Goal: Submit feedback/report problem: Submit feedback/report problem

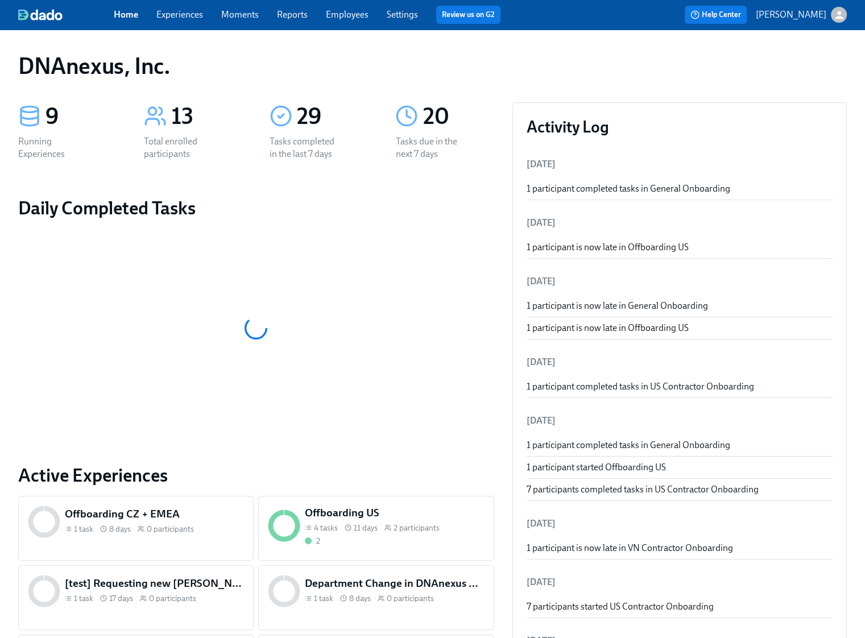
click at [194, 19] on link "Experiences" at bounding box center [179, 14] width 47 height 11
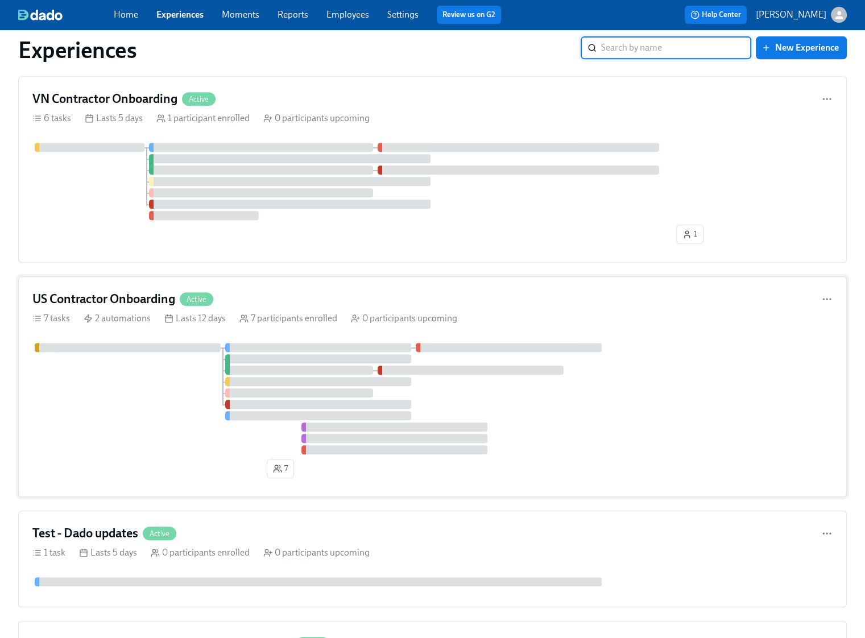
scroll to position [489, 0]
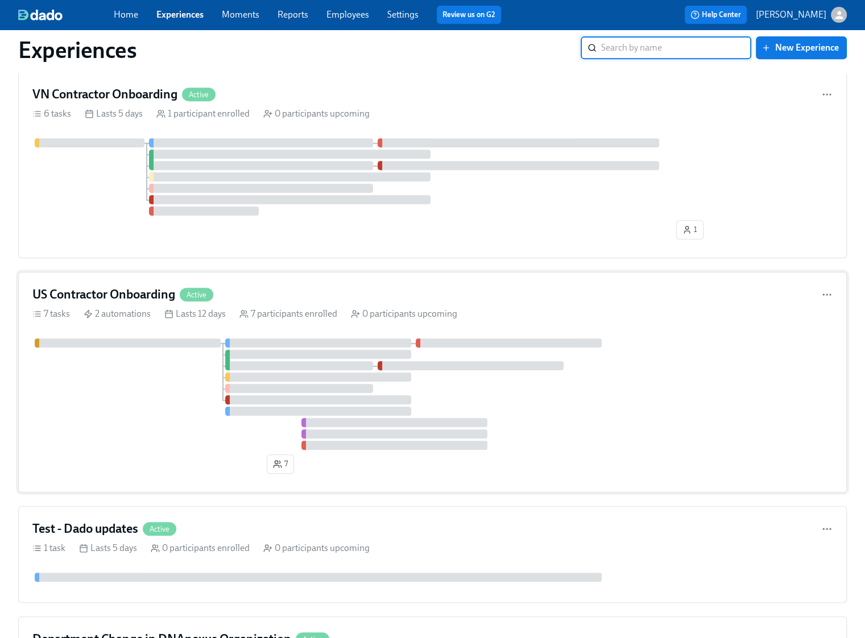
click at [583, 365] on div at bounding box center [432, 393] width 800 height 111
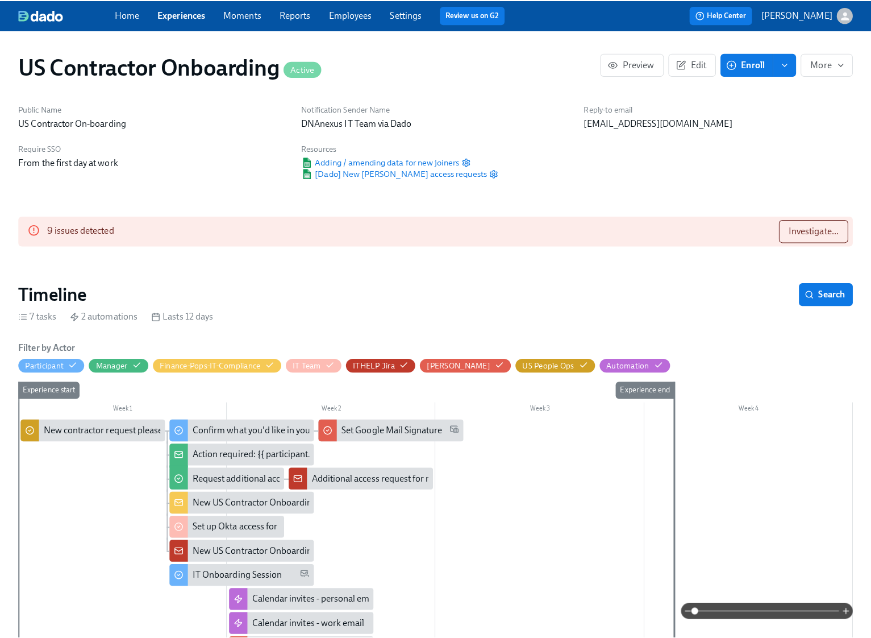
scroll to position [0, 61]
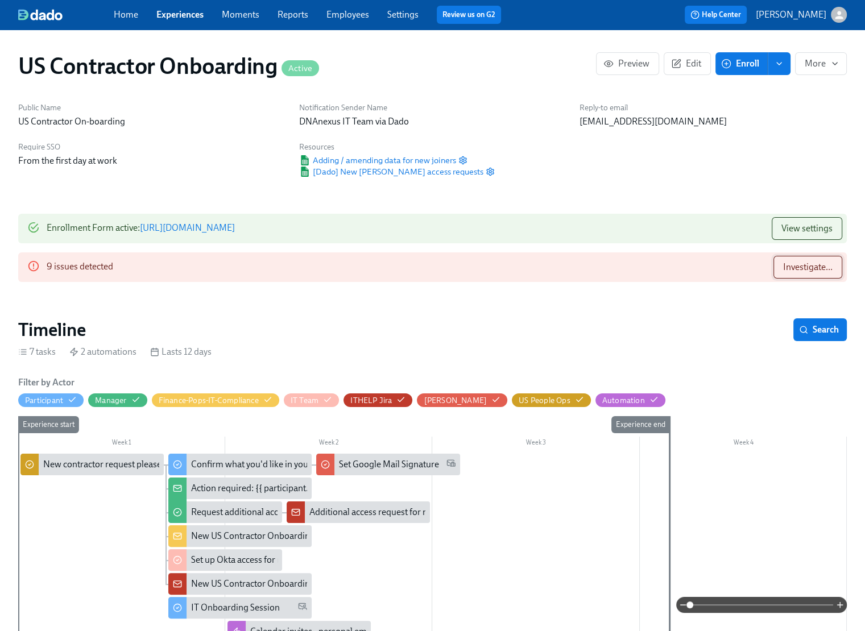
click at [801, 268] on span "Investigate..." at bounding box center [807, 266] width 49 height 11
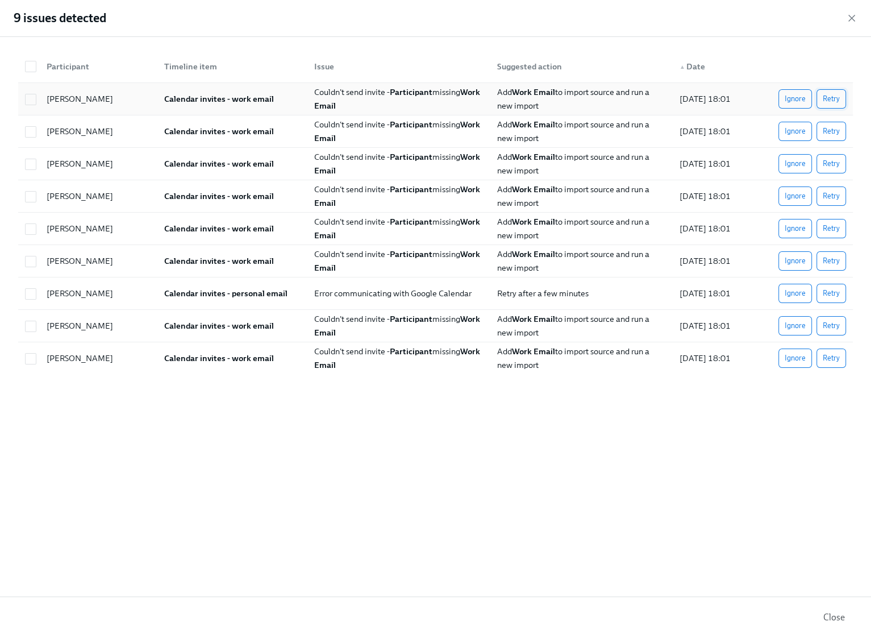
click at [834, 101] on span "Retry" at bounding box center [831, 98] width 17 height 11
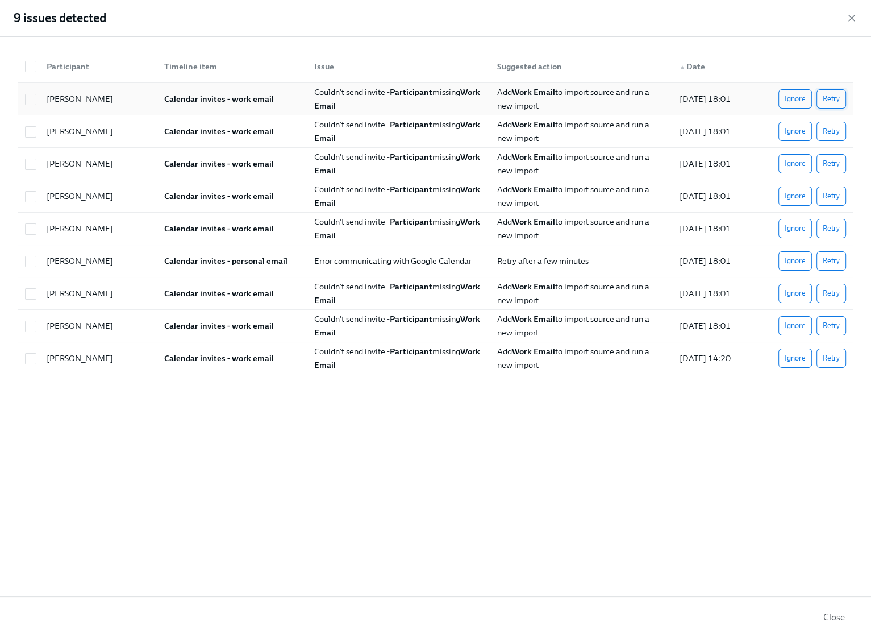
click at [833, 100] on span "Retry" at bounding box center [831, 98] width 17 height 11
click at [836, 131] on span "Retry" at bounding box center [831, 131] width 17 height 11
click at [838, 167] on span "Retry" at bounding box center [831, 163] width 17 height 11
click at [835, 195] on span "Retry" at bounding box center [831, 195] width 17 height 11
click at [832, 237] on button "Retry" at bounding box center [832, 228] width 30 height 19
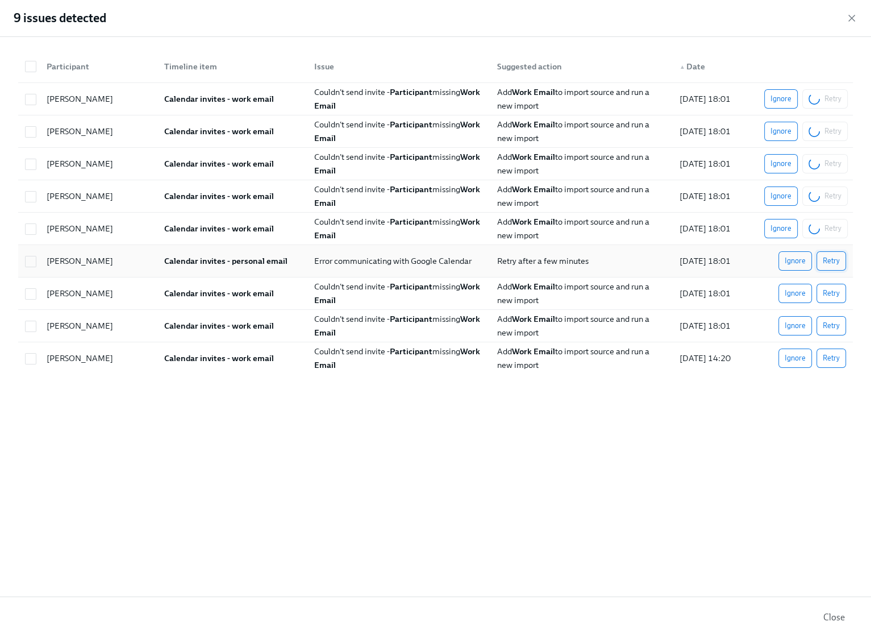
click at [835, 255] on span "Retry" at bounding box center [831, 260] width 17 height 11
click at [834, 286] on button "Retry" at bounding box center [832, 293] width 30 height 19
click at [829, 323] on span "Retry" at bounding box center [831, 325] width 17 height 11
click at [834, 356] on span "Retry" at bounding box center [831, 357] width 17 height 11
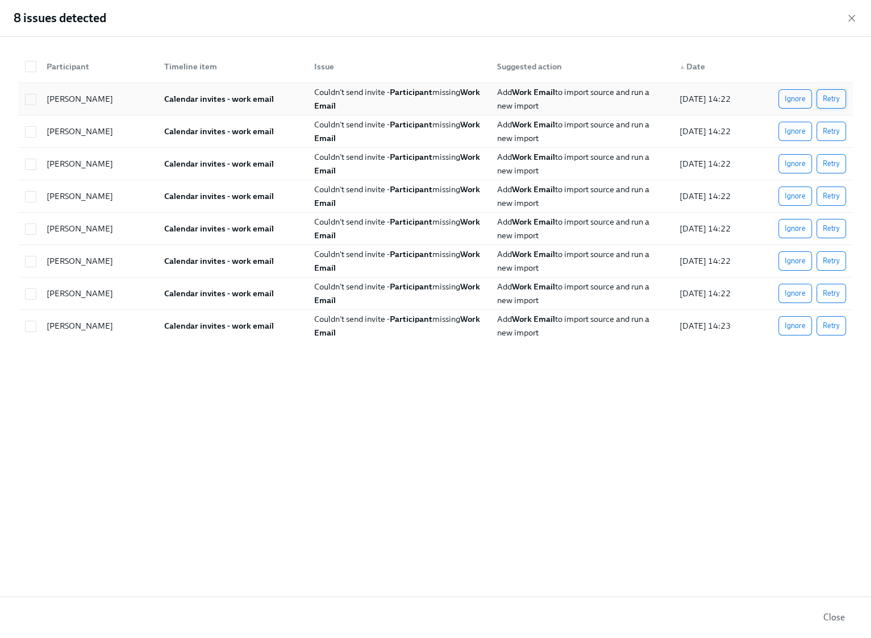
click at [830, 99] on span "Retry" at bounding box center [831, 98] width 17 height 11
click at [834, 126] on span "Retry" at bounding box center [831, 131] width 17 height 11
click at [838, 155] on button "Retry" at bounding box center [832, 163] width 30 height 19
click at [838, 194] on span "Retry" at bounding box center [831, 195] width 17 height 11
click at [836, 221] on button "Retry" at bounding box center [832, 228] width 30 height 19
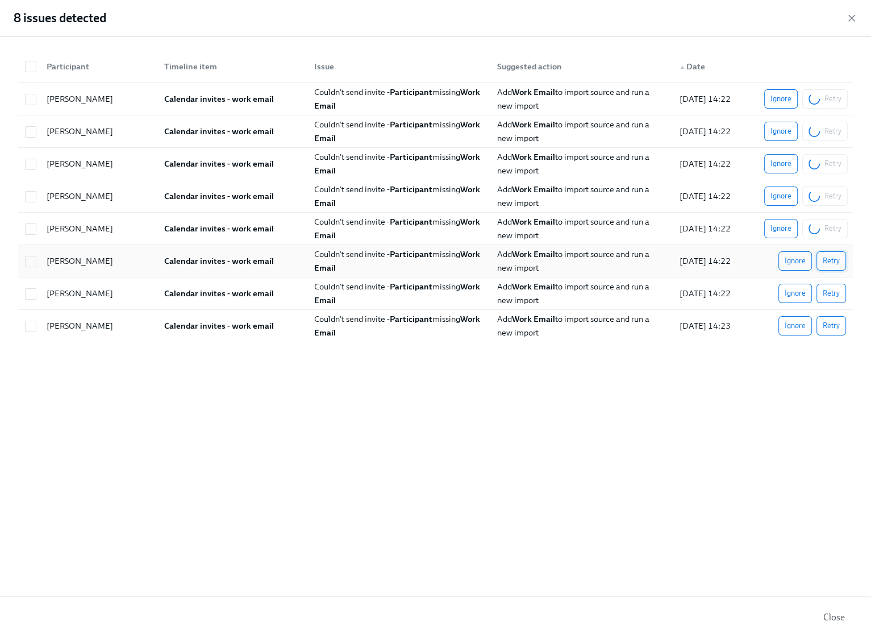
click at [835, 252] on button "Retry" at bounding box center [832, 260] width 30 height 19
click at [836, 284] on button "Retry" at bounding box center [832, 293] width 30 height 19
click at [834, 326] on div "Participant Timeline item Issue Suggested action ▲ Date Ashok Balaraju Calendar…" at bounding box center [435, 194] width 835 height 296
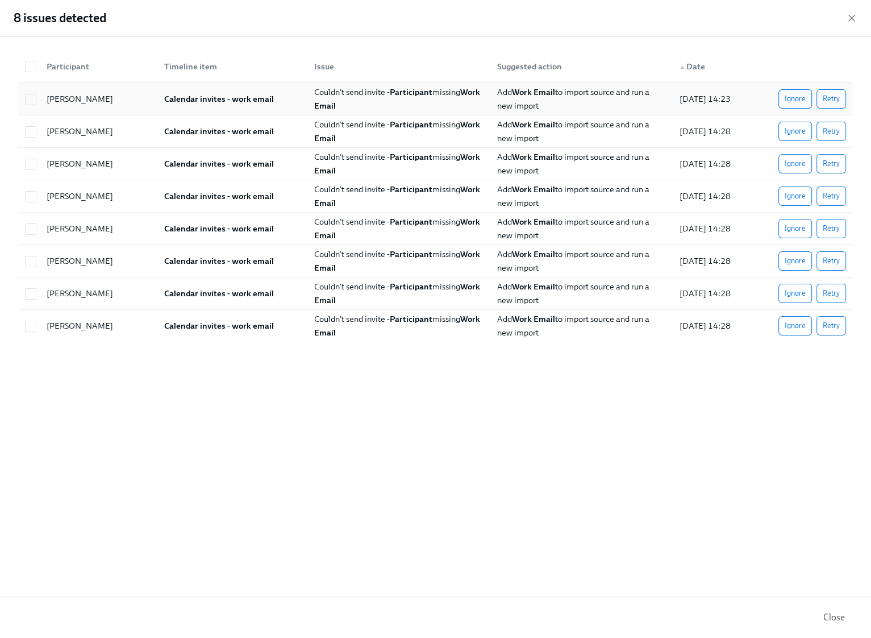
click at [834, 98] on span "Retry" at bounding box center [831, 98] width 17 height 11
click at [836, 130] on span "Retry" at bounding box center [831, 131] width 17 height 11
click at [836, 161] on span "Retry" at bounding box center [831, 163] width 17 height 11
click at [839, 190] on span "Retry" at bounding box center [831, 195] width 17 height 11
drag, startPoint x: 832, startPoint y: 227, endPoint x: 833, endPoint y: 234, distance: 6.4
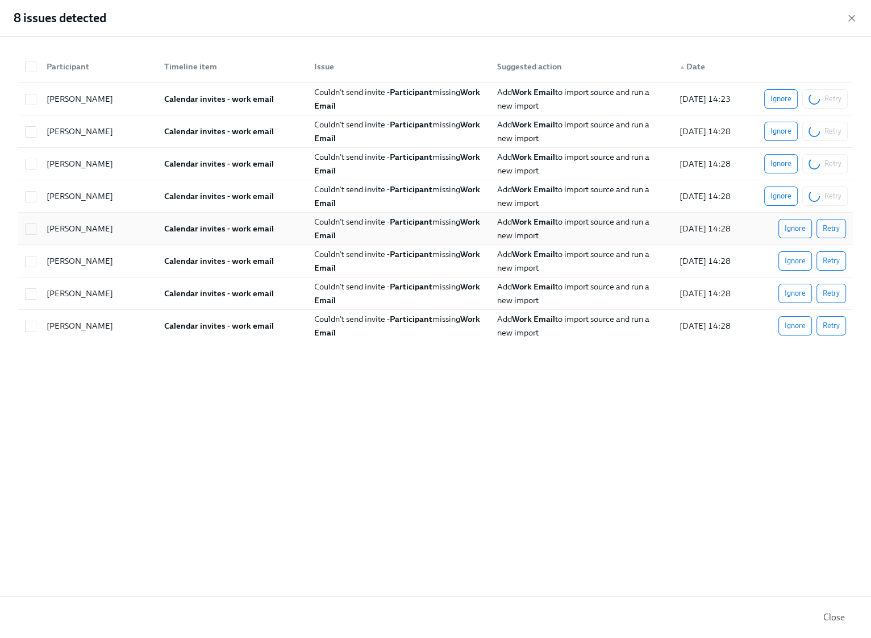
click at [832, 227] on span "Retry" at bounding box center [831, 228] width 17 height 11
click at [831, 265] on span "Retry" at bounding box center [831, 260] width 17 height 11
drag, startPoint x: 834, startPoint y: 294, endPoint x: 832, endPoint y: 327, distance: 33.0
click at [834, 295] on span "Retry" at bounding box center [831, 293] width 17 height 11
click at [831, 329] on span "Retry" at bounding box center [831, 325] width 17 height 11
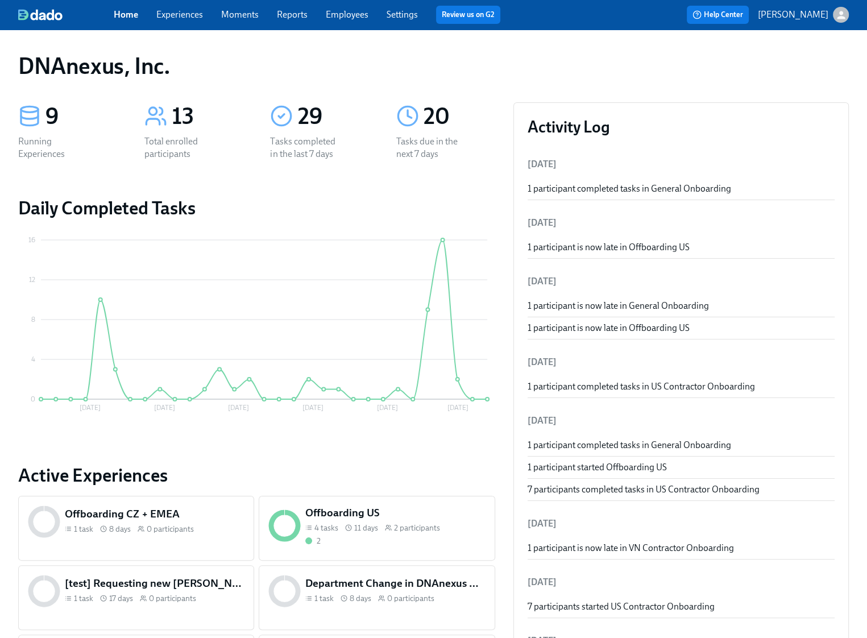
click at [343, 20] on span "Employees" at bounding box center [347, 15] width 43 height 13
click at [344, 16] on link "Employees" at bounding box center [347, 14] width 43 height 11
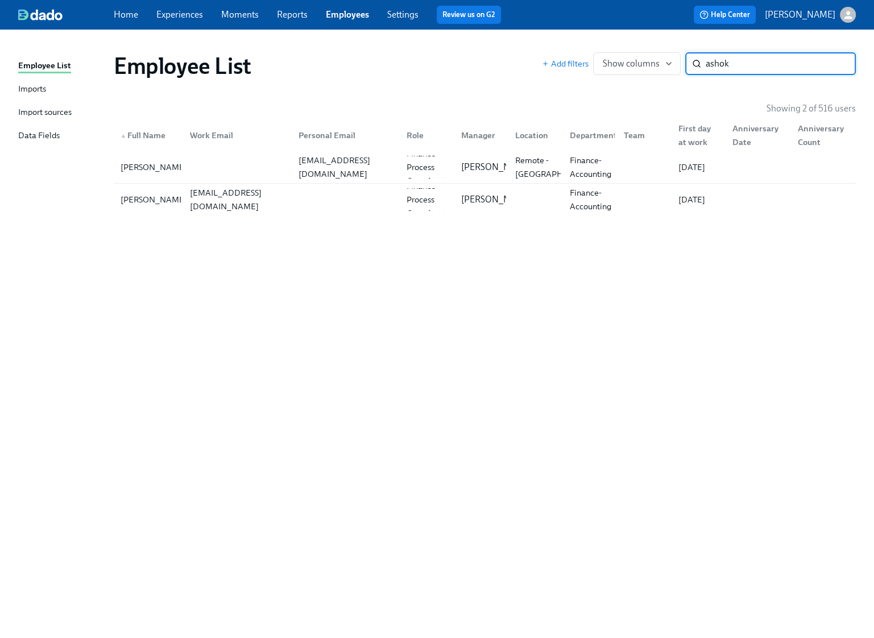
click at [738, 64] on input "ashok" at bounding box center [780, 63] width 150 height 23
click at [752, 61] on input "caleb" at bounding box center [780, 63] width 150 height 23
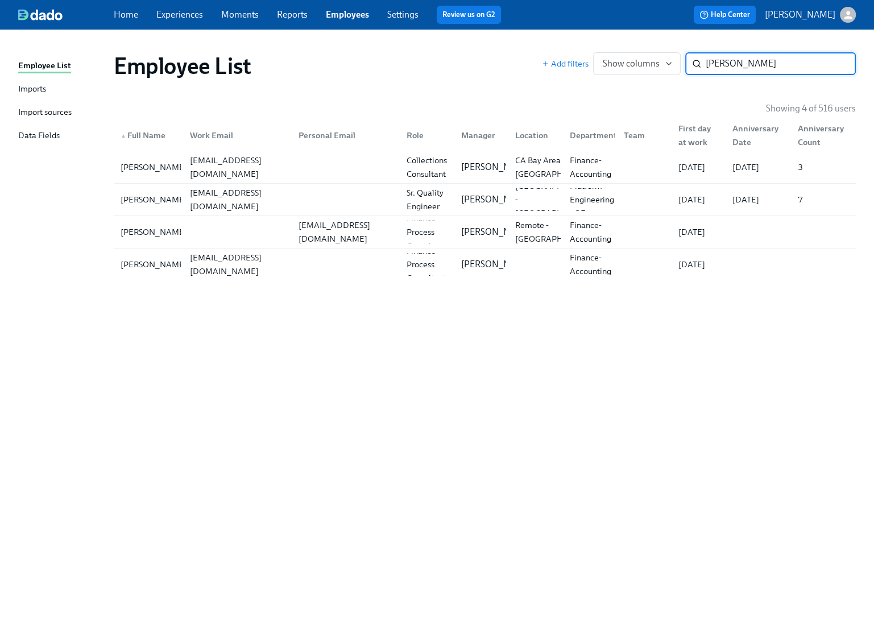
click at [752, 64] on input "cole" at bounding box center [780, 63] width 150 height 23
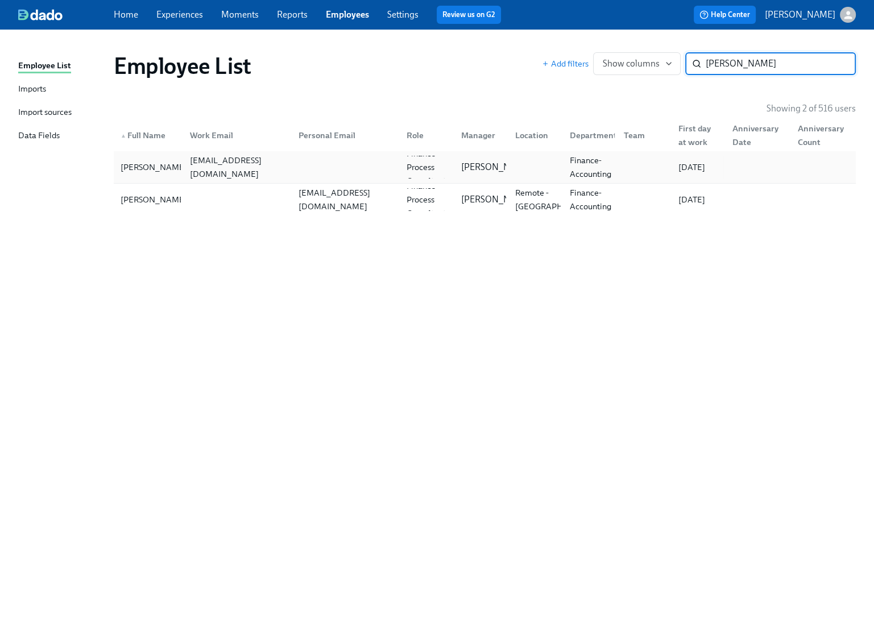
type input "janelle"
click at [292, 168] on div at bounding box center [343, 167] width 109 height 23
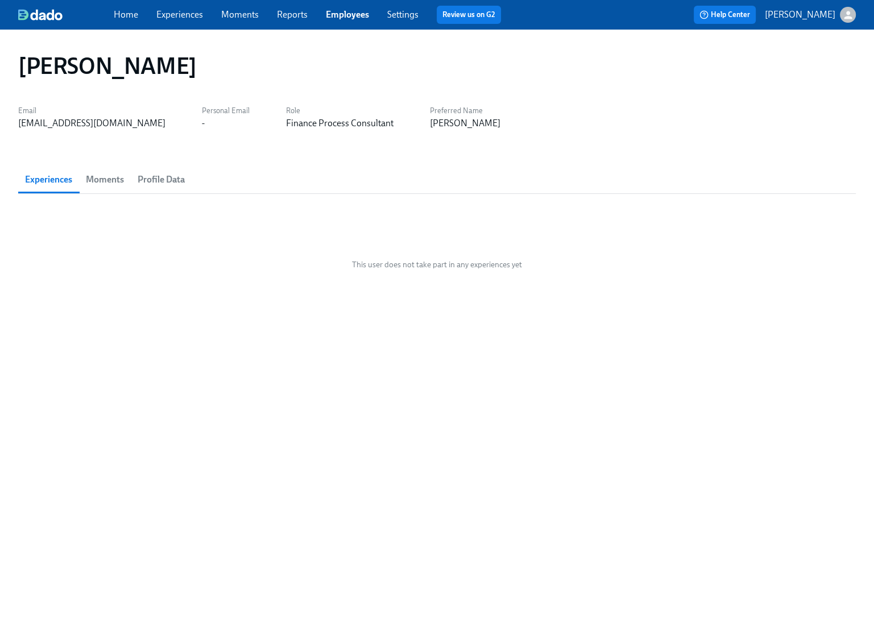
click at [95, 124] on div "jhunter@dnanexus.com" at bounding box center [91, 123] width 147 height 13
copy div "jhunter@dnanexus.com"
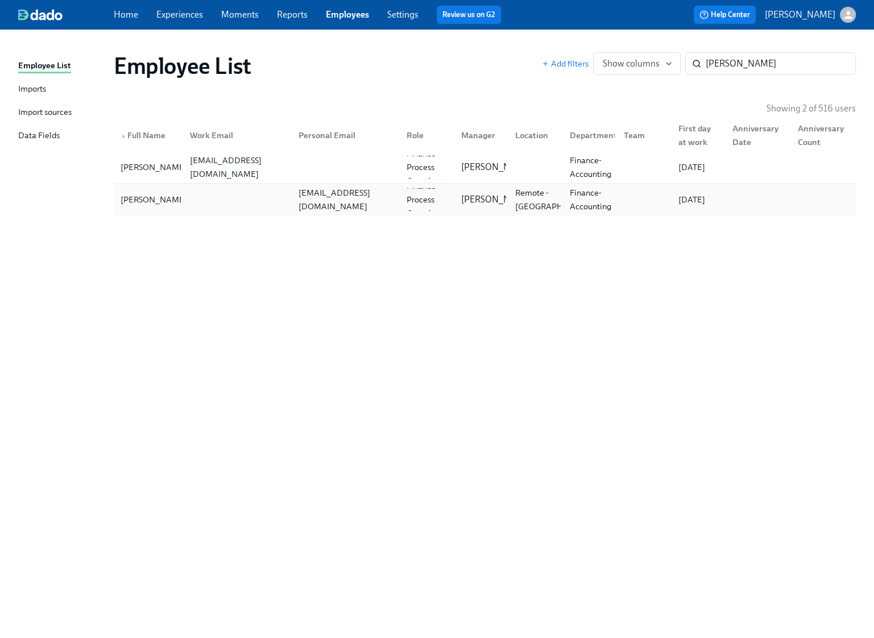
click at [234, 204] on div at bounding box center [235, 199] width 109 height 23
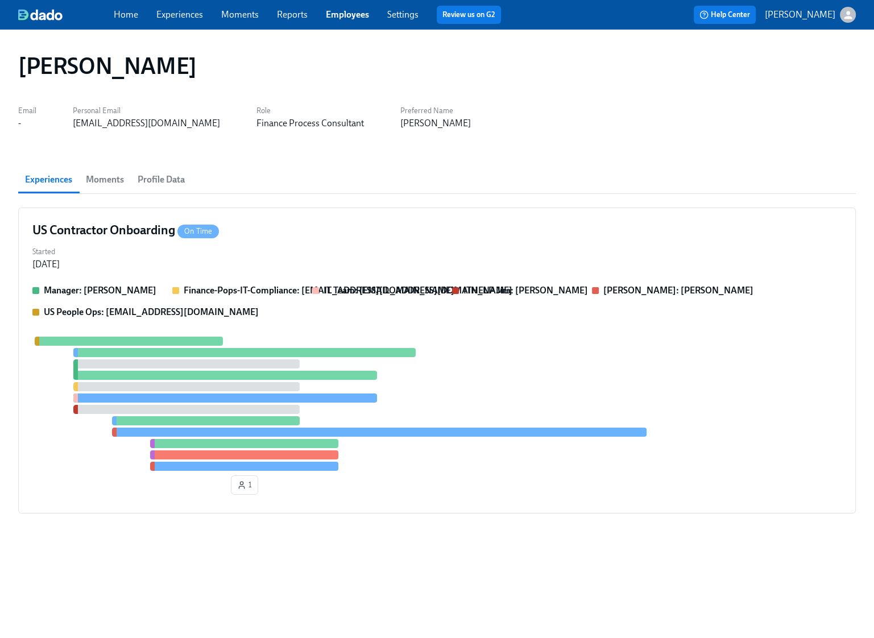
click at [168, 185] on span "Profile Data" at bounding box center [161, 180] width 47 height 16
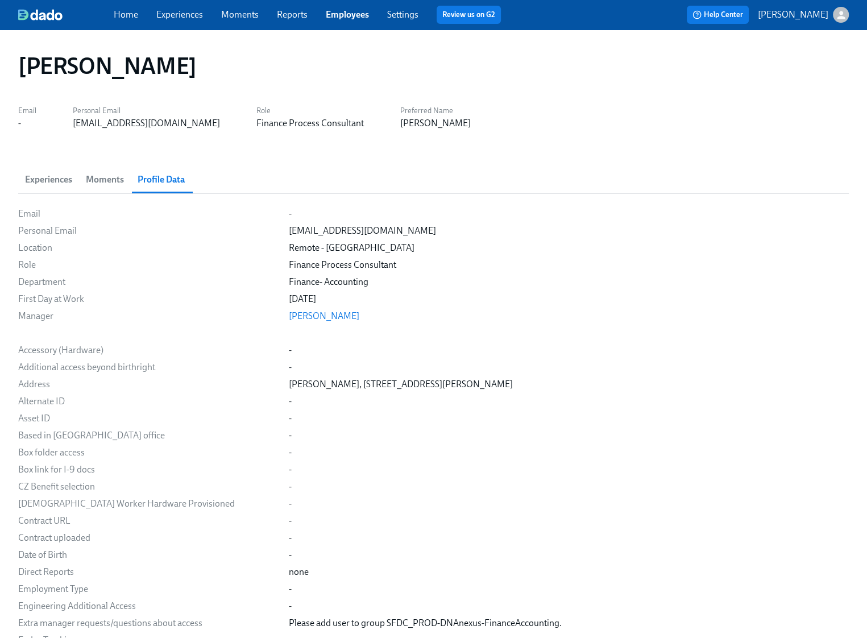
click at [175, 14] on link "Experiences" at bounding box center [179, 14] width 47 height 11
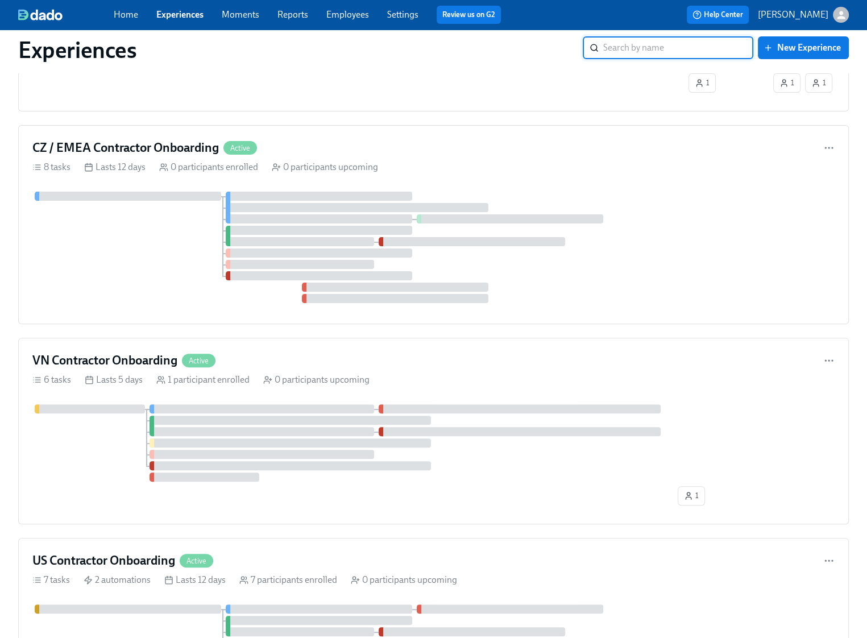
scroll to position [440, 0]
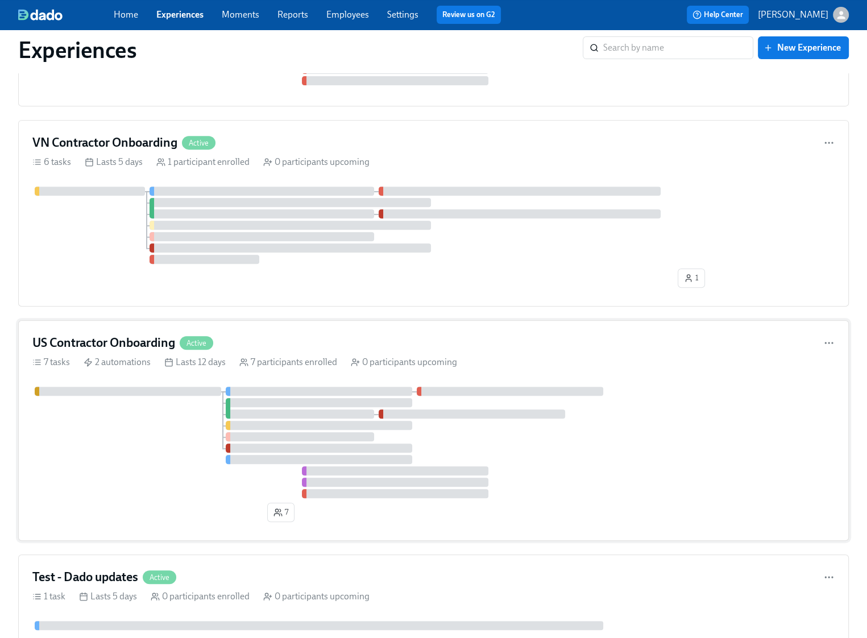
click at [175, 437] on div at bounding box center [433, 441] width 802 height 111
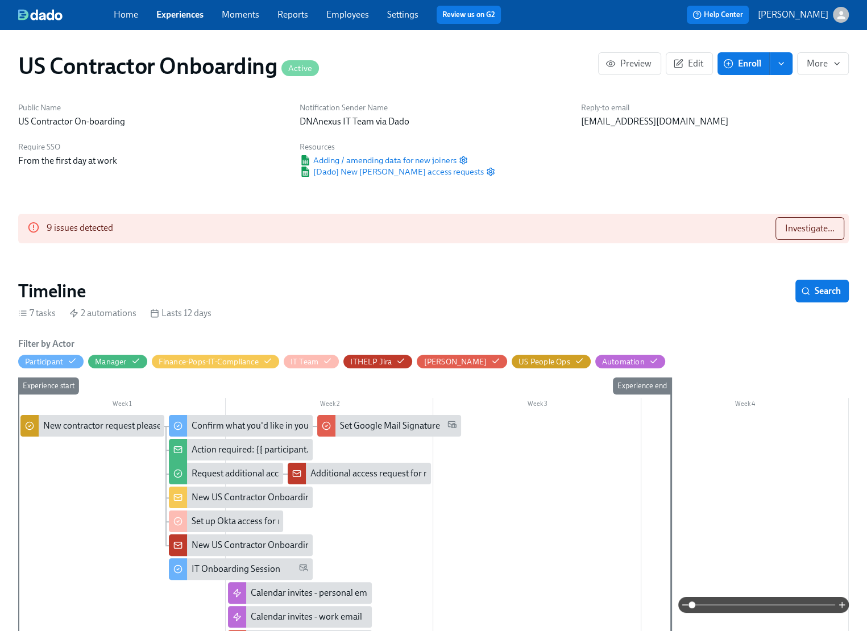
scroll to position [0, 59]
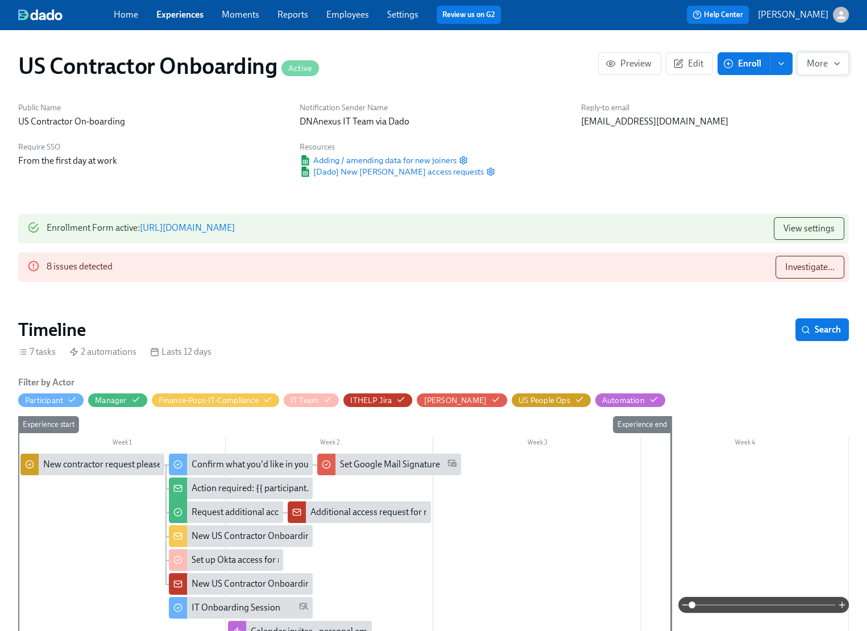
click at [839, 65] on icon "button" at bounding box center [836, 63] width 9 height 9
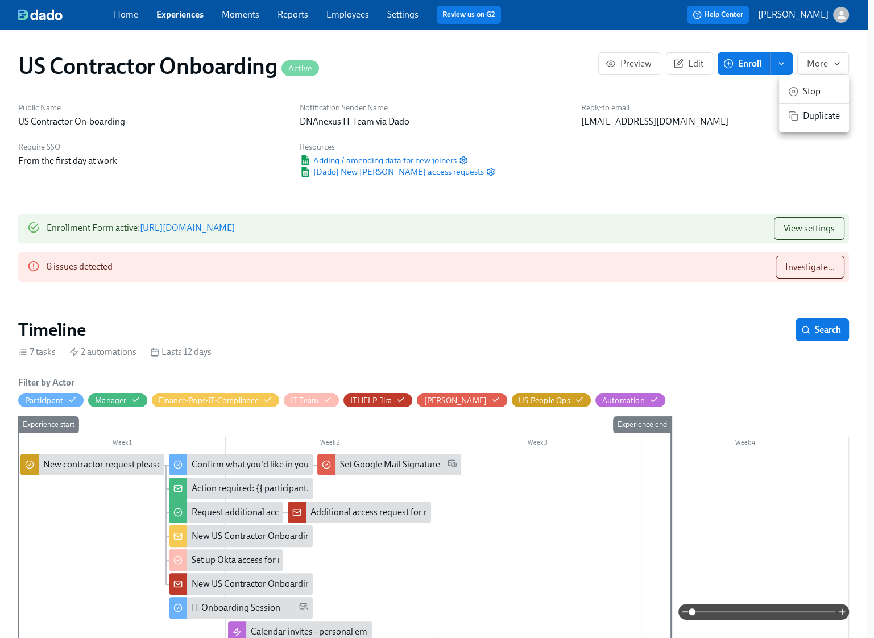
click at [207, 136] on div at bounding box center [437, 319] width 874 height 638
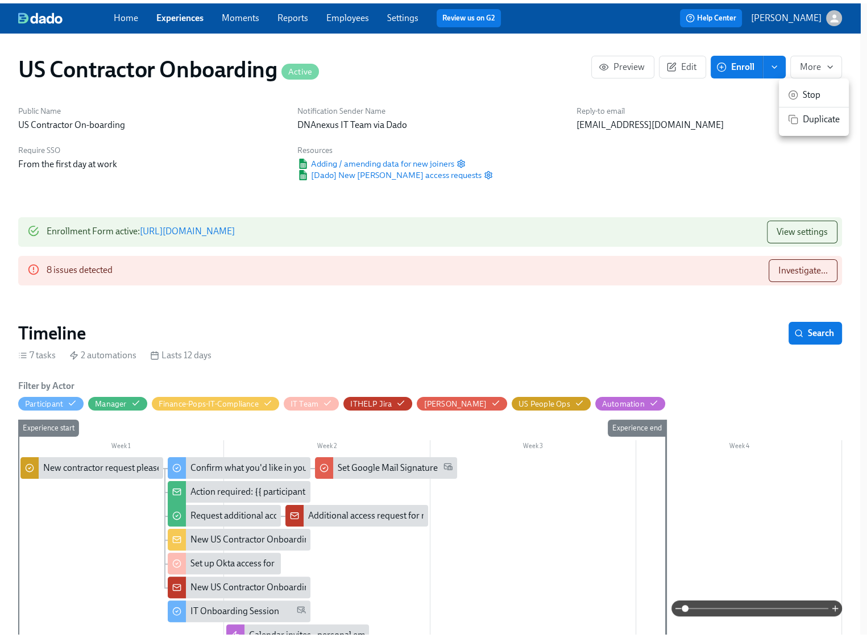
scroll to position [0, 52]
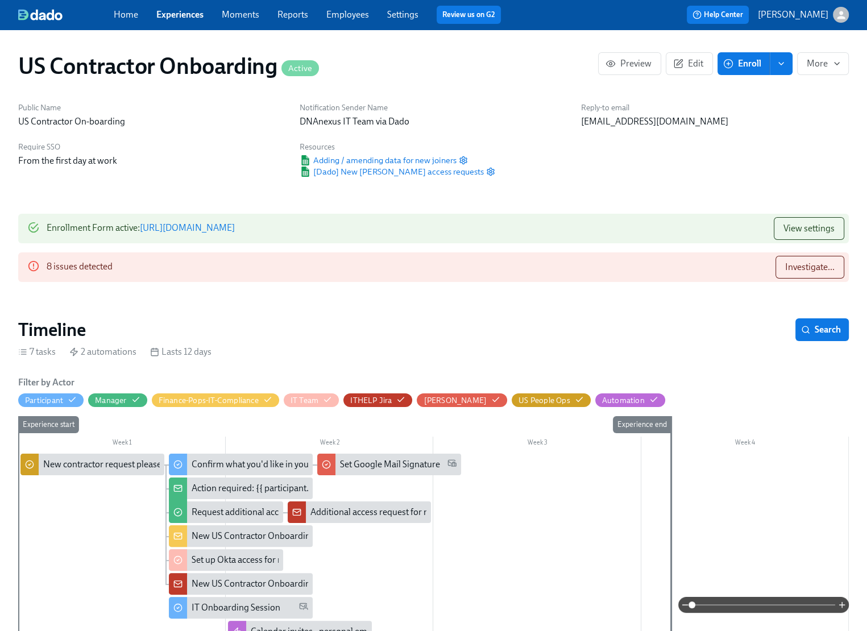
click at [342, 13] on link "Employees" at bounding box center [347, 14] width 43 height 11
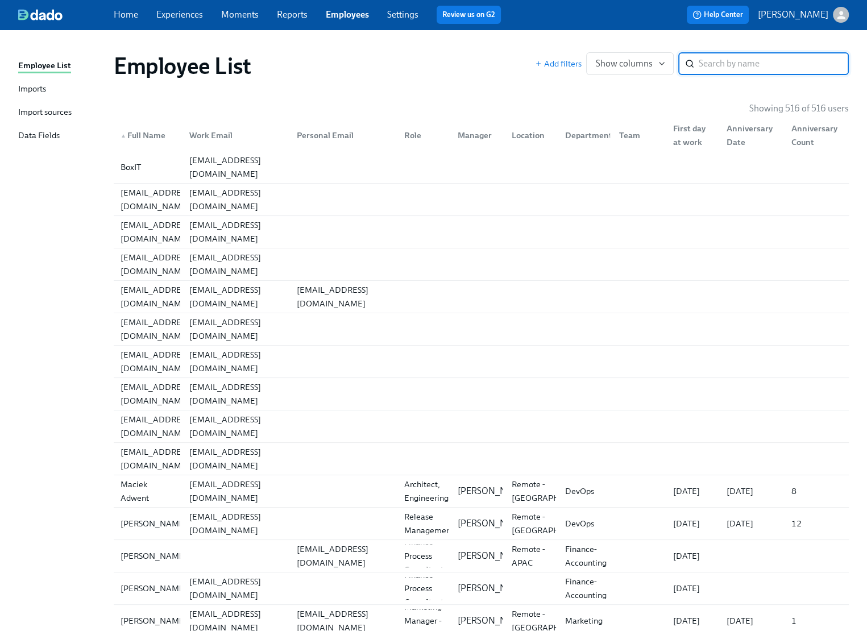
click at [708, 68] on input "search" at bounding box center [774, 63] width 150 height 23
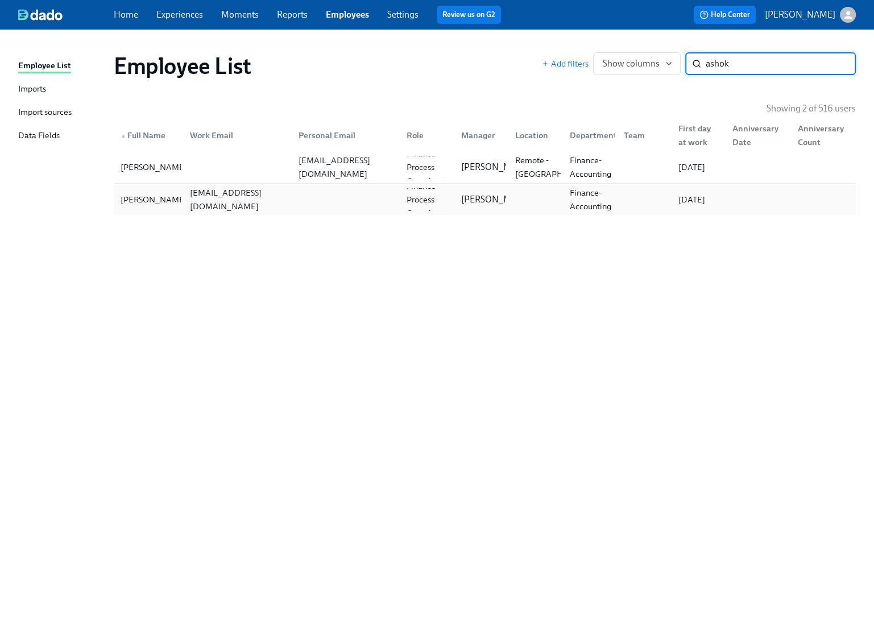
type input "ashok"
click at [306, 195] on div at bounding box center [343, 199] width 109 height 23
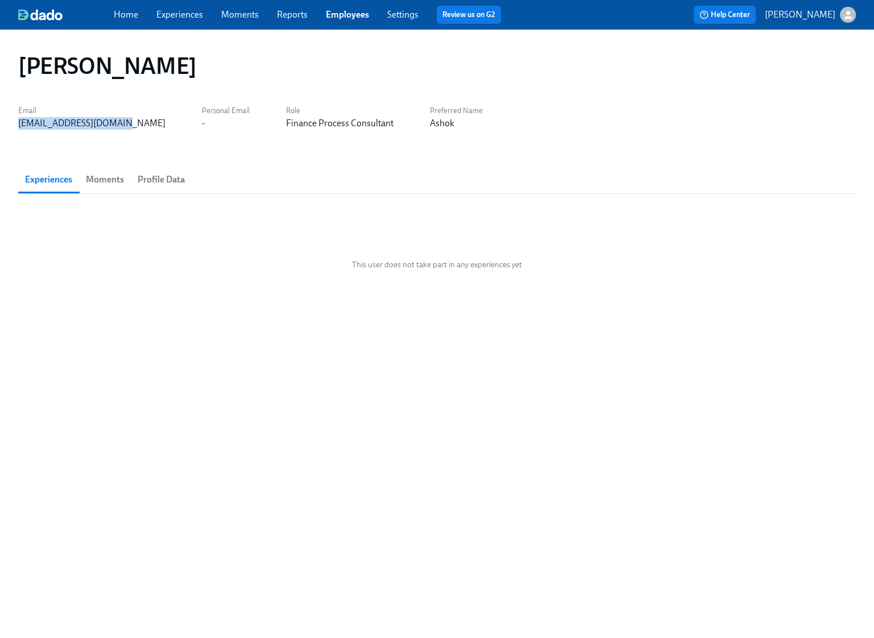
drag, startPoint x: 129, startPoint y: 126, endPoint x: 12, endPoint y: 123, distance: 117.1
click at [12, 123] on div "Ashok Balaraju Email abalaraju@dnanexus.com Personal Email - Role Finance Proce…" at bounding box center [437, 334] width 874 height 608
copy div "abalaraju@dnanexus.com"
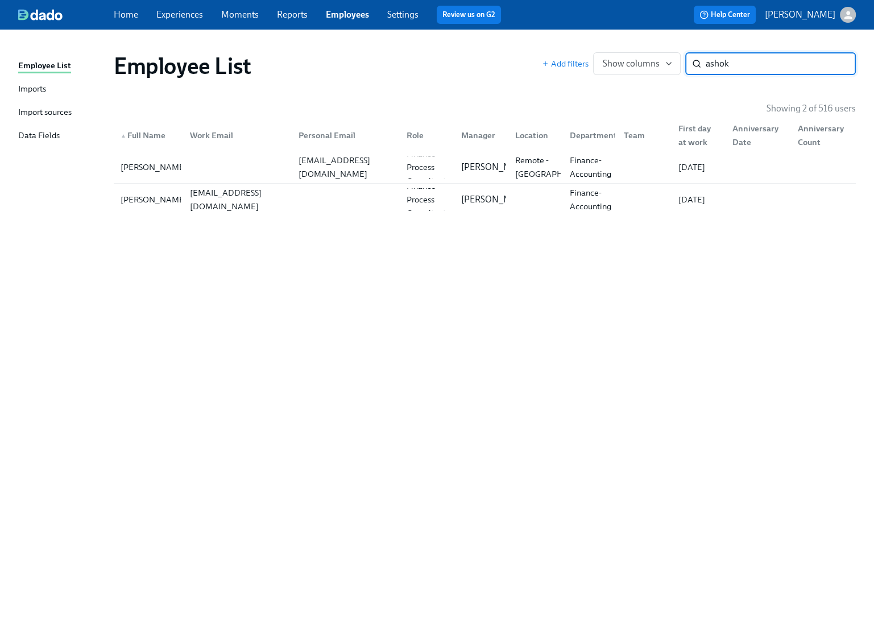
click at [771, 64] on input "ashok" at bounding box center [780, 63] width 150 height 23
type input "caleb"
click at [271, 198] on div "csanchez@dnanexus.com" at bounding box center [237, 199] width 104 height 27
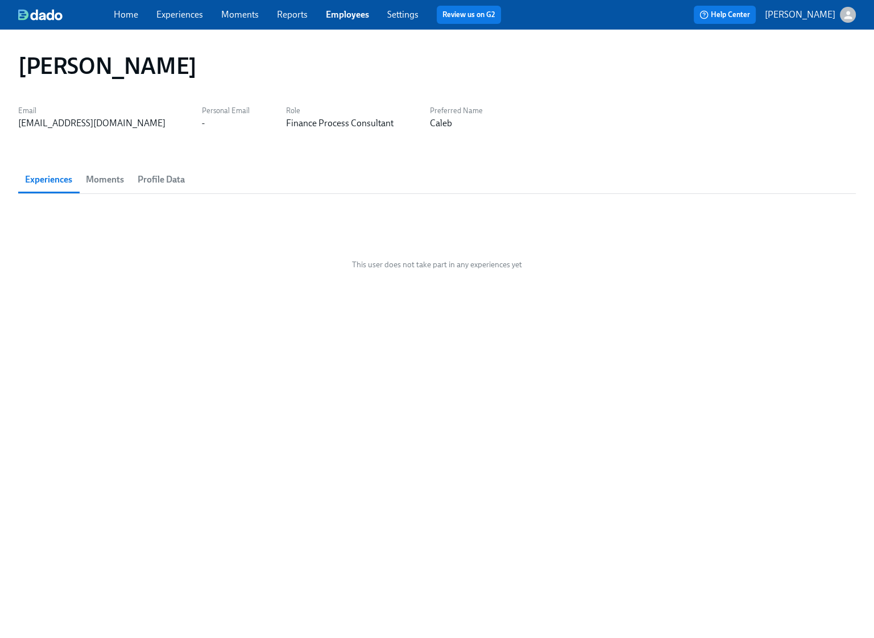
click at [98, 126] on div "csanchez@dnanexus.com" at bounding box center [91, 123] width 147 height 13
copy div "csanchez@dnanexus.com"
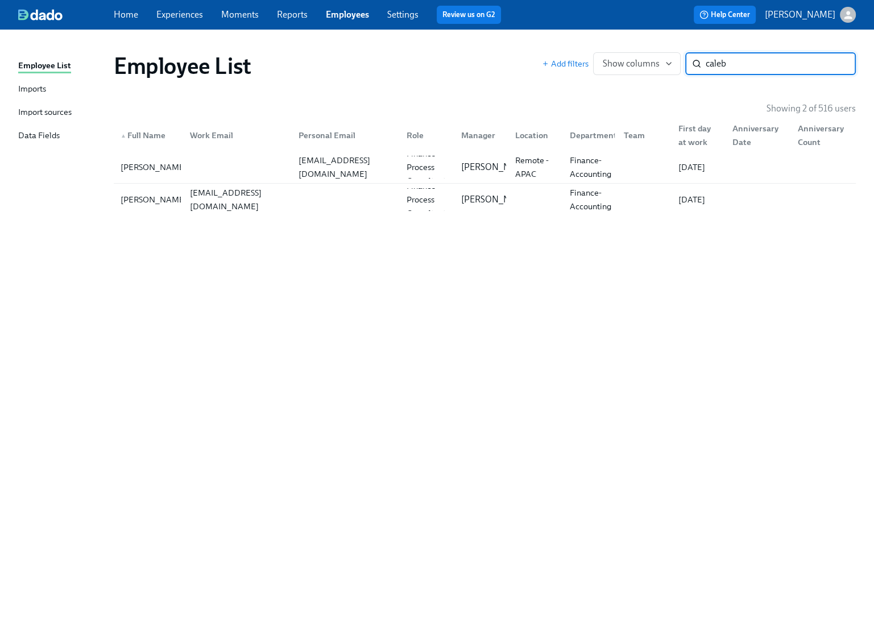
click at [736, 67] on input "caleb" at bounding box center [780, 63] width 150 height 23
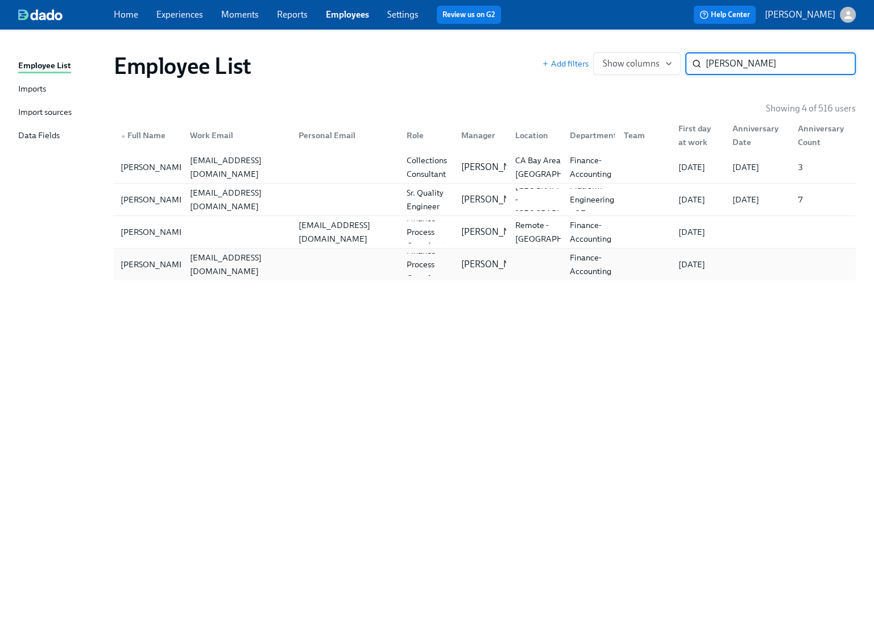
type input "cole"
click at [238, 265] on div "cmarchlewski@dnanexus.com" at bounding box center [237, 264] width 104 height 27
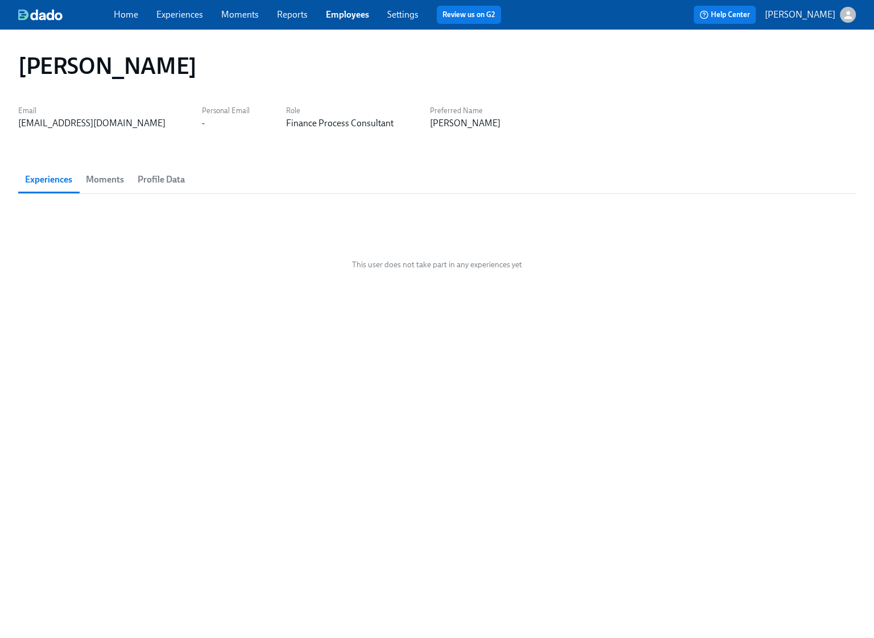
click at [101, 122] on div "cmarchlewski@dnanexus.com" at bounding box center [91, 123] width 147 height 13
copy div "cmarchlewski@dnanexus.com"
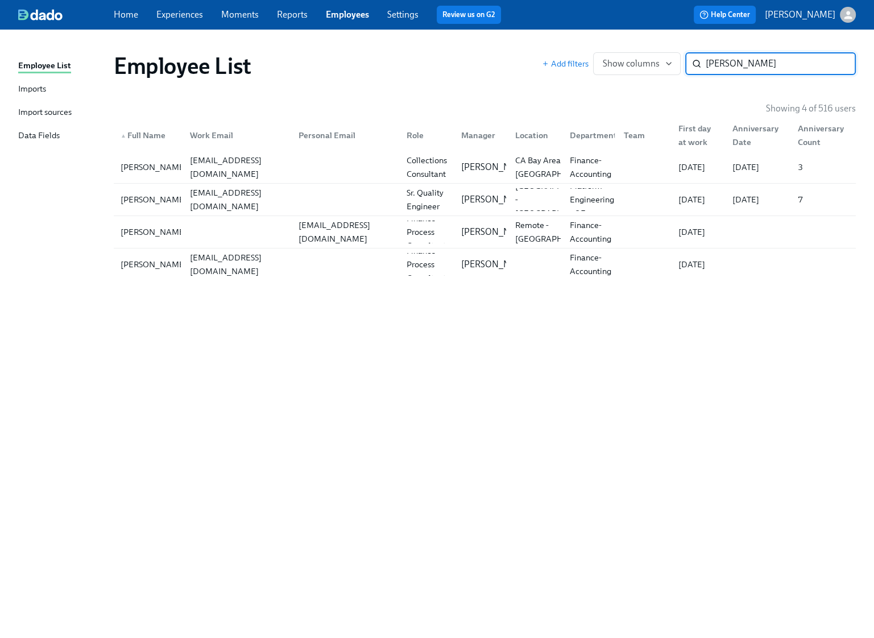
click at [746, 66] on input "cole" at bounding box center [780, 63] width 150 height 23
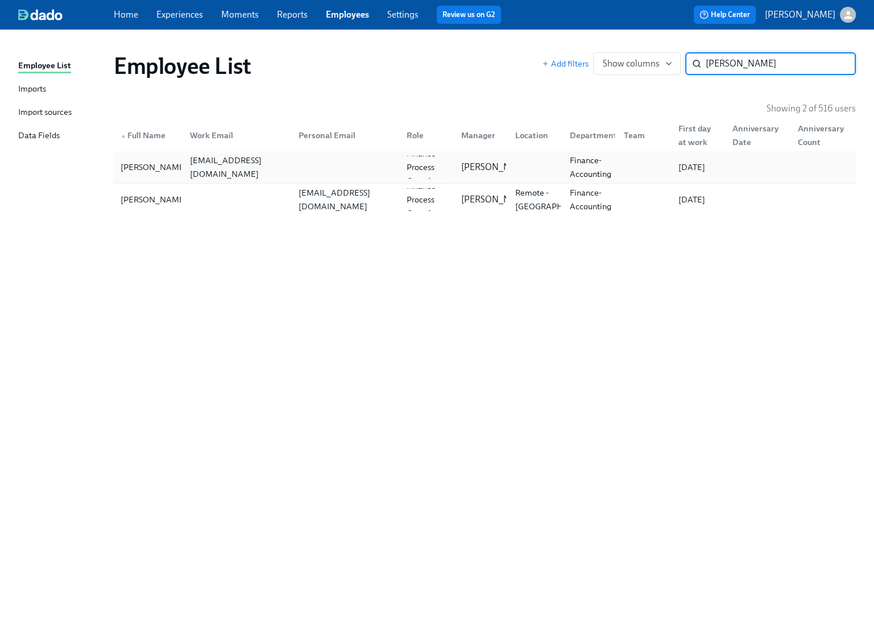
type input "janelle"
click at [190, 172] on div "jhunter@dnanexus.com" at bounding box center [237, 166] width 104 height 27
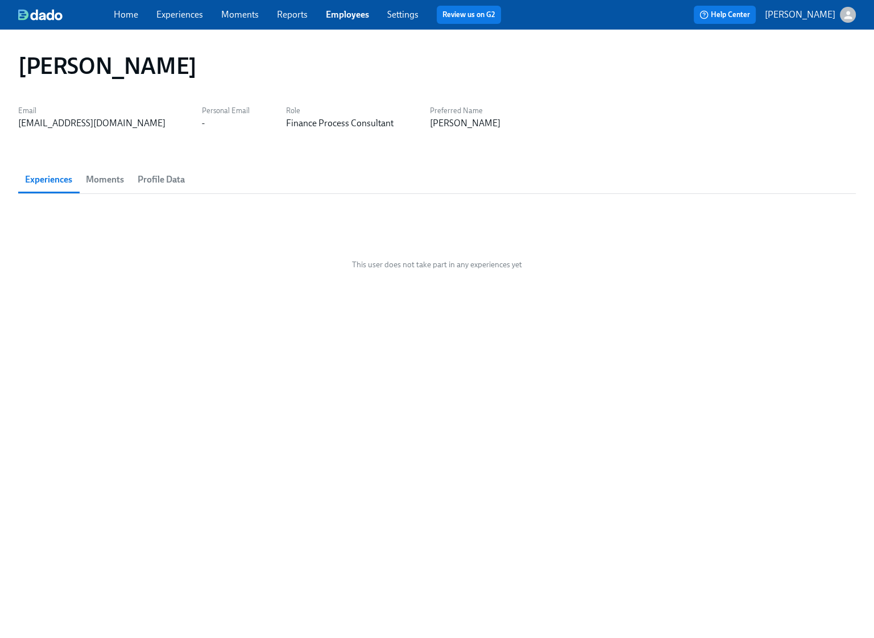
click at [66, 127] on div "jhunter@dnanexus.com" at bounding box center [91, 123] width 147 height 13
copy div "jhunter@dnanexus.com"
click at [340, 17] on link "Employees" at bounding box center [347, 14] width 43 height 11
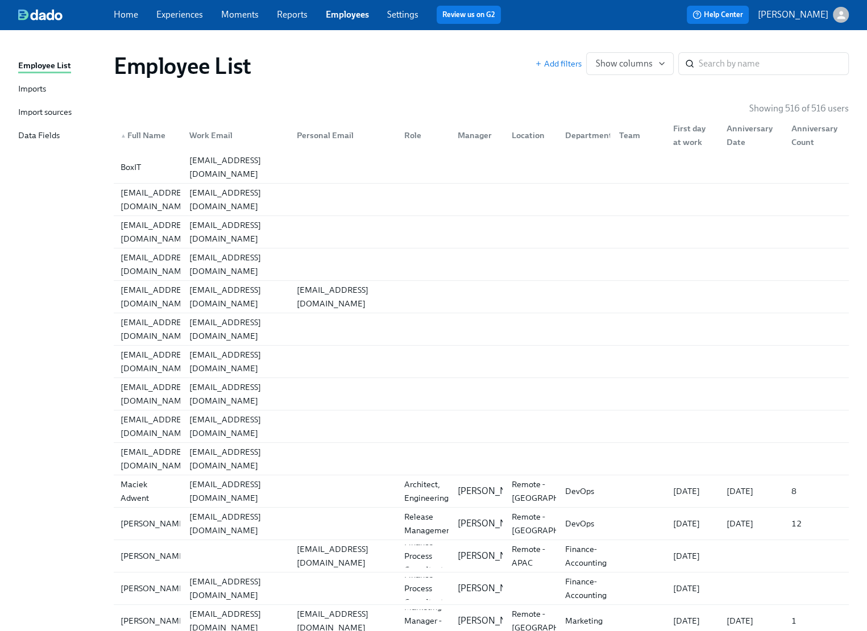
click at [41, 109] on div "Import sources" at bounding box center [44, 113] width 53 height 14
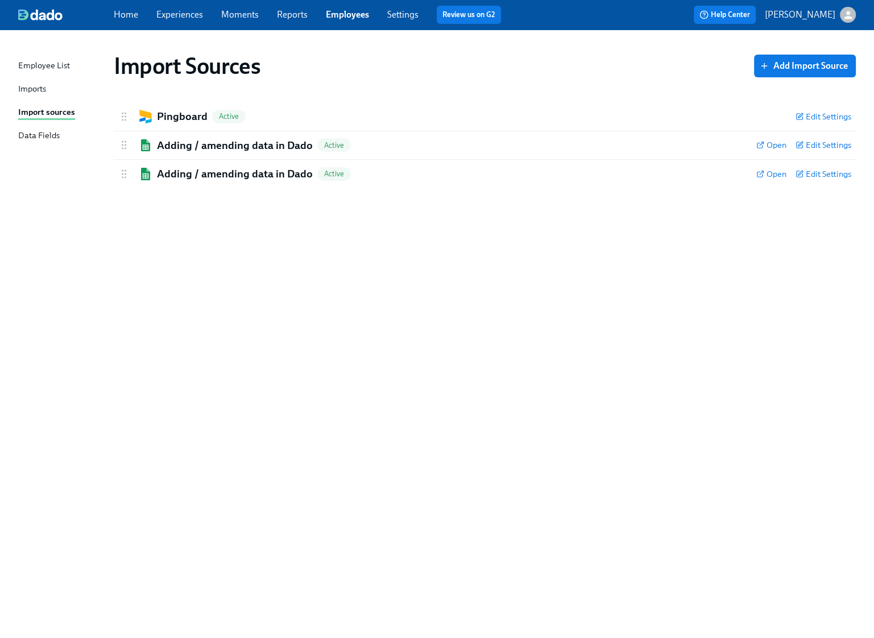
click at [35, 91] on div "Imports" at bounding box center [32, 89] width 28 height 14
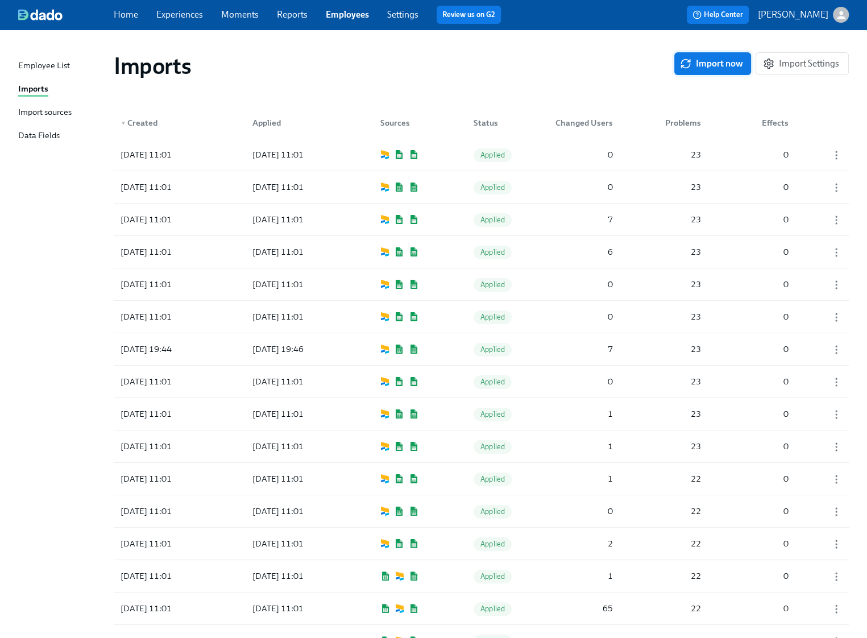
click at [730, 64] on span "Import now" at bounding box center [712, 63] width 61 height 11
click at [716, 63] on span "Import now" at bounding box center [712, 63] width 61 height 11
click at [174, 18] on link "Experiences" at bounding box center [179, 14] width 47 height 11
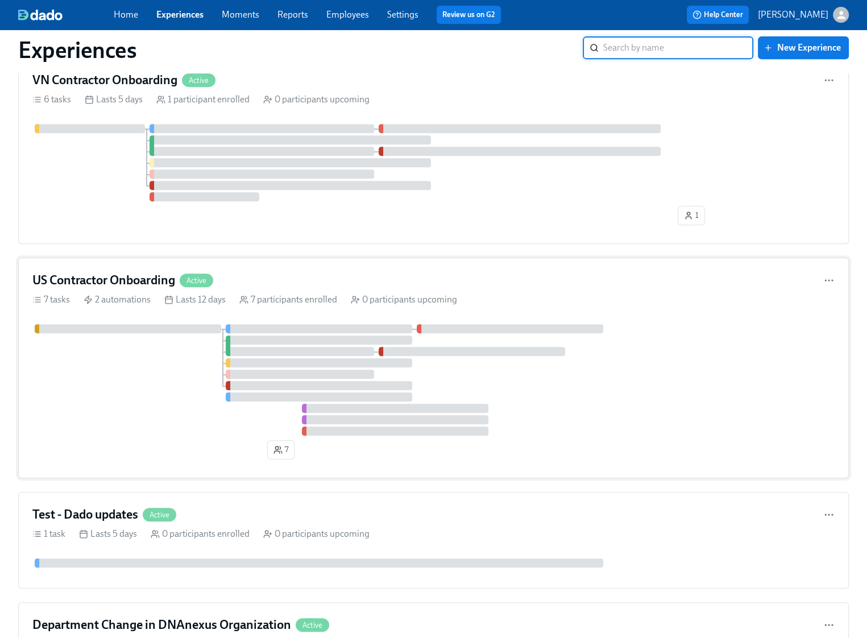
scroll to position [504, 0]
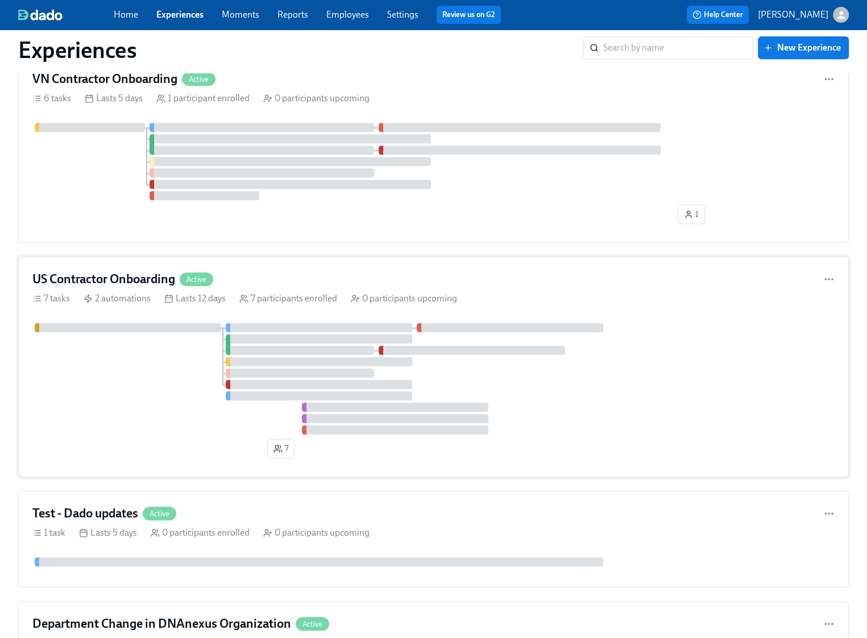
click at [193, 374] on div at bounding box center [433, 378] width 802 height 111
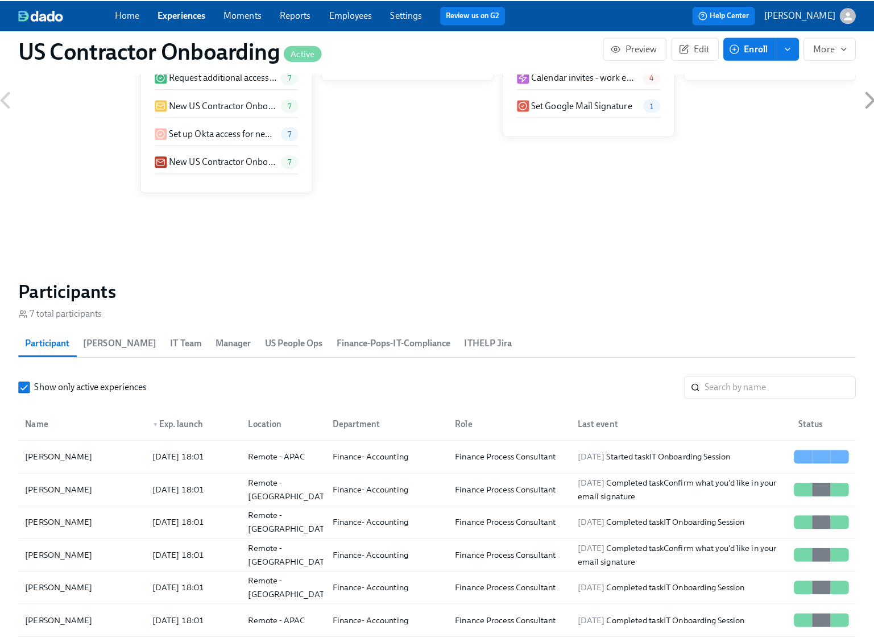
scroll to position [1048, 0]
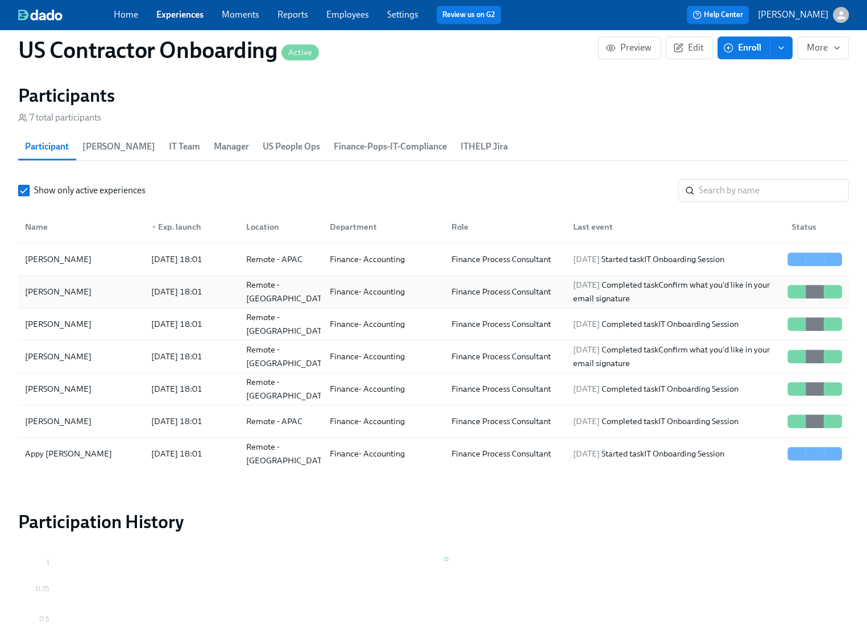
click at [104, 294] on div "Austin Burlone" at bounding box center [81, 291] width 122 height 23
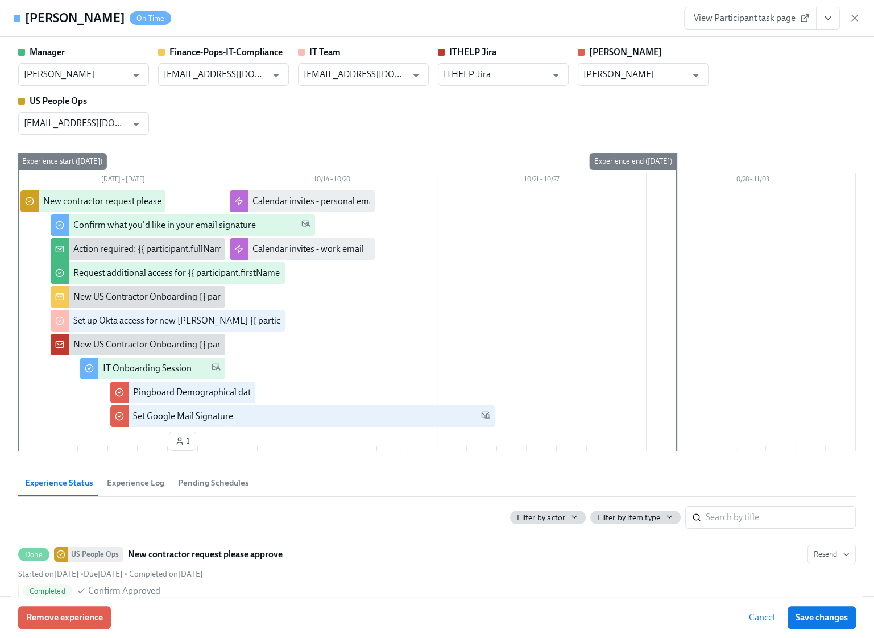
click at [776, 20] on span "View Participant task page" at bounding box center [749, 18] width 113 height 11
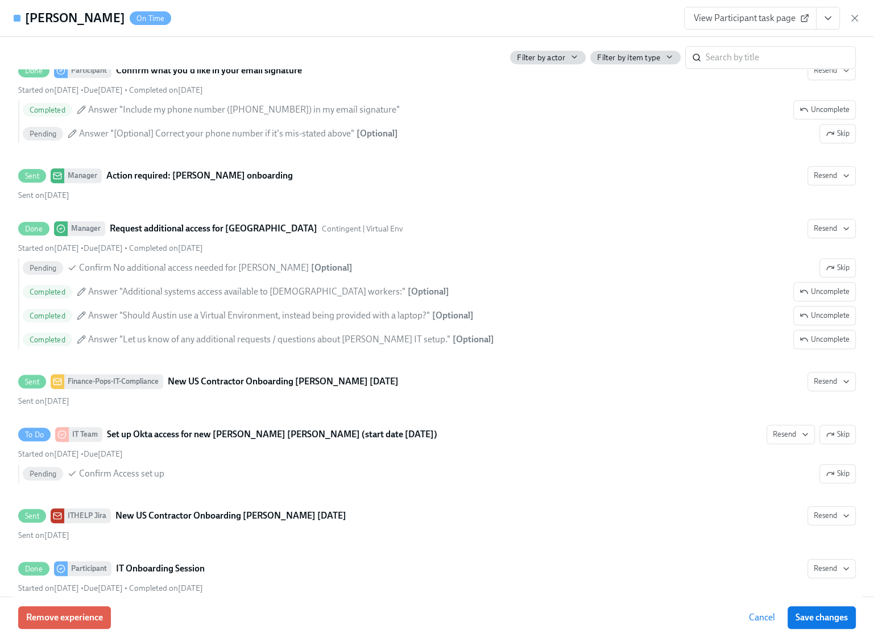
scroll to position [971, 0]
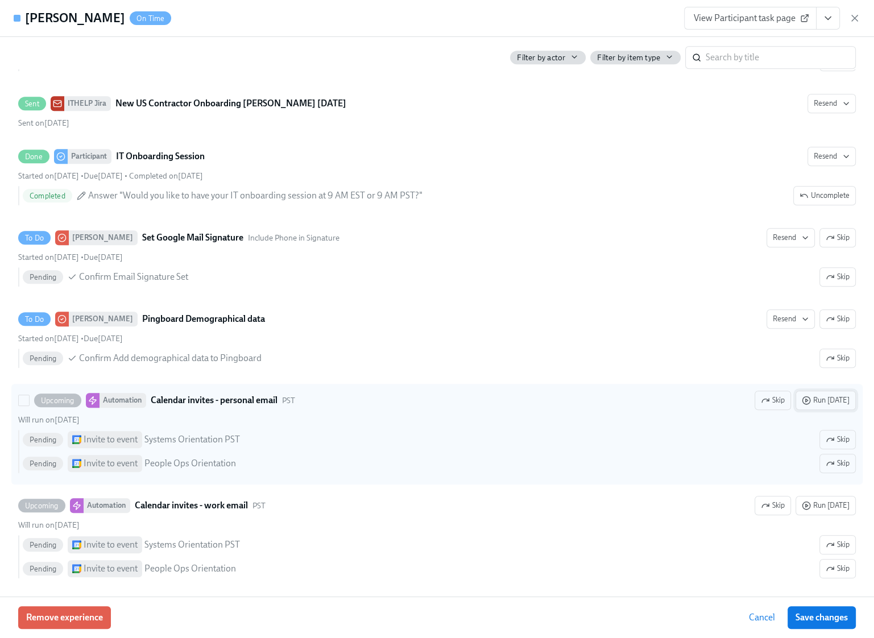
click at [836, 395] on span "Run [DATE]" at bounding box center [825, 399] width 48 height 11
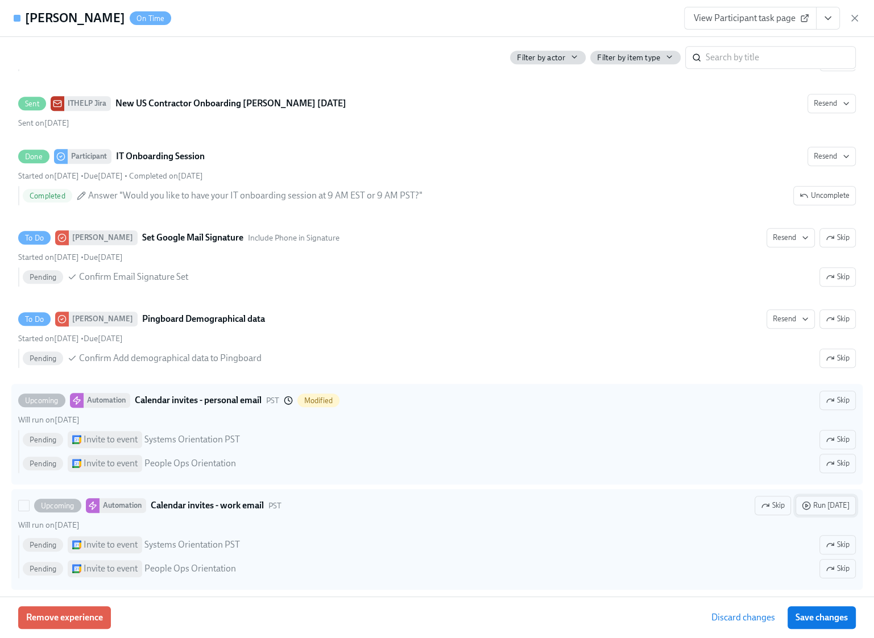
click at [834, 500] on span "Run [DATE]" at bounding box center [825, 505] width 48 height 11
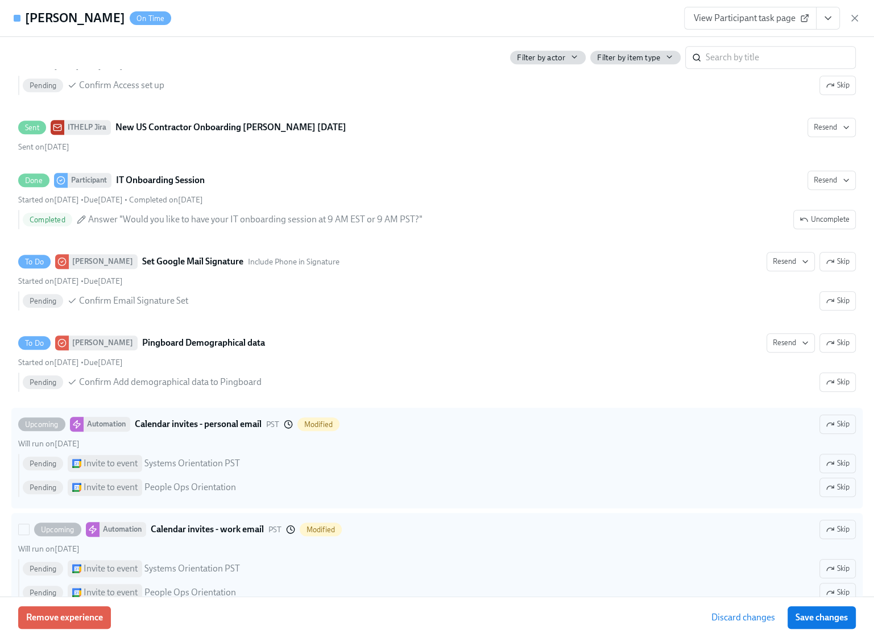
scroll to position [995, 0]
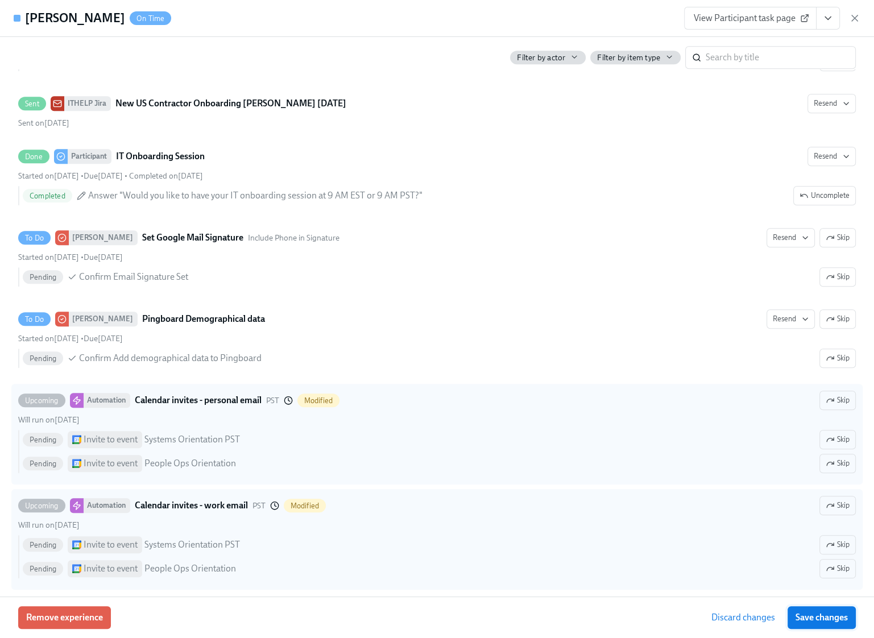
click at [839, 620] on span "Save changes" at bounding box center [821, 617] width 52 height 11
click at [857, 15] on icon "button" at bounding box center [854, 18] width 11 height 11
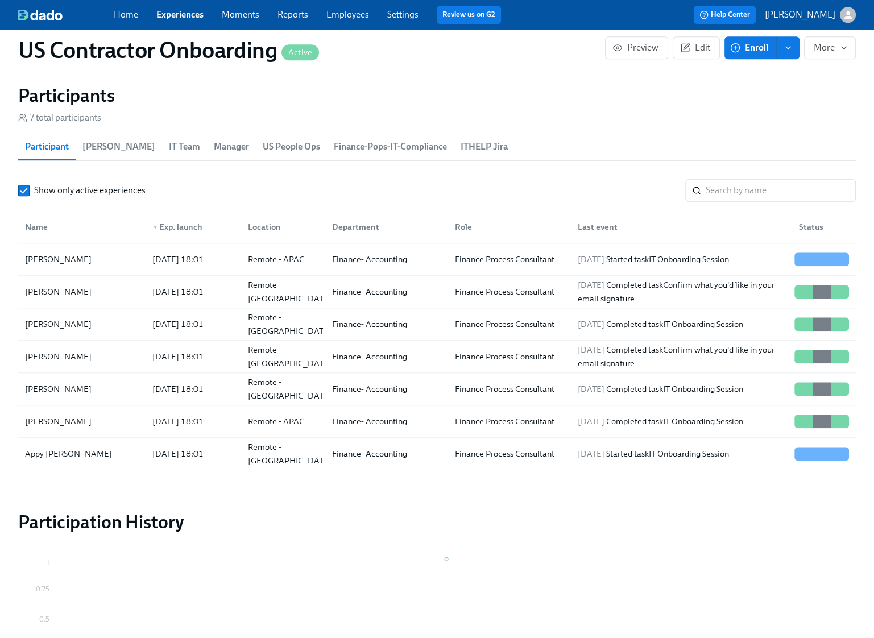
scroll to position [0, 231]
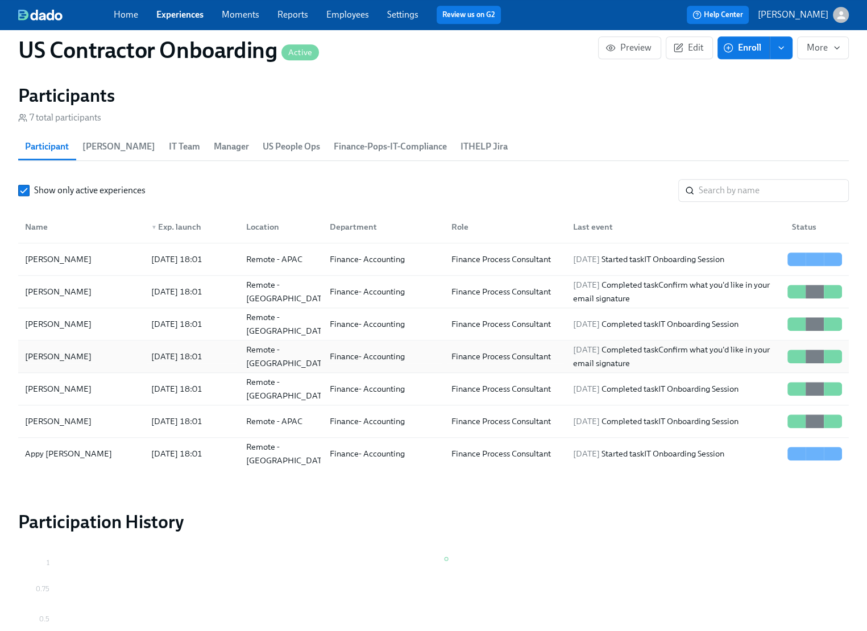
click at [103, 352] on div "[PERSON_NAME]" at bounding box center [81, 356] width 122 height 23
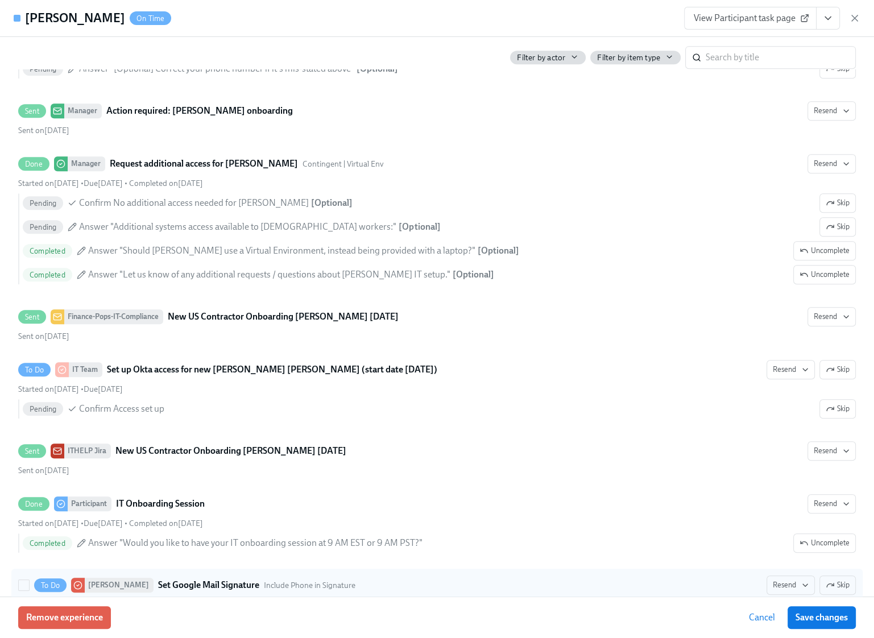
scroll to position [890, 0]
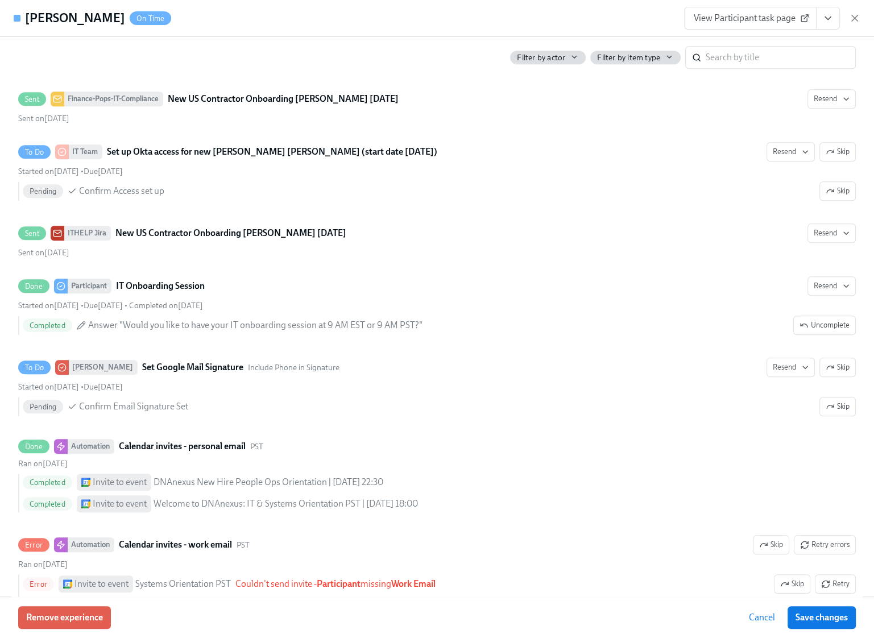
click at [751, 20] on span "View Participant task page" at bounding box center [749, 18] width 113 height 11
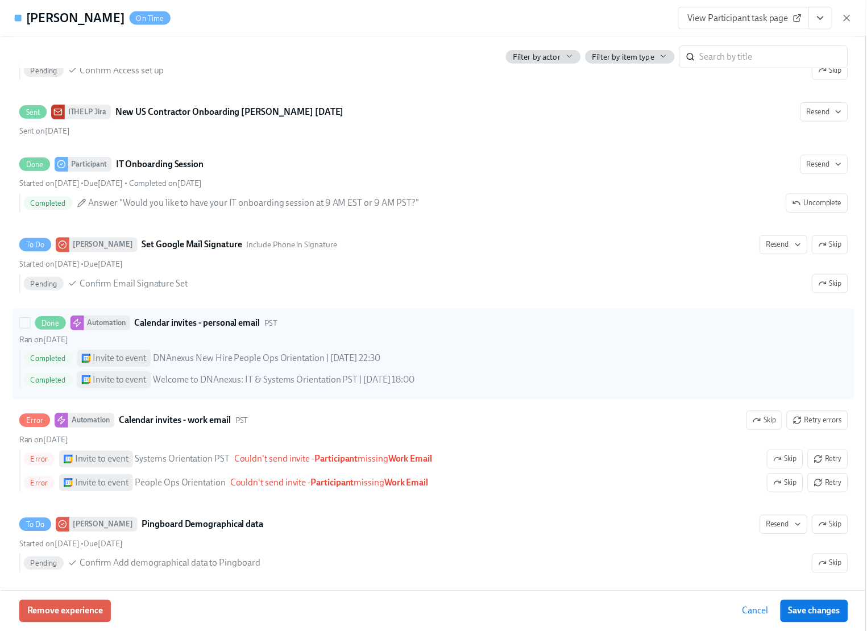
scroll to position [1011, 0]
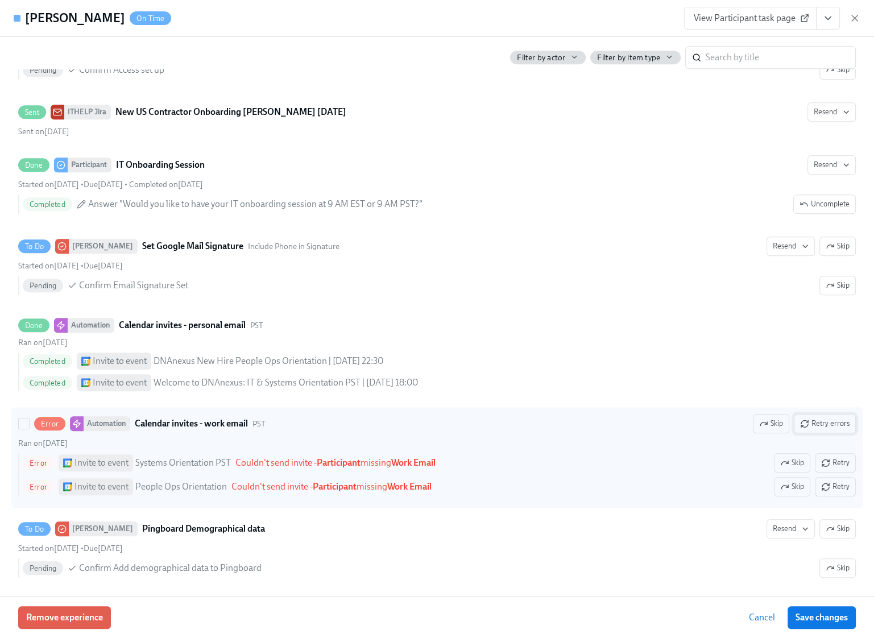
click at [822, 419] on span "Retry errors" at bounding box center [824, 423] width 49 height 11
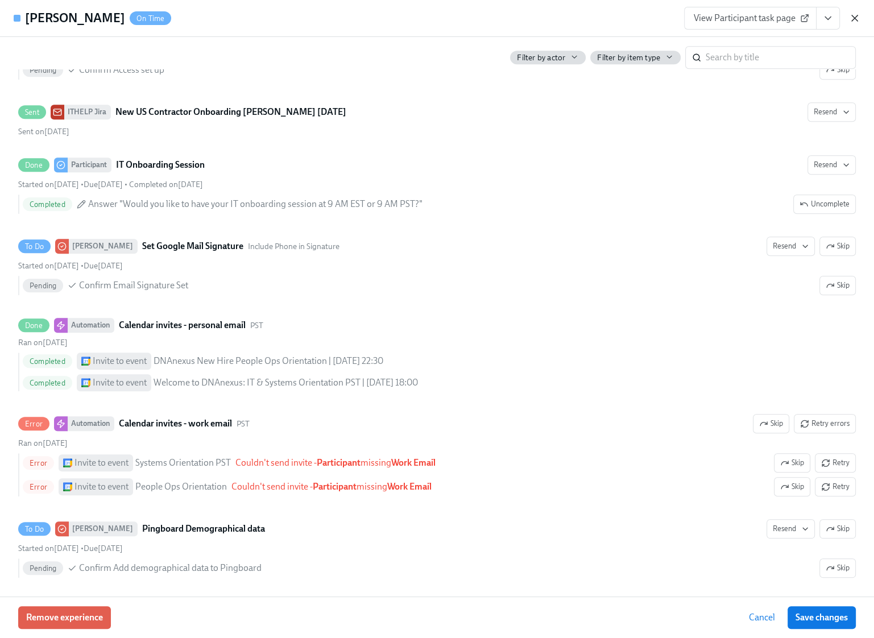
click at [855, 15] on icon "button" at bounding box center [854, 18] width 11 height 11
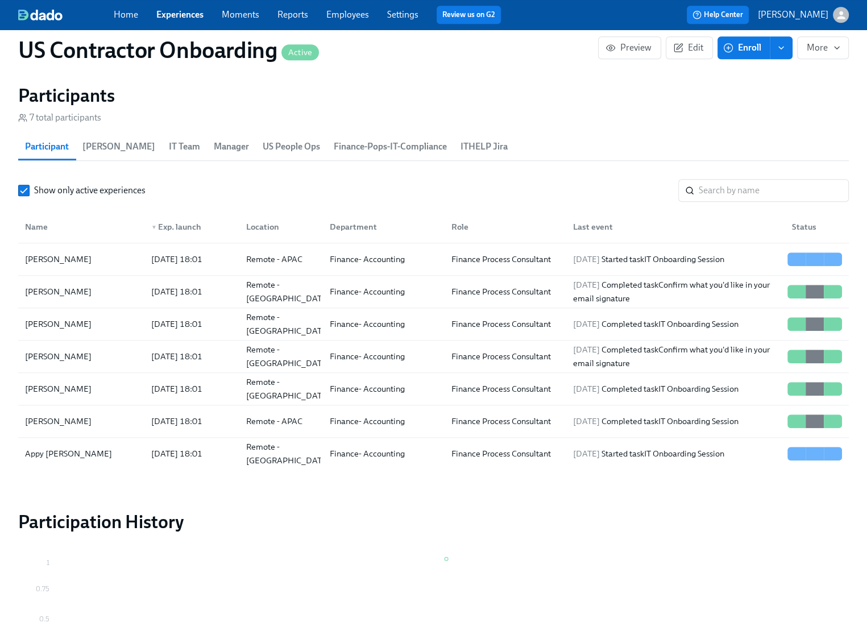
click at [202, 18] on link "Experiences" at bounding box center [179, 14] width 47 height 11
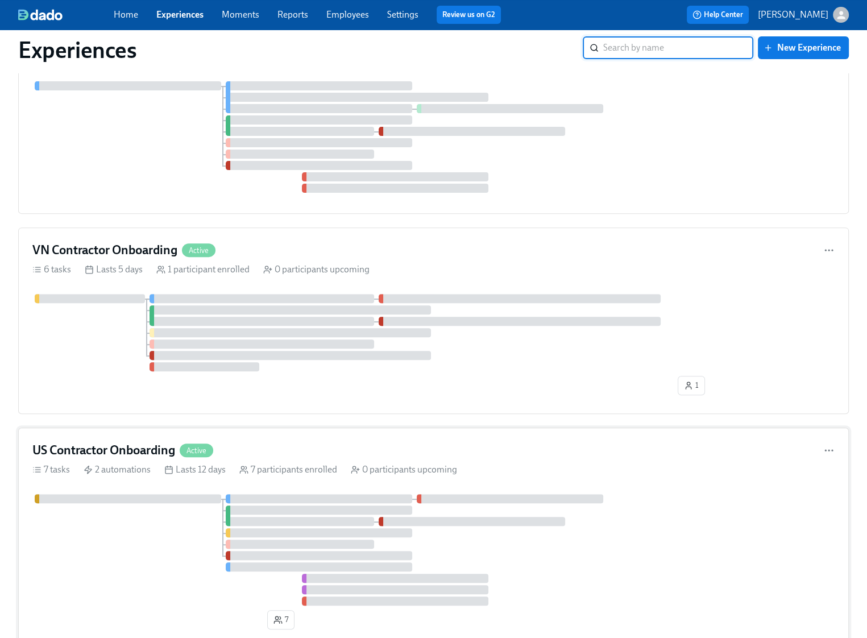
scroll to position [371, 0]
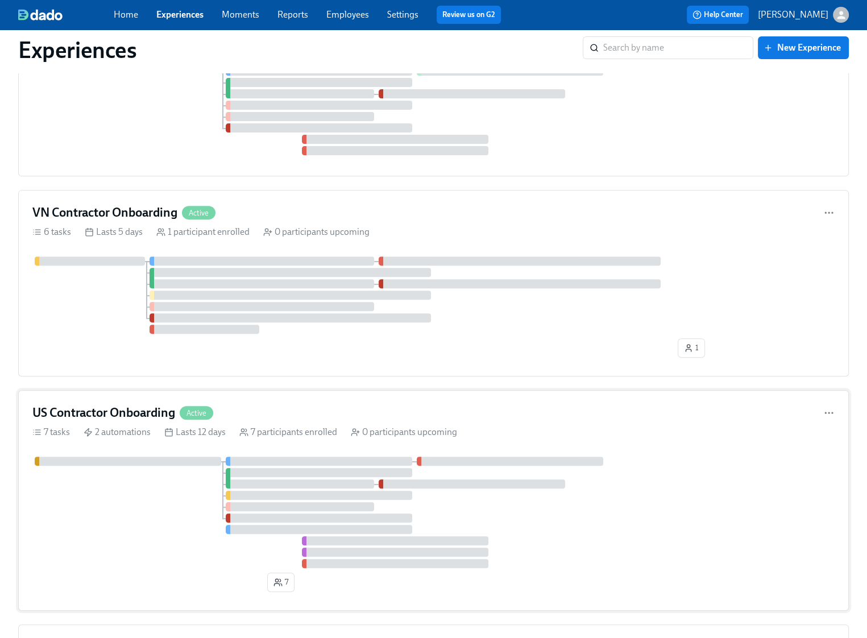
click at [135, 498] on div at bounding box center [433, 511] width 802 height 111
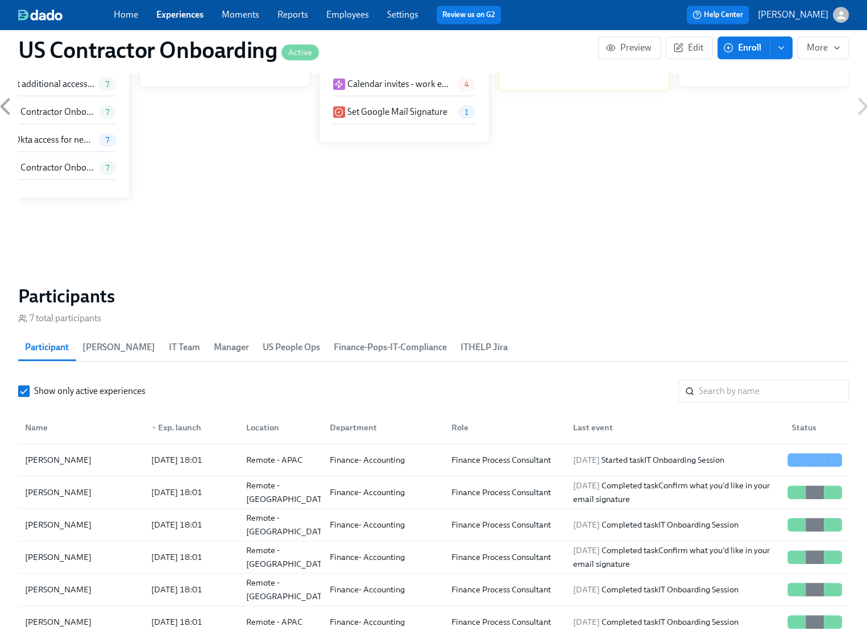
scroll to position [855, 0]
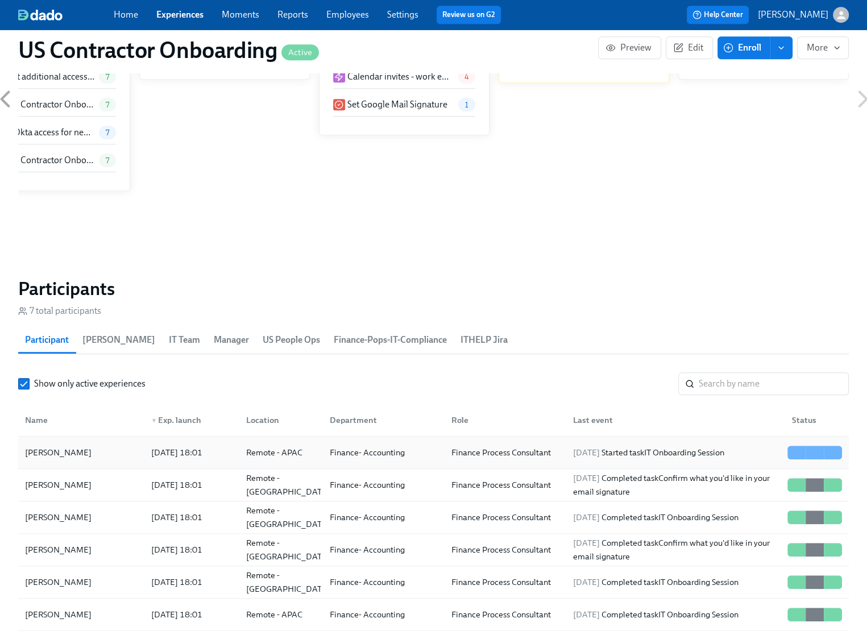
click at [95, 454] on div "[PERSON_NAME]" at bounding box center [81, 452] width 122 height 23
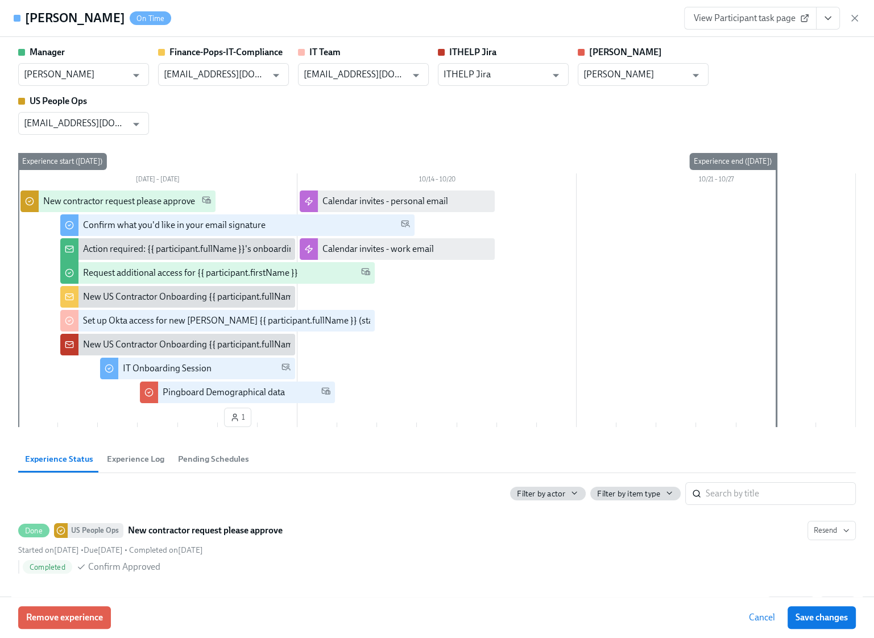
click at [752, 18] on span "View Participant task page" at bounding box center [749, 18] width 113 height 11
click at [740, 10] on link "View Participant task page" at bounding box center [750, 18] width 132 height 23
click at [853, 16] on icon "button" at bounding box center [854, 18] width 11 height 11
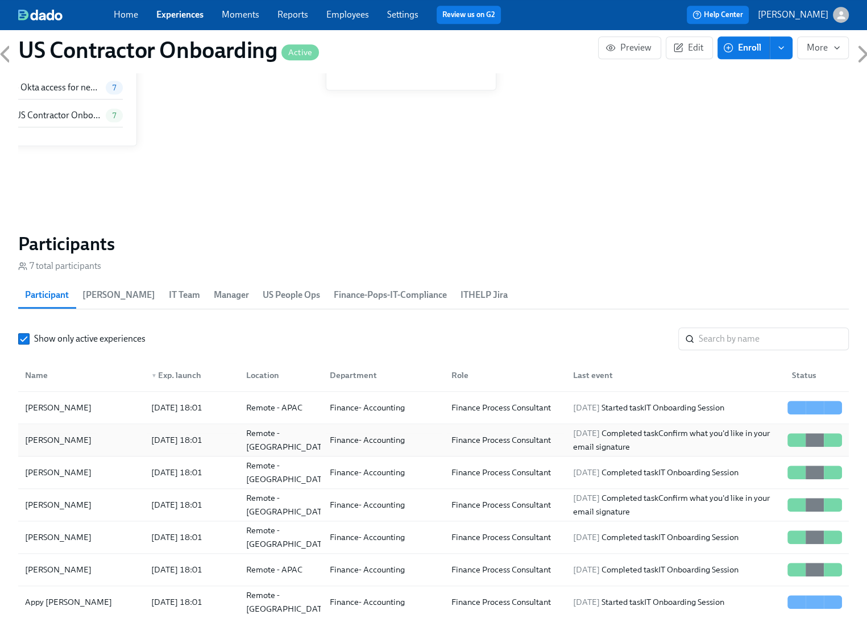
scroll to position [901, 0]
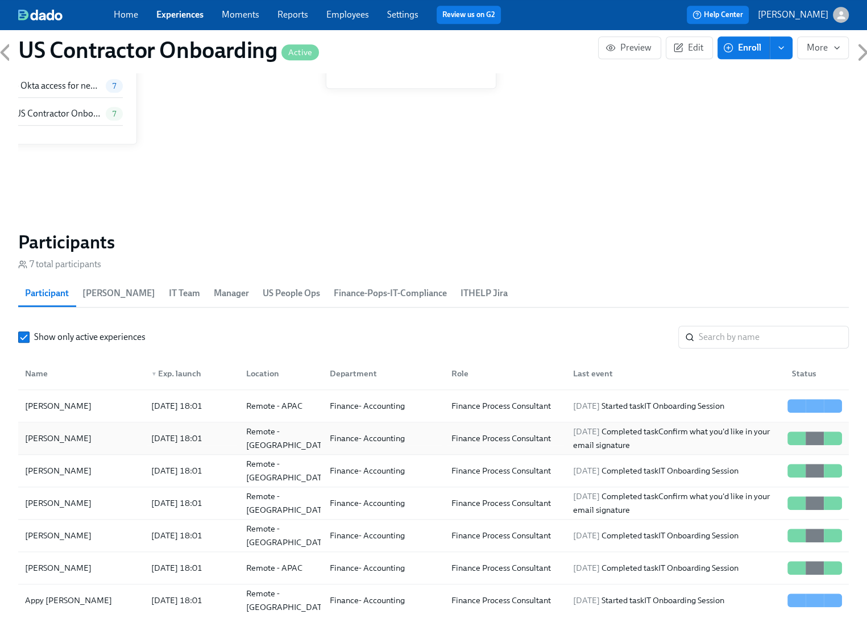
click at [106, 439] on div "[PERSON_NAME]" at bounding box center [81, 438] width 122 height 23
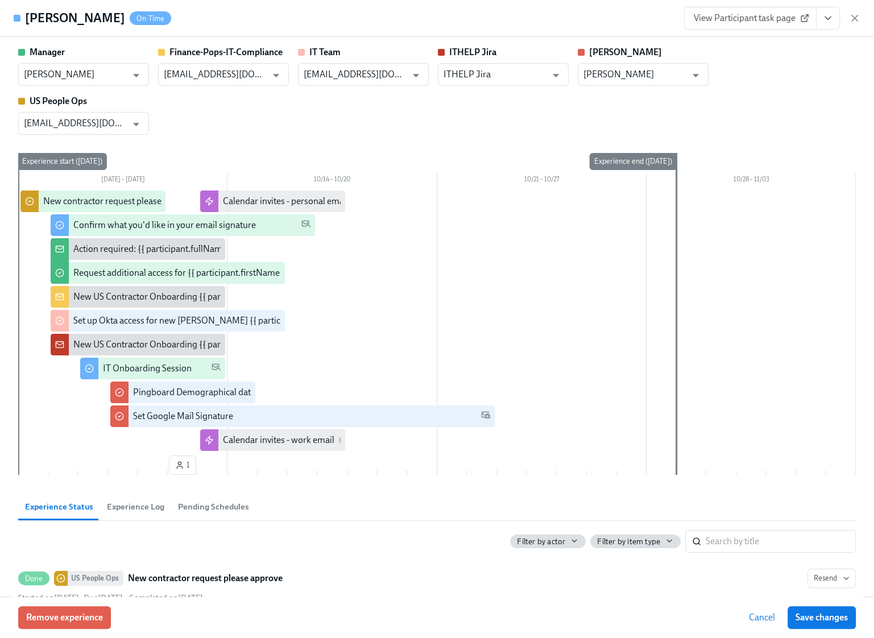
click at [770, 19] on span "View Participant task page" at bounding box center [749, 18] width 113 height 11
click at [853, 18] on icon "button" at bounding box center [854, 18] width 11 height 11
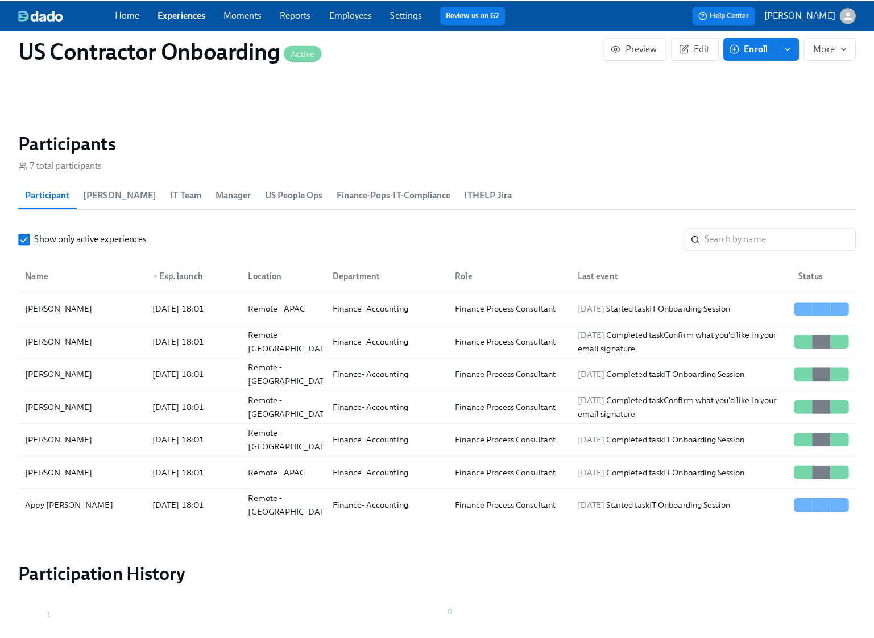
scroll to position [1074, 0]
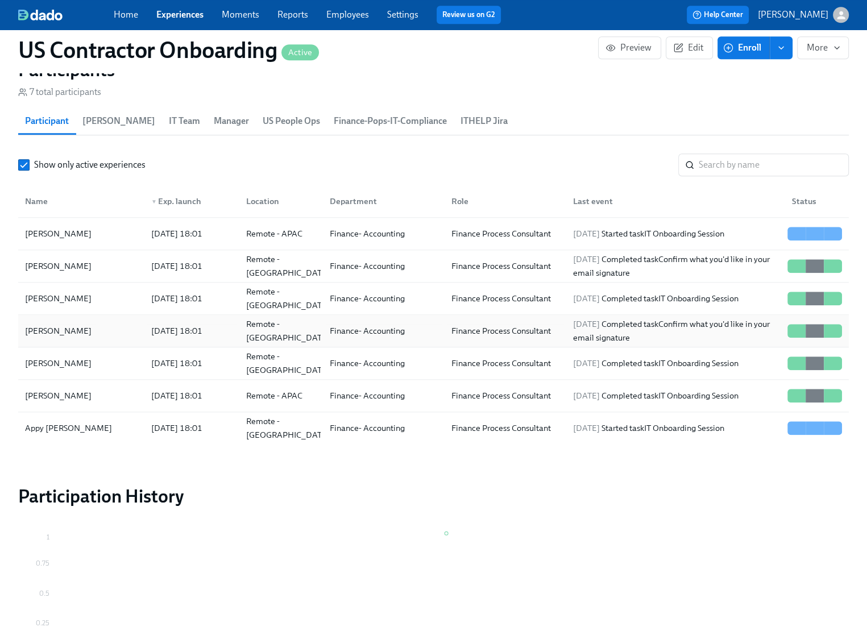
click at [89, 326] on div "[PERSON_NAME]" at bounding box center [58, 331] width 76 height 14
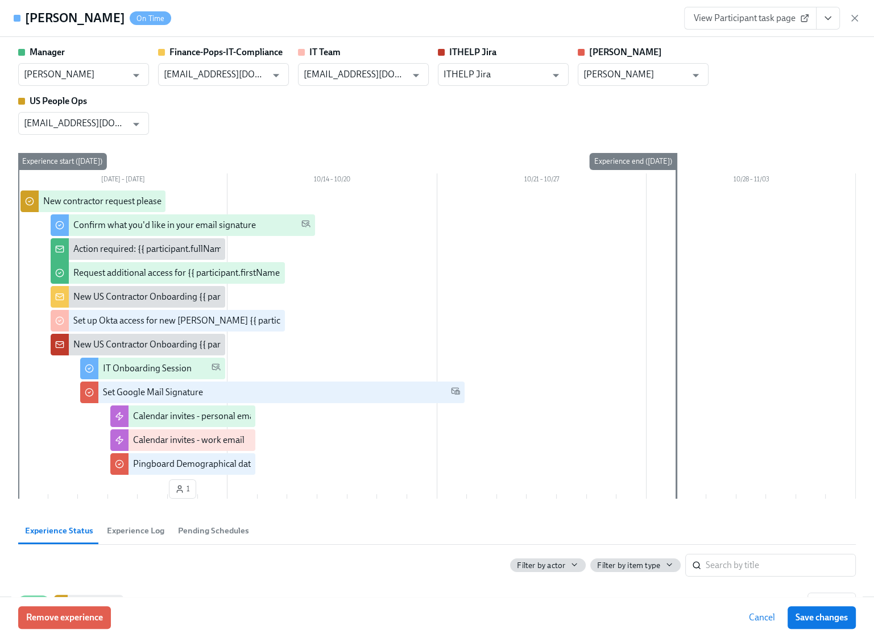
click at [760, 19] on span "View Participant task page" at bounding box center [749, 18] width 113 height 11
click at [861, 16] on div "Cole Marchlewski On Time View Participant task page" at bounding box center [437, 18] width 874 height 37
click at [858, 19] on icon "button" at bounding box center [854, 18] width 11 height 11
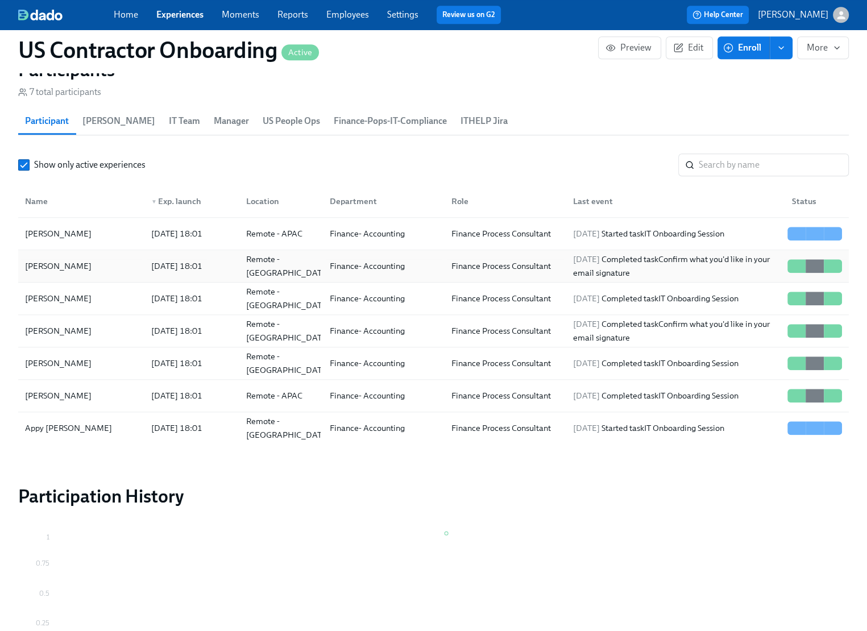
click at [147, 264] on div "2025/10/07 18:01" at bounding box center [177, 266] width 60 height 14
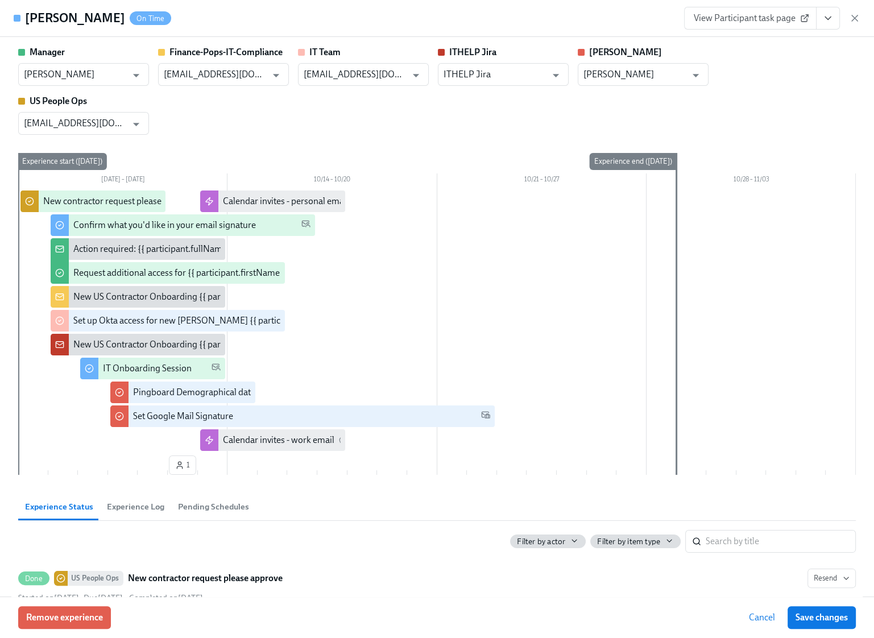
click at [716, 22] on span "View Participant task page" at bounding box center [749, 18] width 113 height 11
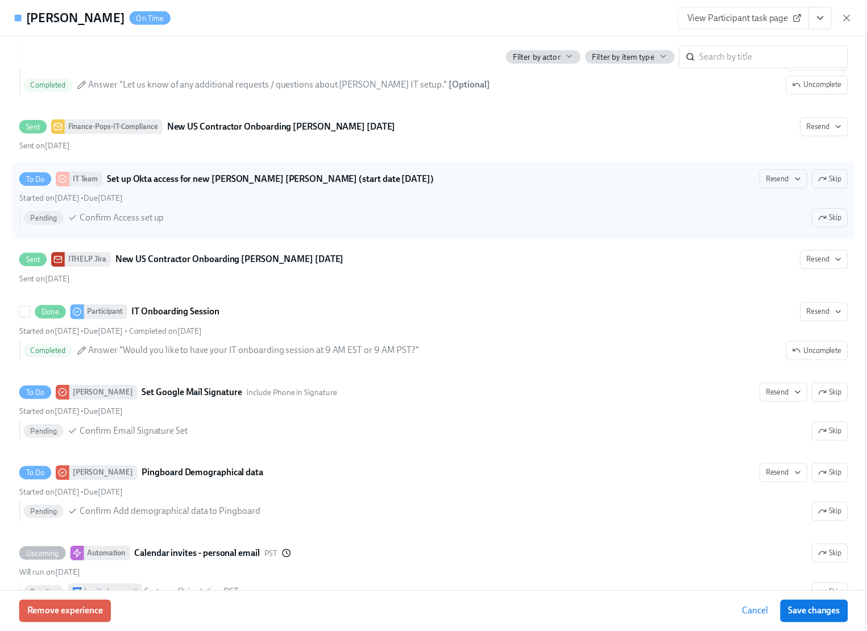
scroll to position [995, 0]
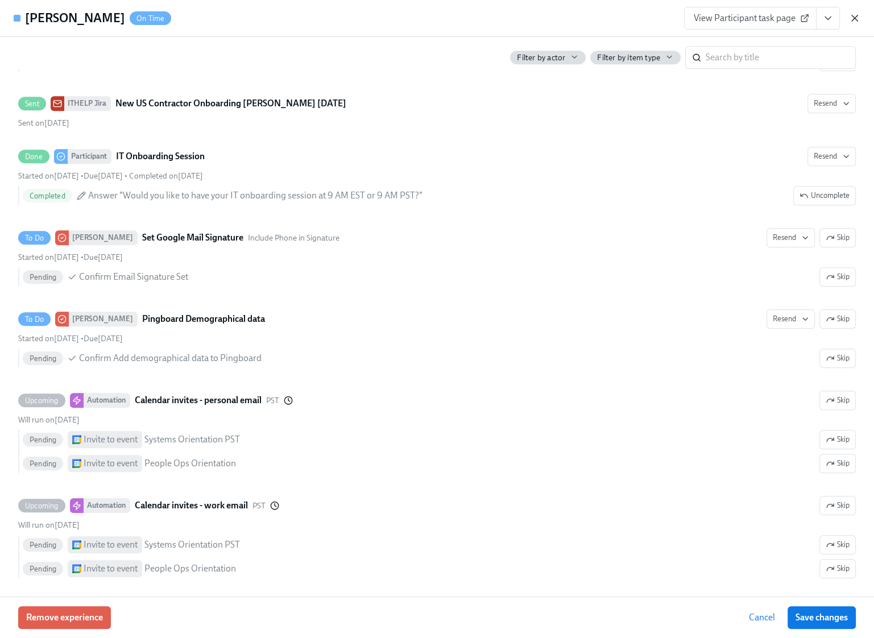
click at [850, 19] on icon "button" at bounding box center [854, 18] width 11 height 11
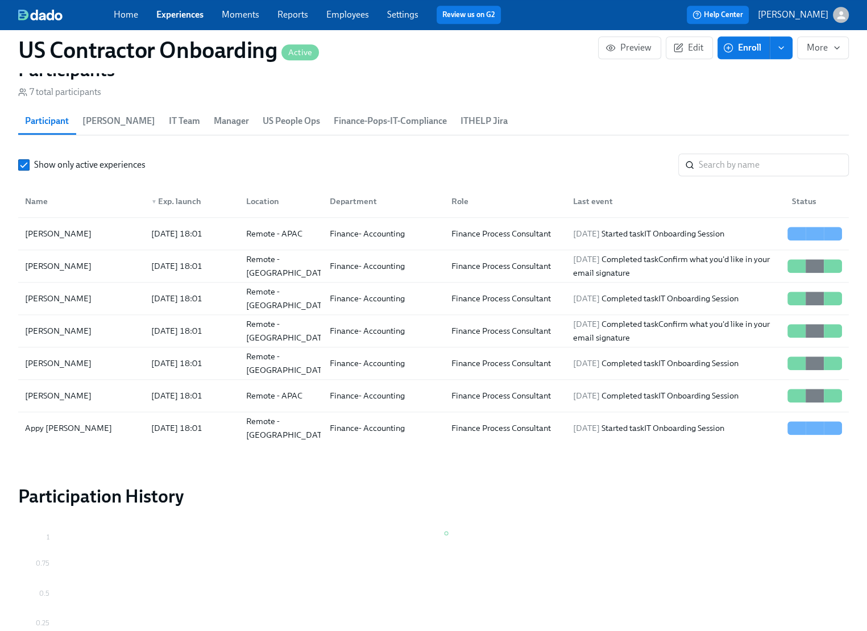
click at [574, 69] on div "US Contractor Onboarding Active Preview Edit Enroll More" at bounding box center [433, 49] width 849 height 45
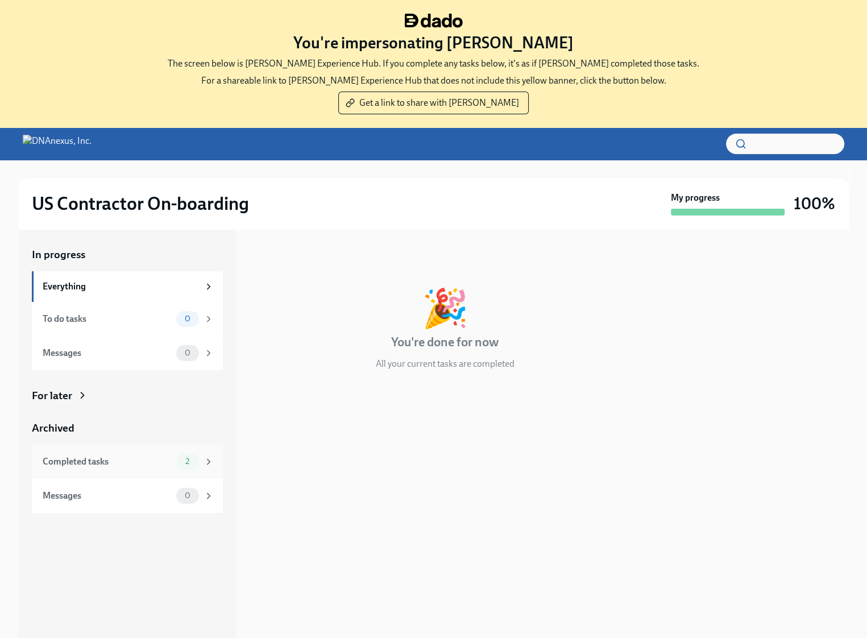
click at [176, 460] on div "2" at bounding box center [187, 462] width 23 height 16
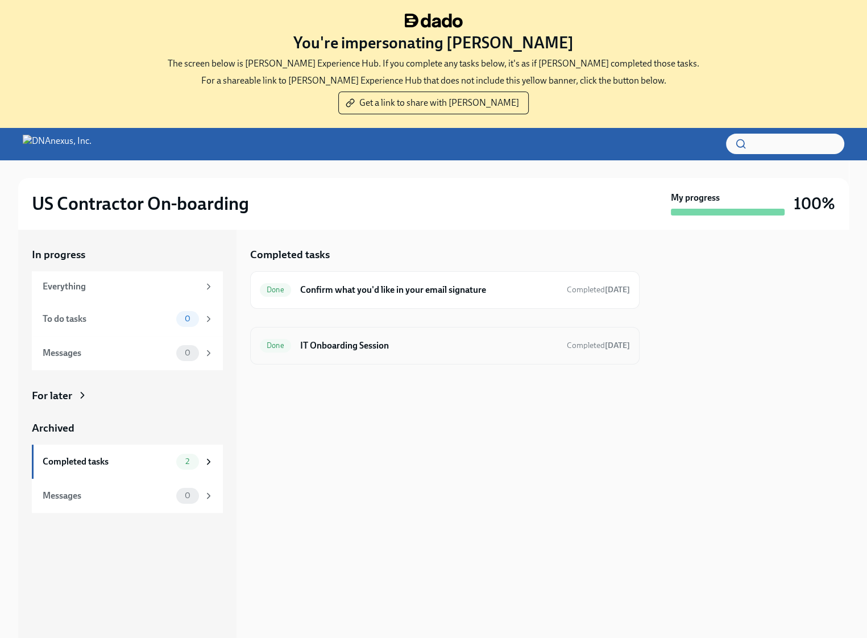
click at [316, 348] on h6 "IT Onboarding Session" at bounding box center [428, 345] width 257 height 13
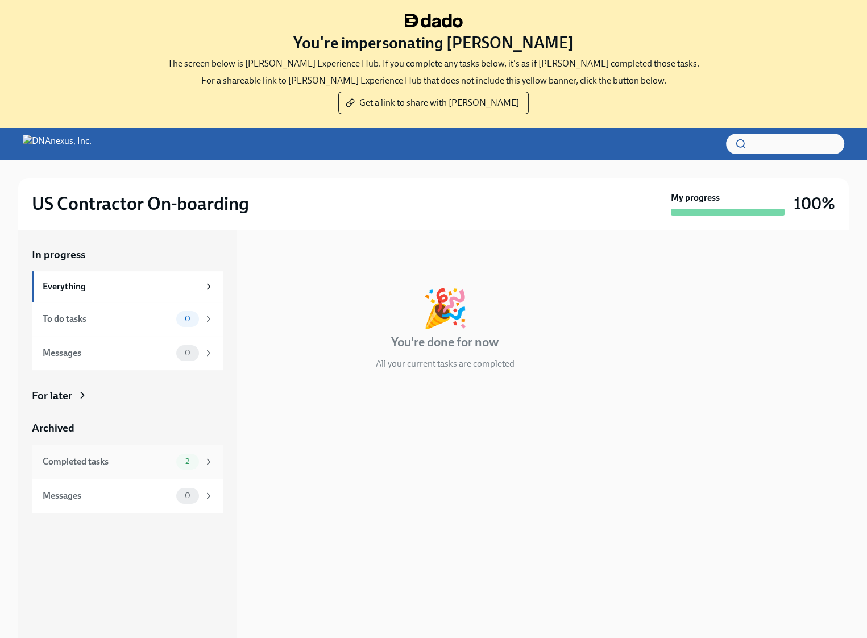
click at [191, 463] on span "2" at bounding box center [187, 461] width 18 height 9
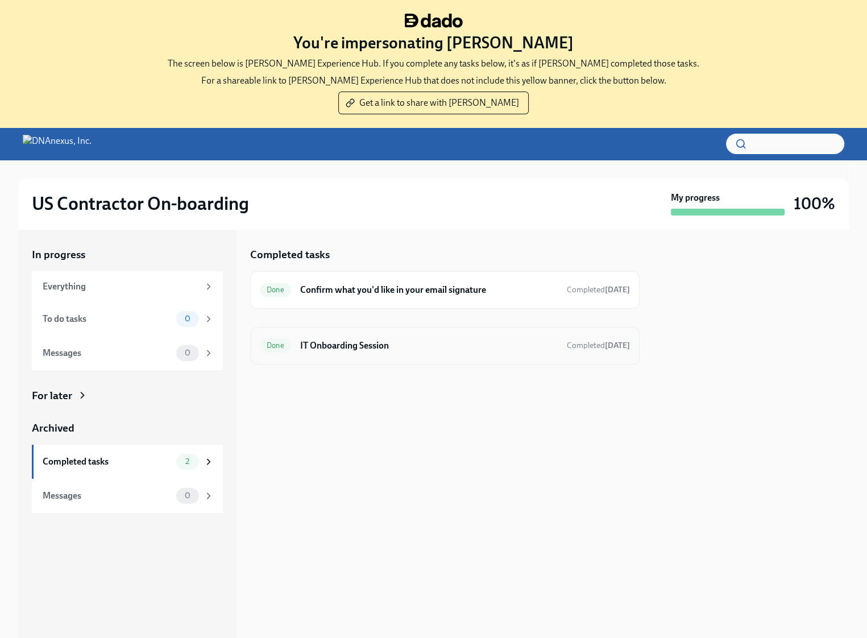
click at [358, 352] on div "Done IT Onboarding Session Completed [DATE]" at bounding box center [445, 345] width 370 height 18
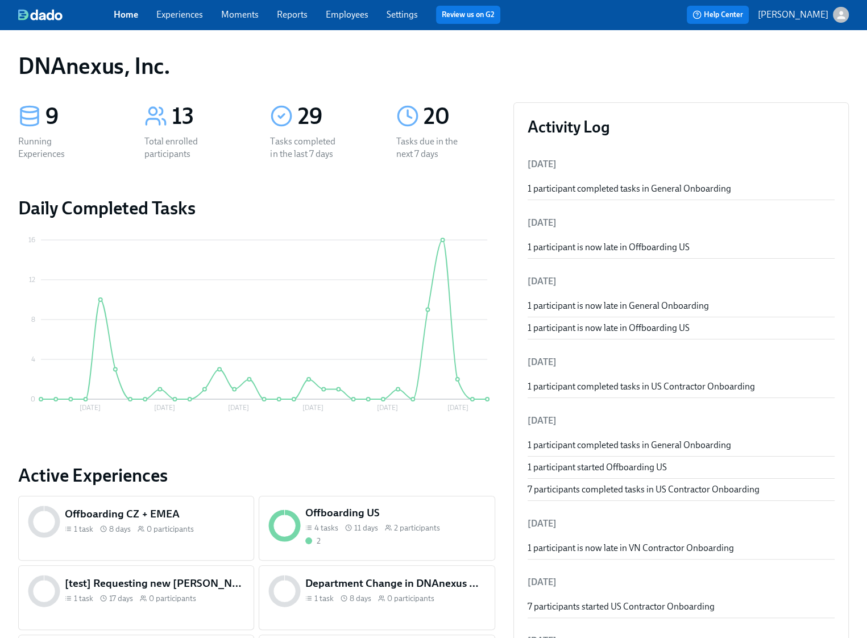
click at [179, 13] on link "Experiences" at bounding box center [179, 14] width 47 height 11
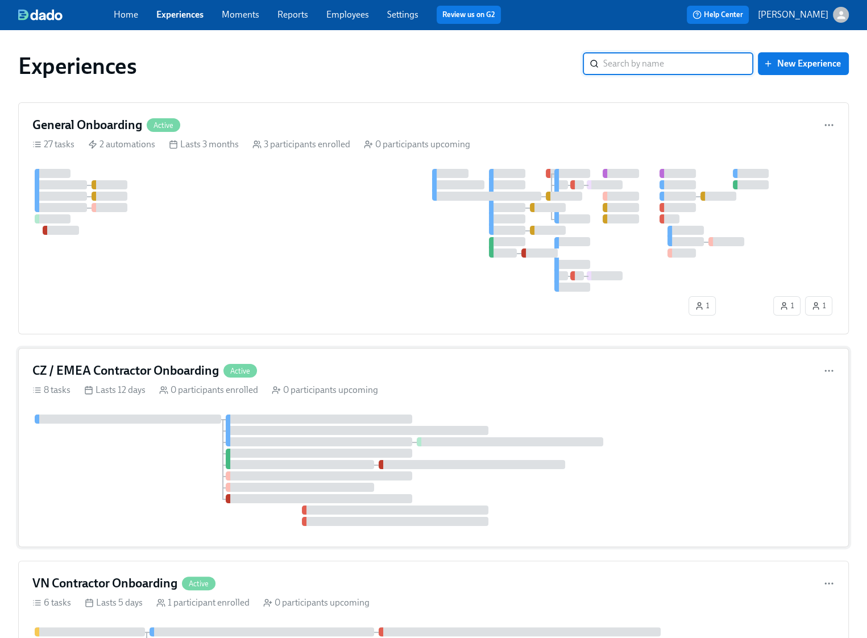
scroll to position [294, 0]
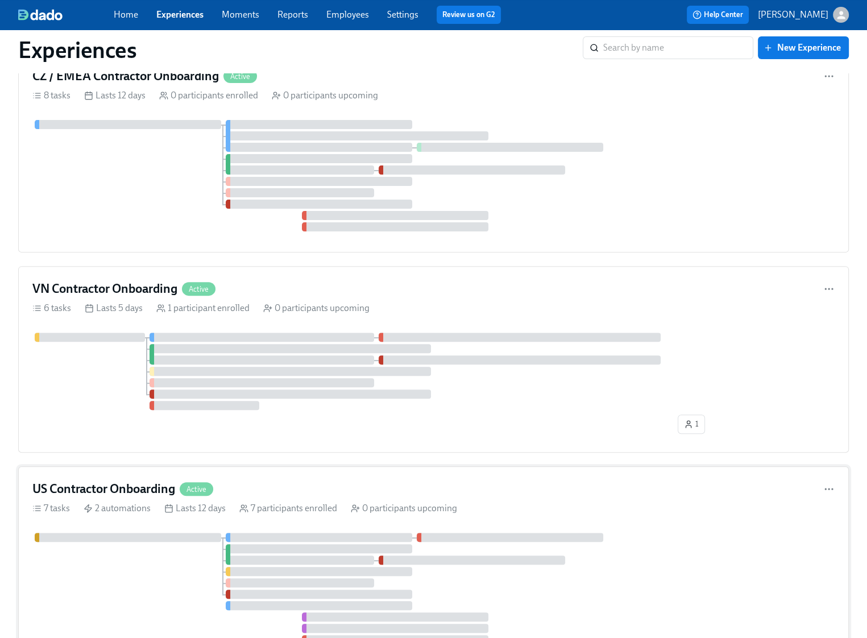
click at [118, 559] on div at bounding box center [433, 588] width 802 height 111
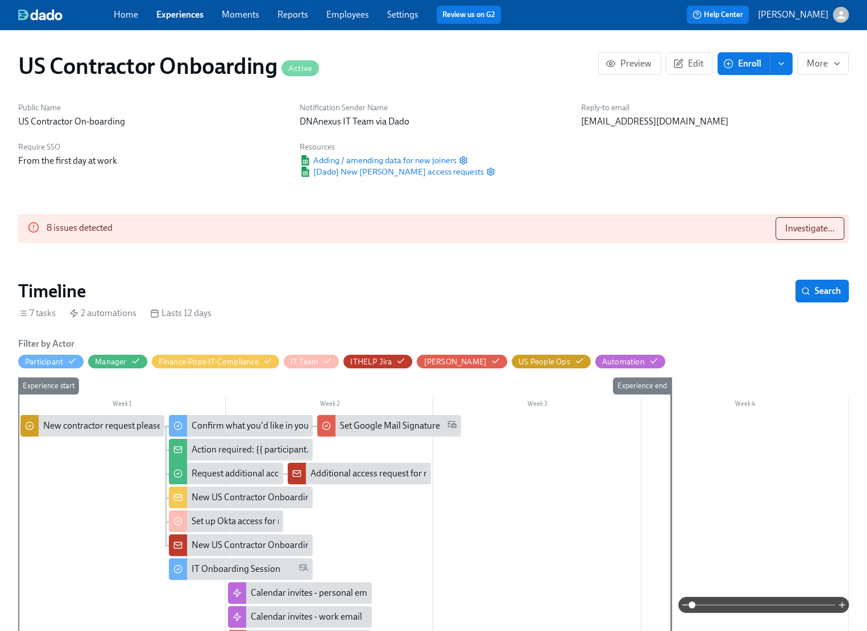
scroll to position [0, 238]
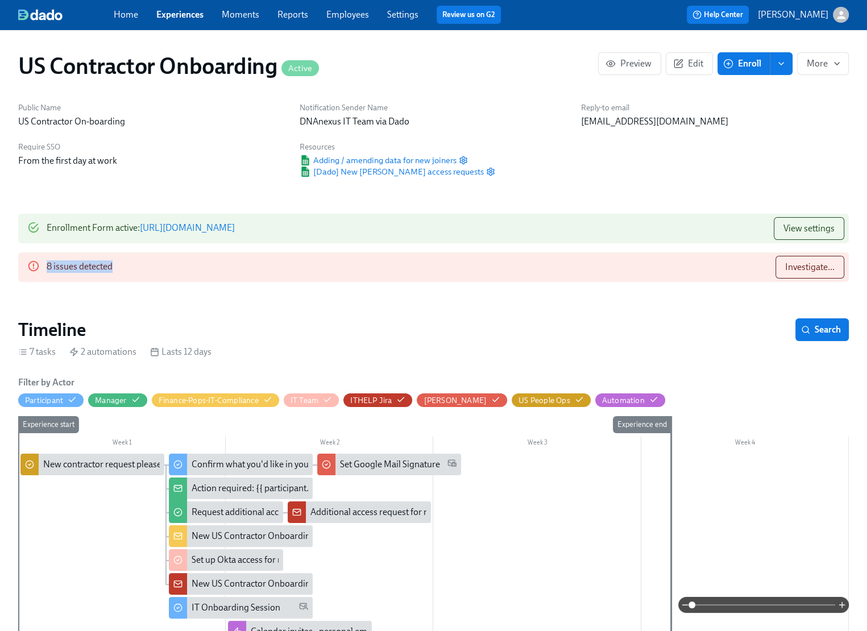
drag, startPoint x: 129, startPoint y: 271, endPoint x: 40, endPoint y: 263, distance: 89.0
click at [40, 263] on div "8 issues detected Investigate..." at bounding box center [433, 267] width 830 height 30
copy div "8 issues detected"
click at [804, 267] on span "Investigate..." at bounding box center [809, 266] width 49 height 11
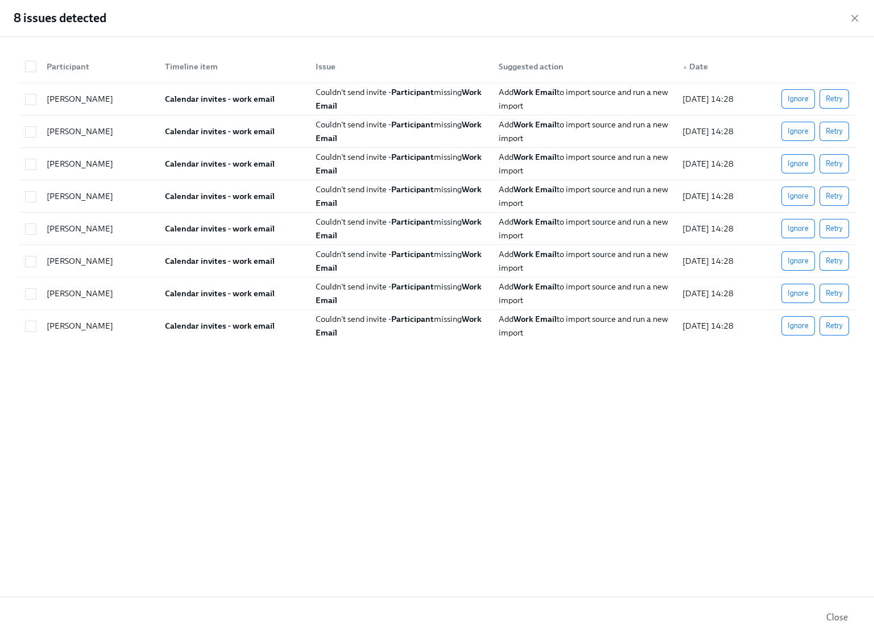
click at [860, 15] on div "8 issues detected" at bounding box center [437, 18] width 874 height 37
click at [857, 18] on icon "button" at bounding box center [854, 18] width 11 height 11
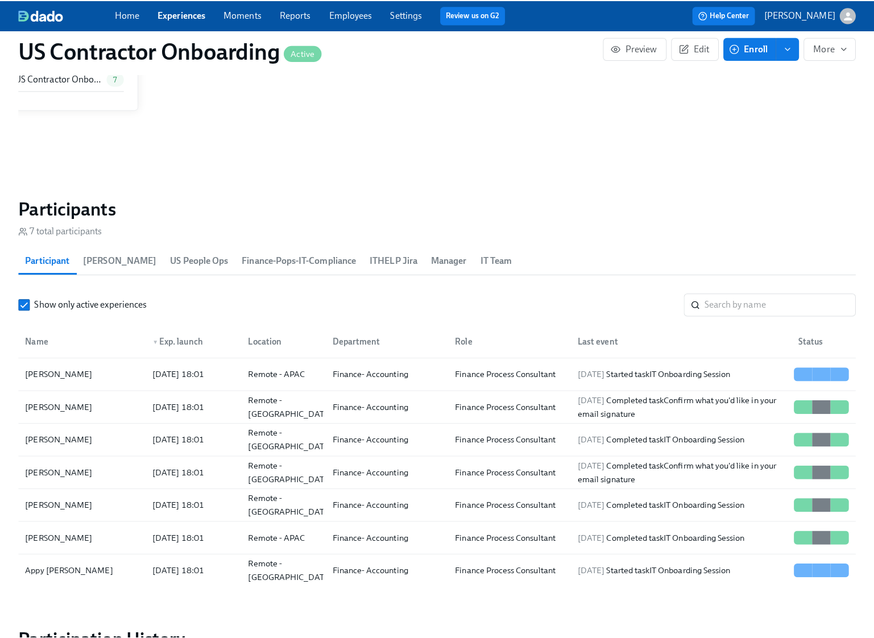
scroll to position [1034, 0]
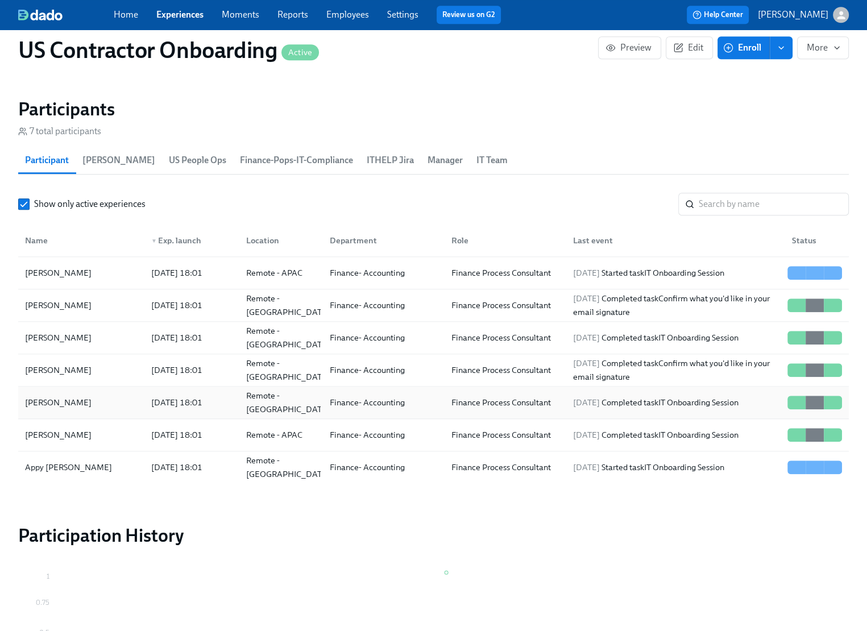
click at [115, 402] on div "[PERSON_NAME]" at bounding box center [81, 402] width 122 height 23
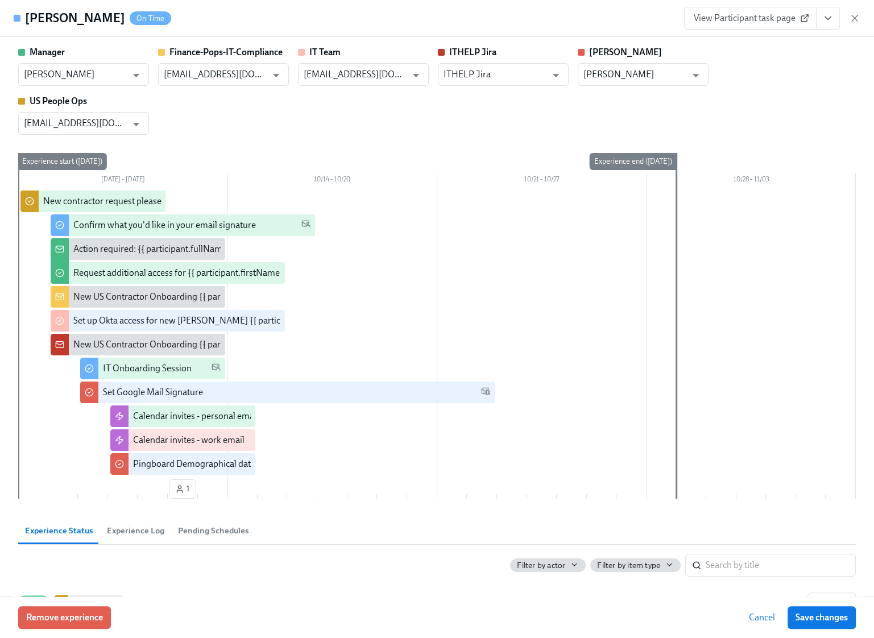
click at [721, 14] on span "View Participant task page" at bounding box center [749, 18] width 113 height 11
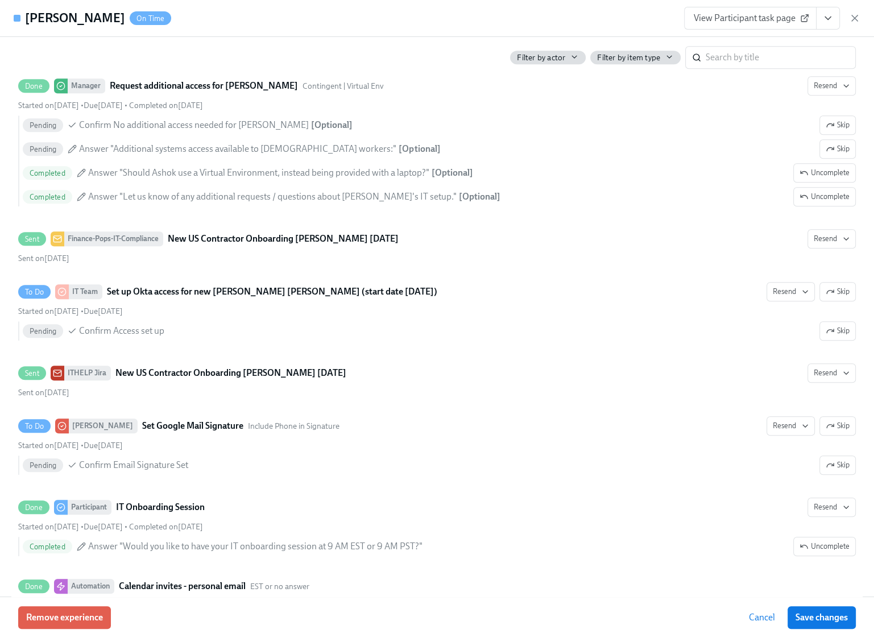
scroll to position [1011, 0]
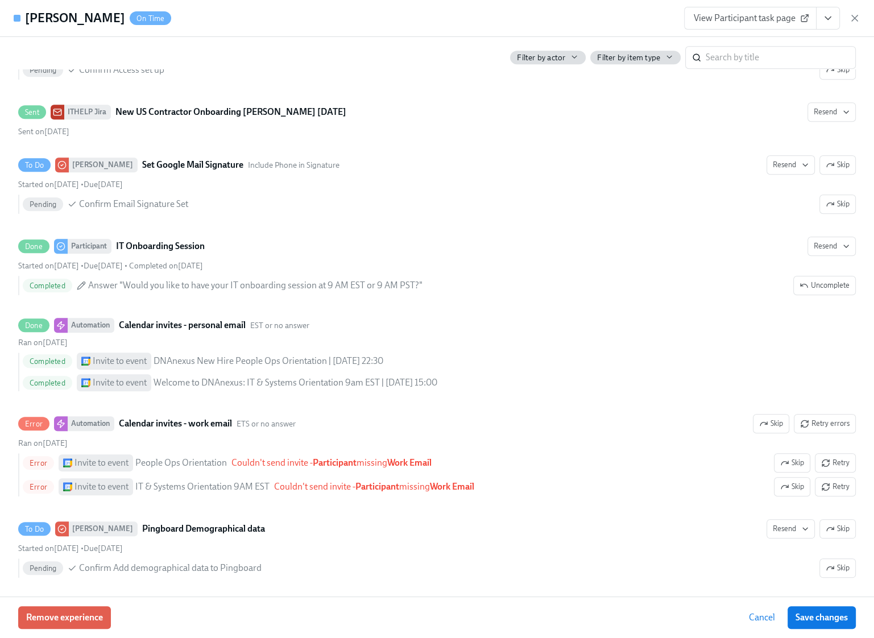
click at [861, 16] on div "[PERSON_NAME] On Time View Participant task page" at bounding box center [437, 18] width 874 height 37
click at [857, 19] on icon "button" at bounding box center [854, 18] width 11 height 11
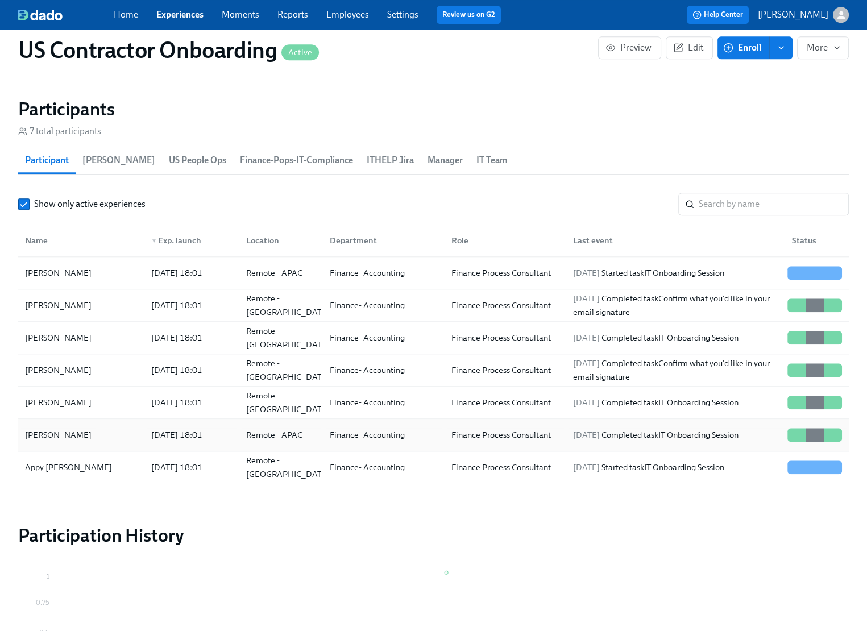
click at [102, 435] on div "[PERSON_NAME]" at bounding box center [81, 434] width 122 height 23
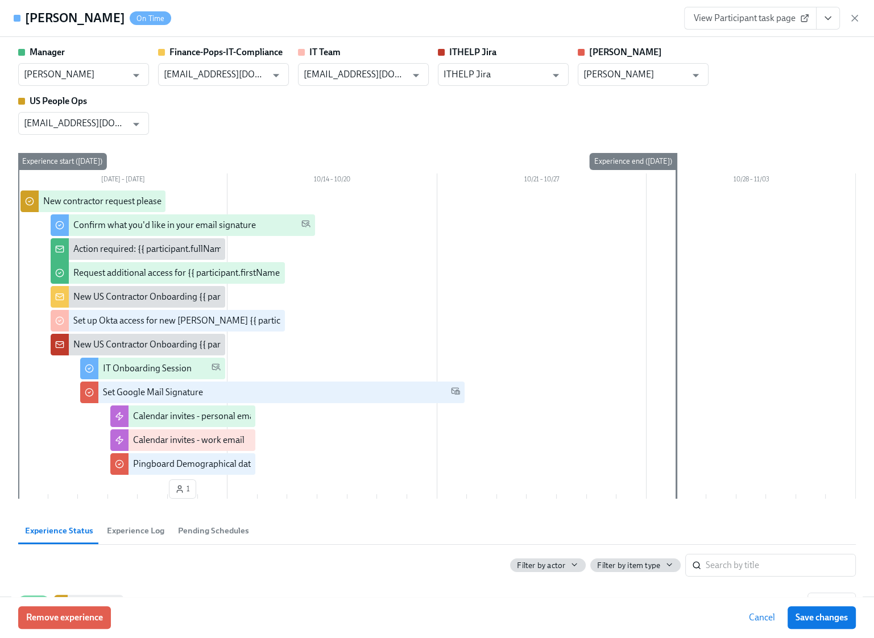
click at [758, 15] on span "View Participant task page" at bounding box center [749, 18] width 113 height 11
click at [853, 16] on icon "button" at bounding box center [854, 18] width 11 height 11
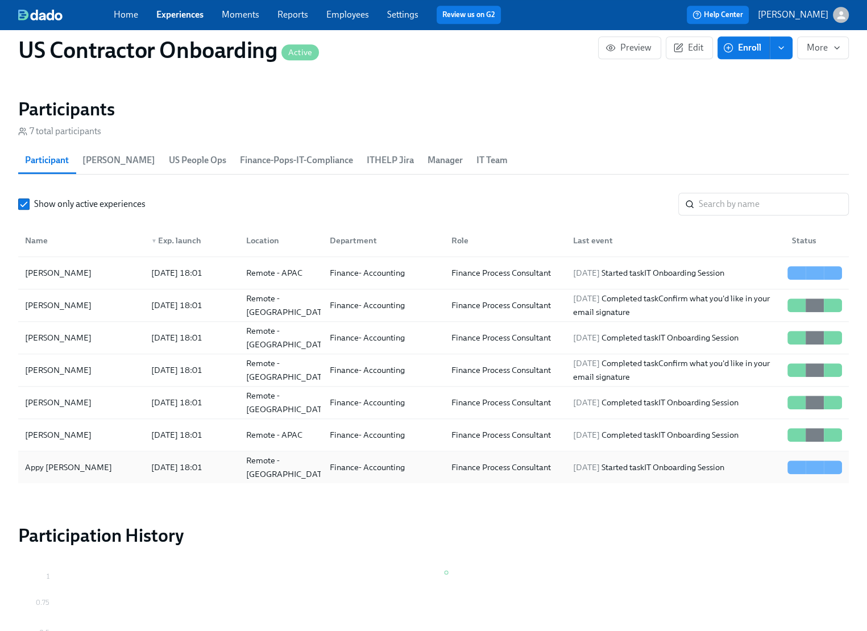
click at [77, 461] on div "Appy [PERSON_NAME]" at bounding box center [81, 467] width 122 height 23
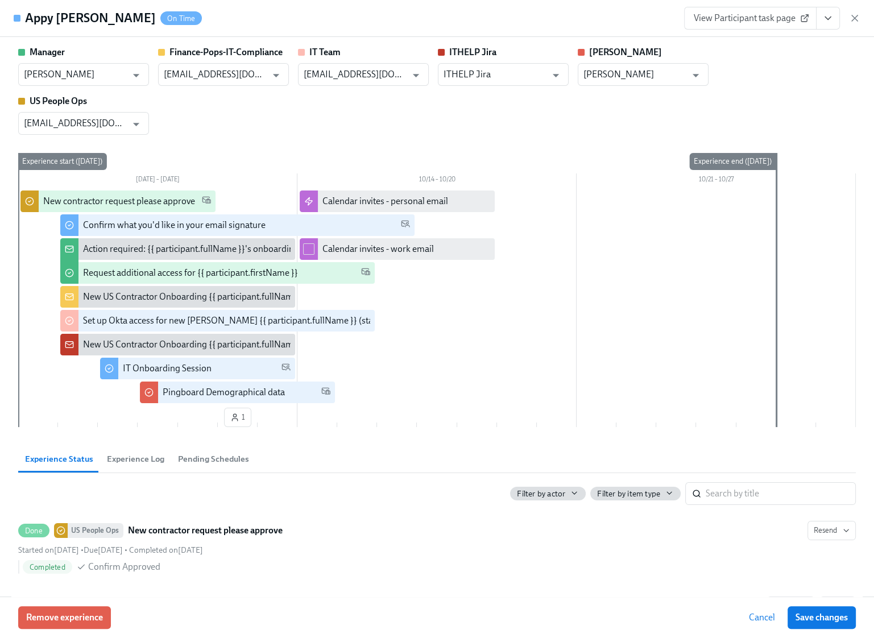
click at [735, 30] on div "Appy [PERSON_NAME] On Time View Participant task page" at bounding box center [437, 18] width 874 height 37
click at [739, 18] on span "View Participant task page" at bounding box center [749, 18] width 113 height 11
click at [858, 21] on icon "button" at bounding box center [854, 18] width 11 height 11
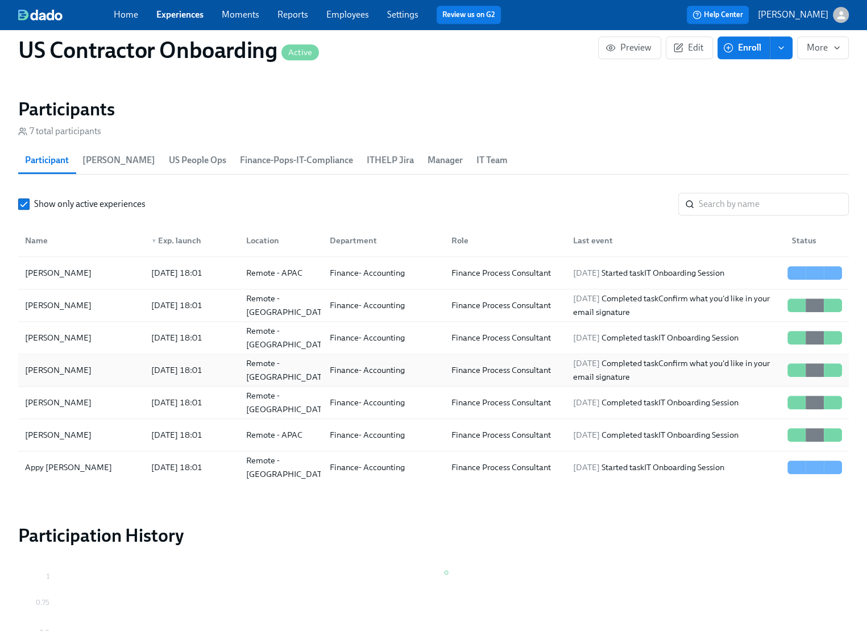
click at [68, 368] on div "[PERSON_NAME]" at bounding box center [58, 370] width 76 height 14
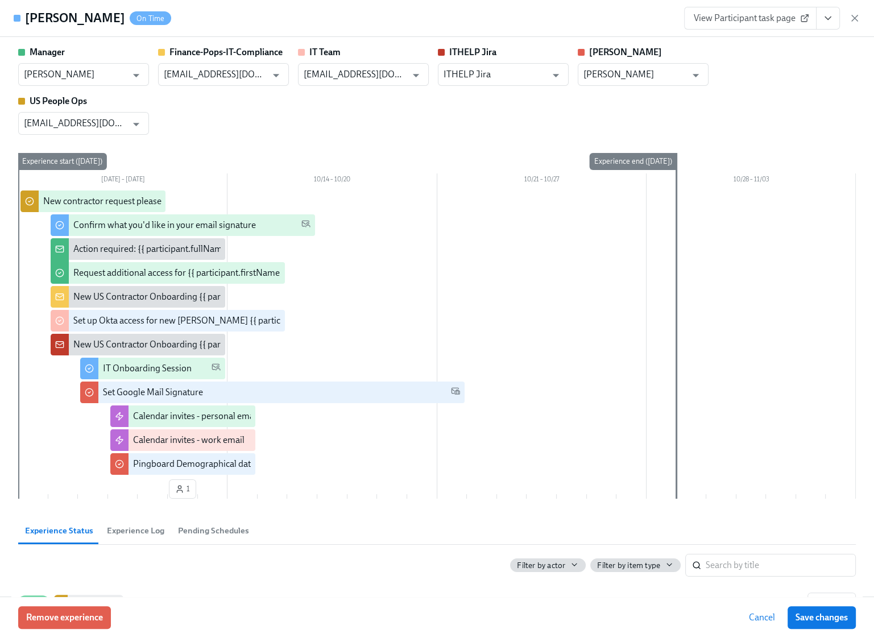
click at [720, 15] on span "View Participant task page" at bounding box center [749, 18] width 113 height 11
click at [88, 19] on h4 "[PERSON_NAME]" at bounding box center [75, 18] width 100 height 17
copy h4 "[PERSON_NAME]"
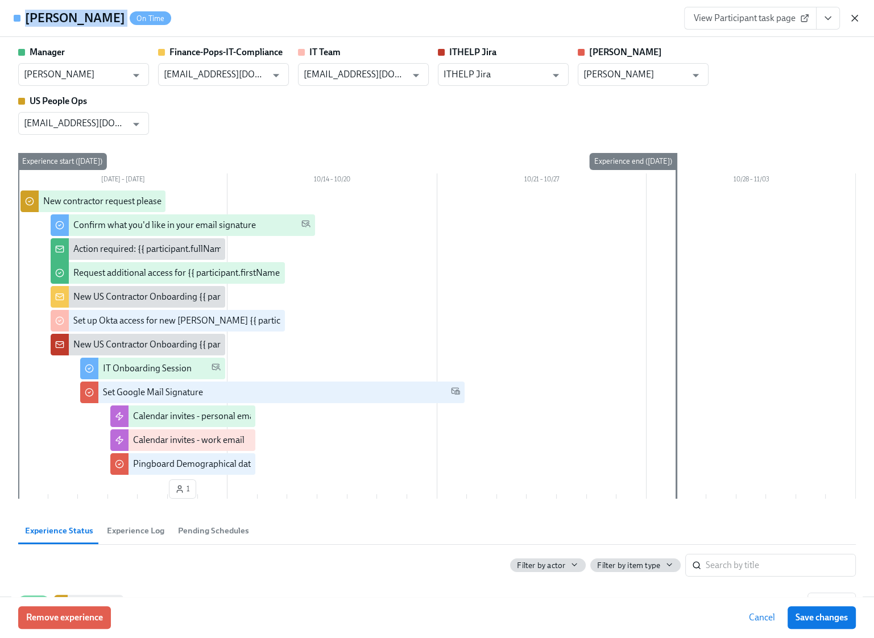
click at [857, 18] on icon "button" at bounding box center [854, 18] width 11 height 11
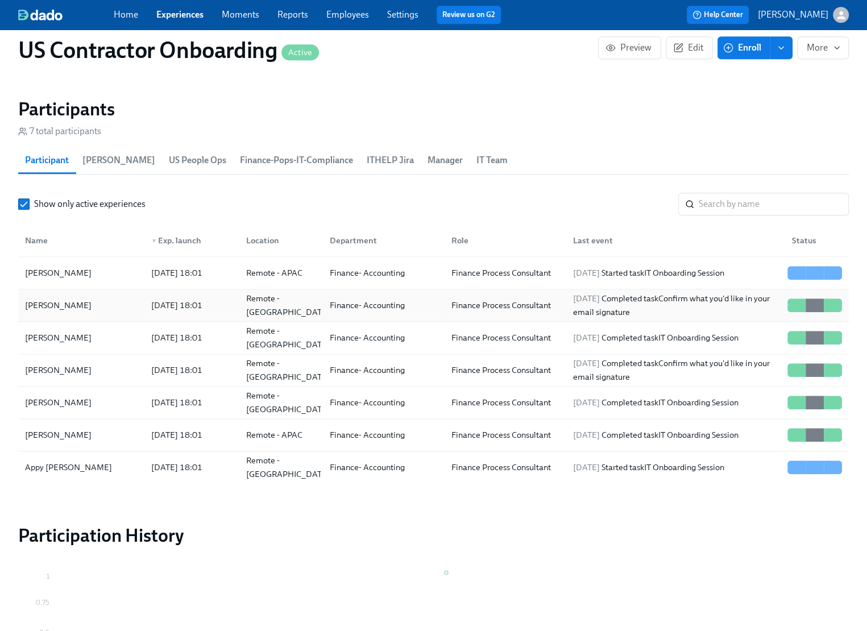
click at [74, 309] on div "[PERSON_NAME]" at bounding box center [58, 305] width 76 height 14
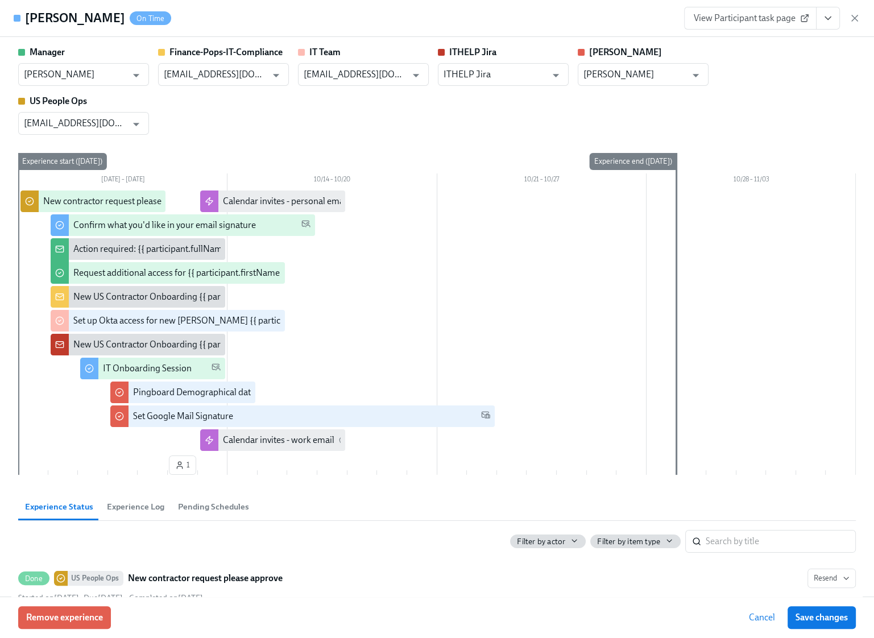
click at [792, 20] on span "View Participant task page" at bounding box center [749, 18] width 113 height 11
click at [73, 17] on h4 "Austin Burlone" at bounding box center [75, 18] width 100 height 17
copy h4 "Austin Burlone"
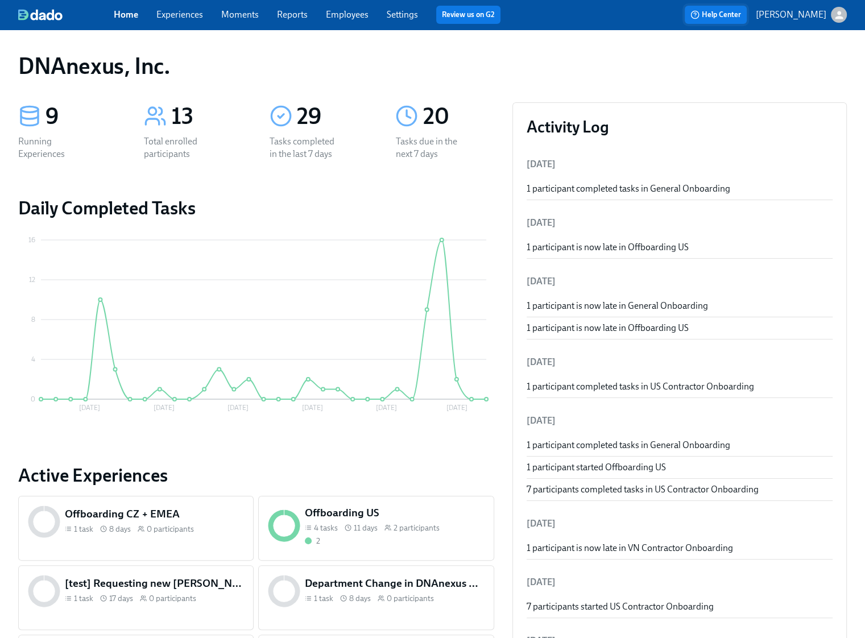
click at [732, 17] on span "Help Center" at bounding box center [715, 14] width 51 height 11
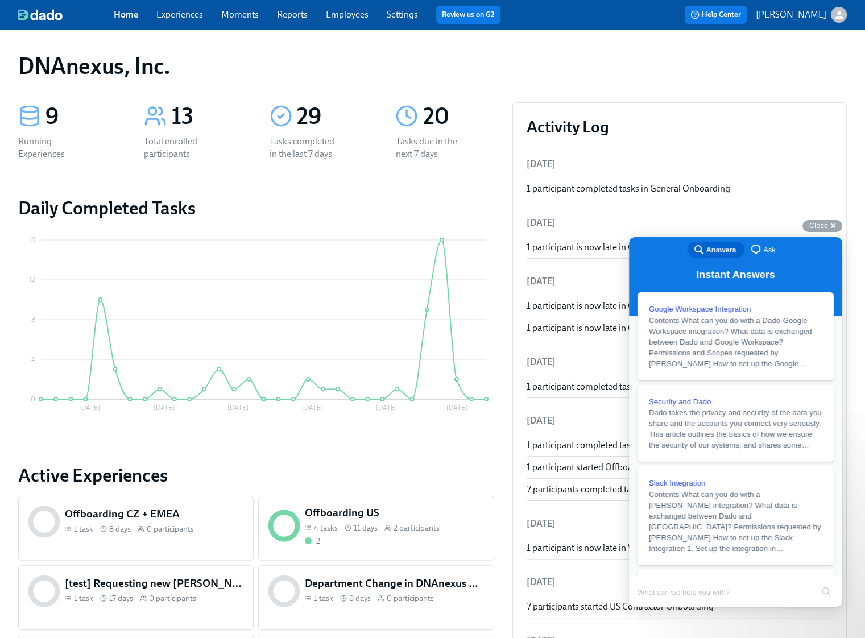
click at [763, 252] on span "Ask" at bounding box center [769, 249] width 12 height 11
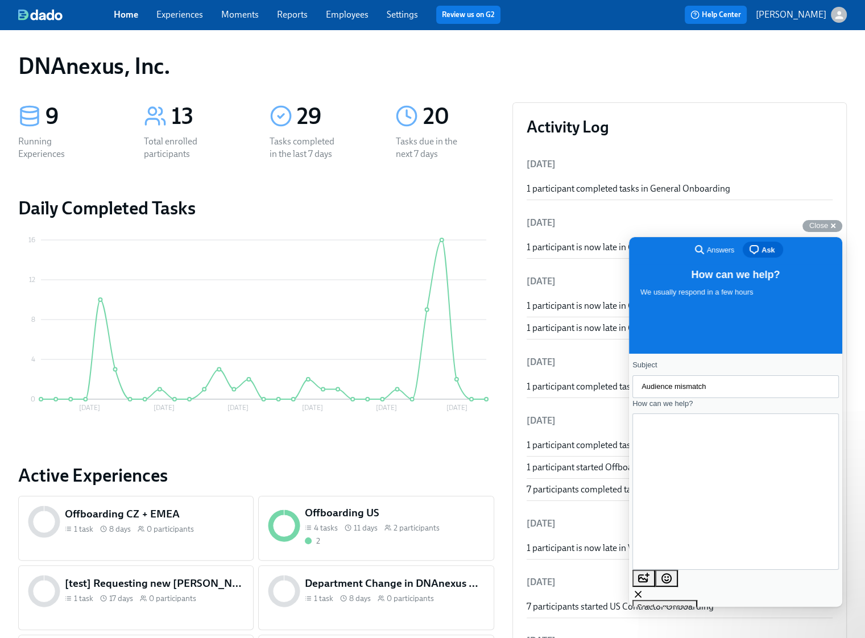
click at [739, 393] on input "Audience mismatch" at bounding box center [735, 386] width 188 height 20
paste input "8 issues detected"
type input "8 issues detected"
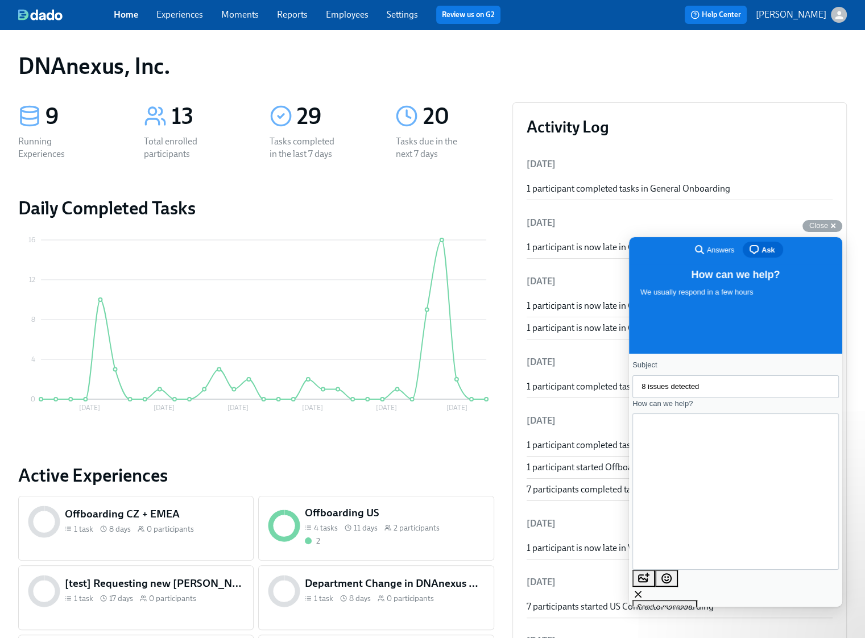
click at [657, 464] on textarea "Hello team, a new [PERSON_NAME] [PERSON_NAME] forwarded us an email which he go…" at bounding box center [649, 491] width 16 height 101
paste textarea "[PERSON_NAME]"
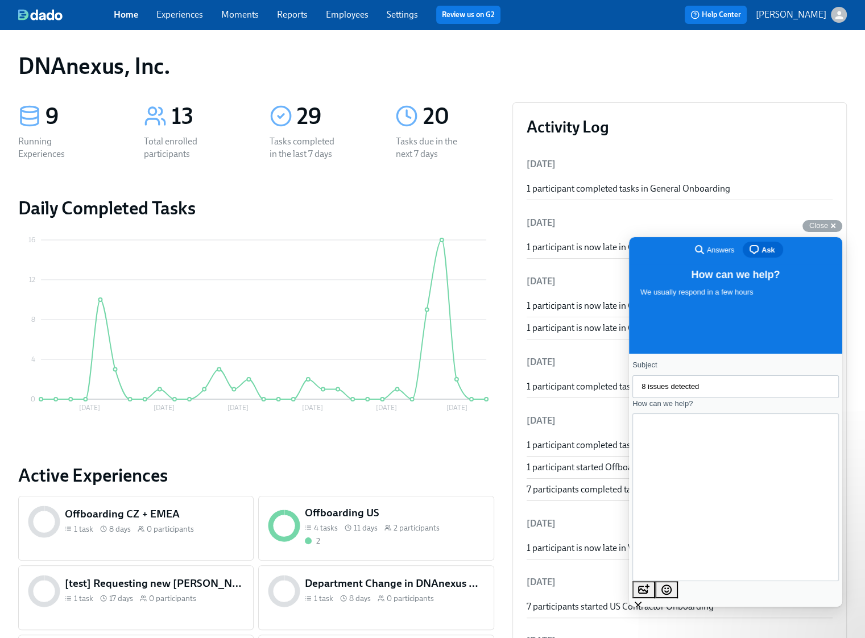
scroll to position [25, 0]
paste textarea "Austin Burlone"
click at [678, 519] on textarea "Hello team, we see 8 issues in US Contractor form - Couldn't send invite - part…" at bounding box center [659, 497] width 37 height 114
click at [678, 518] on textarea "Hello team, we see 8 issues in US Contractor form - Couldn't send invite - part…" at bounding box center [659, 503] width 37 height 114
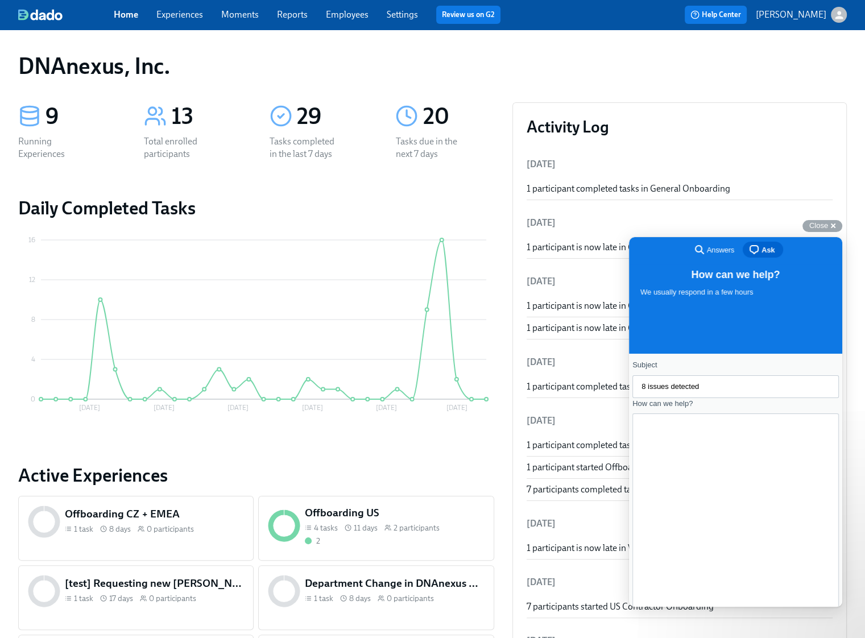
scroll to position [107, 0]
type textarea "Hello team, we see 8 issues in US Contractor form - Couldn't send invite - part…"
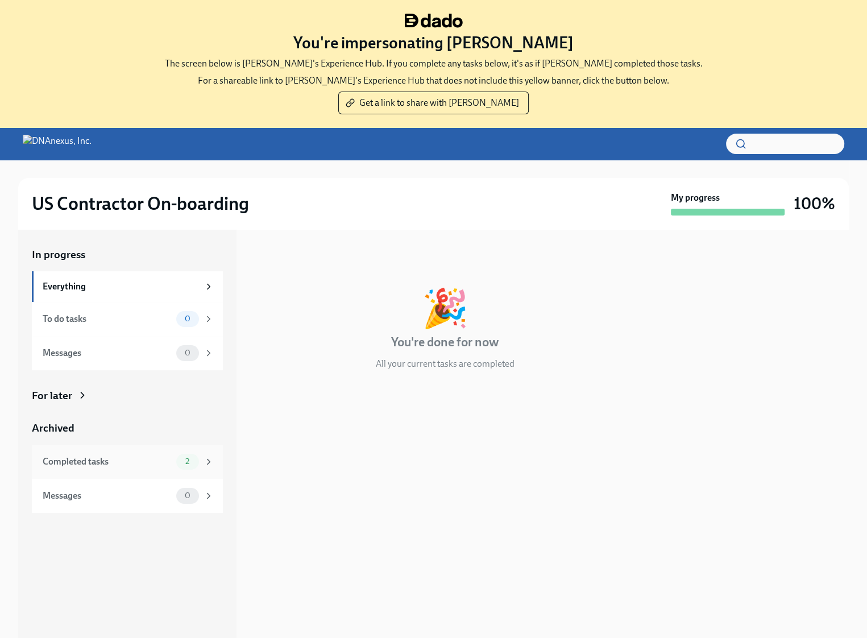
click at [156, 462] on div "Completed tasks" at bounding box center [107, 461] width 129 height 13
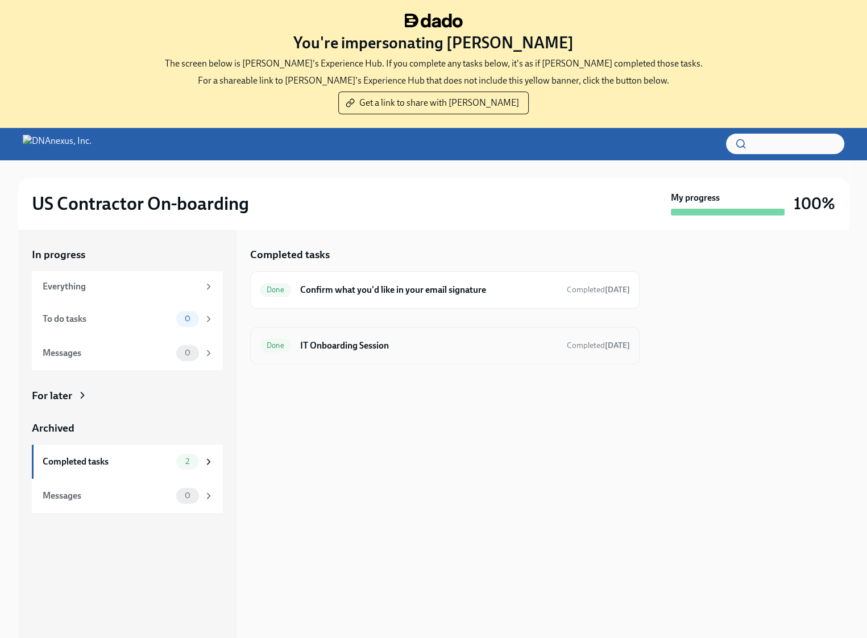
click at [315, 348] on h6 "IT Onboarding Session" at bounding box center [428, 345] width 257 height 13
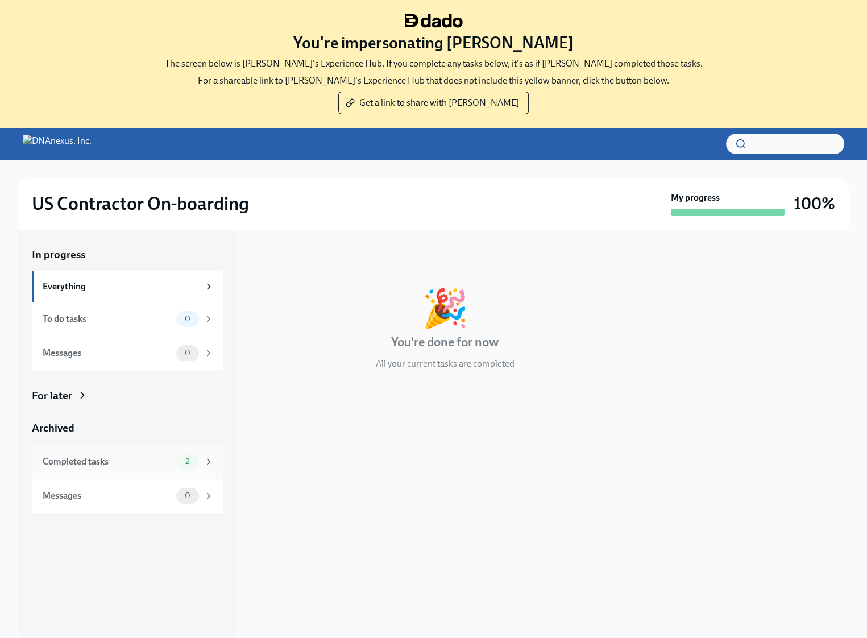
click at [185, 455] on div "2" at bounding box center [187, 462] width 23 height 16
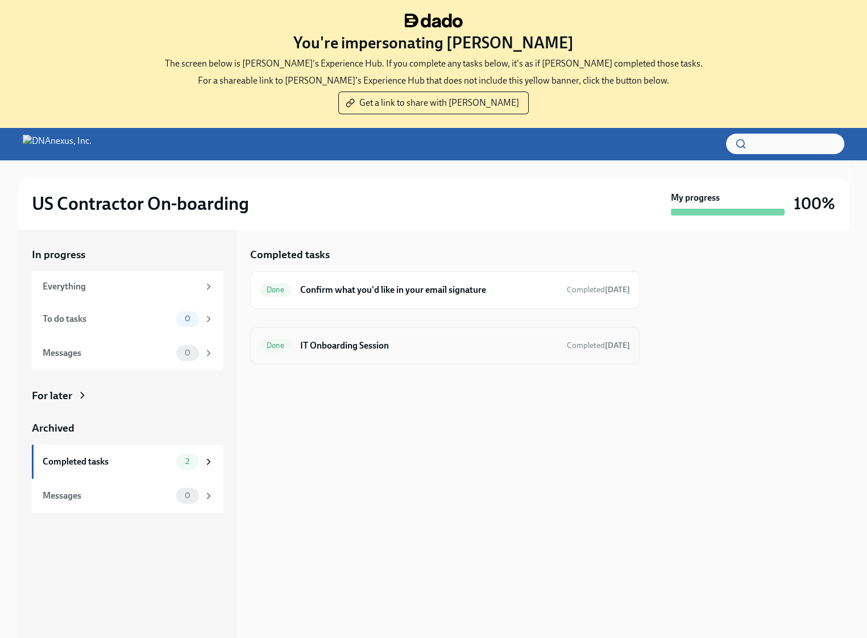
click at [330, 350] on h6 "IT Onboarding Session" at bounding box center [428, 345] width 257 height 13
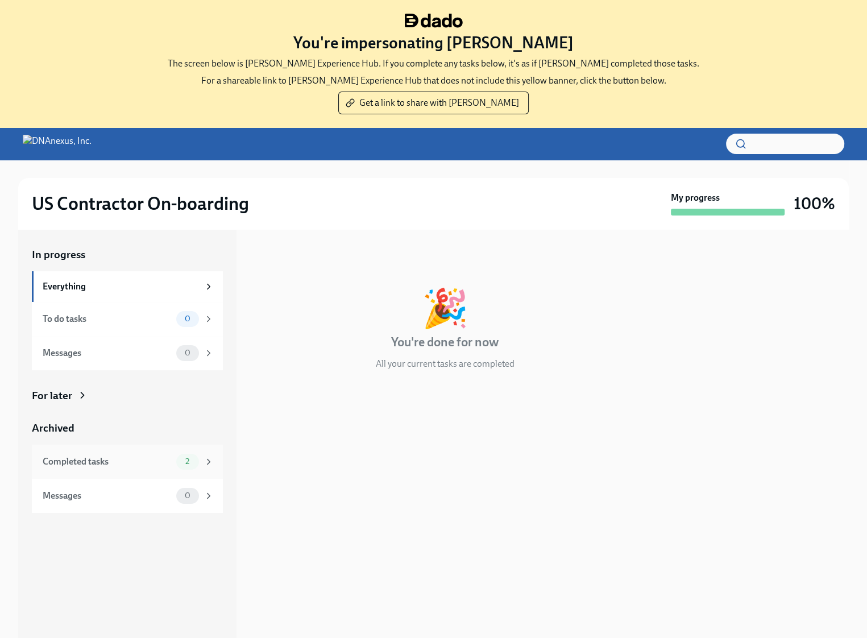
click at [159, 459] on div "Completed tasks" at bounding box center [107, 461] width 129 height 13
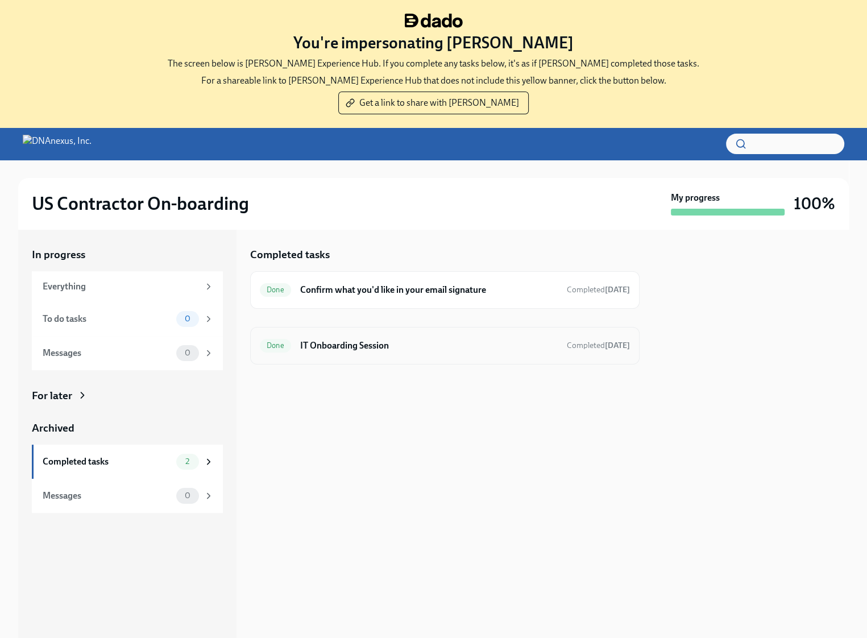
click at [352, 342] on h6 "IT Onboarding Session" at bounding box center [428, 345] width 257 height 13
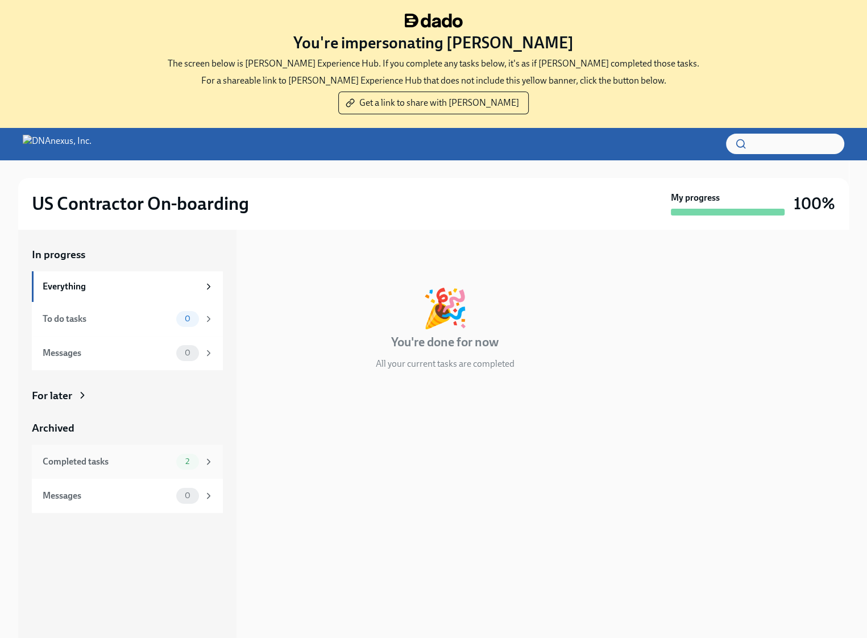
click at [214, 455] on div "Completed tasks 2" at bounding box center [127, 461] width 191 height 34
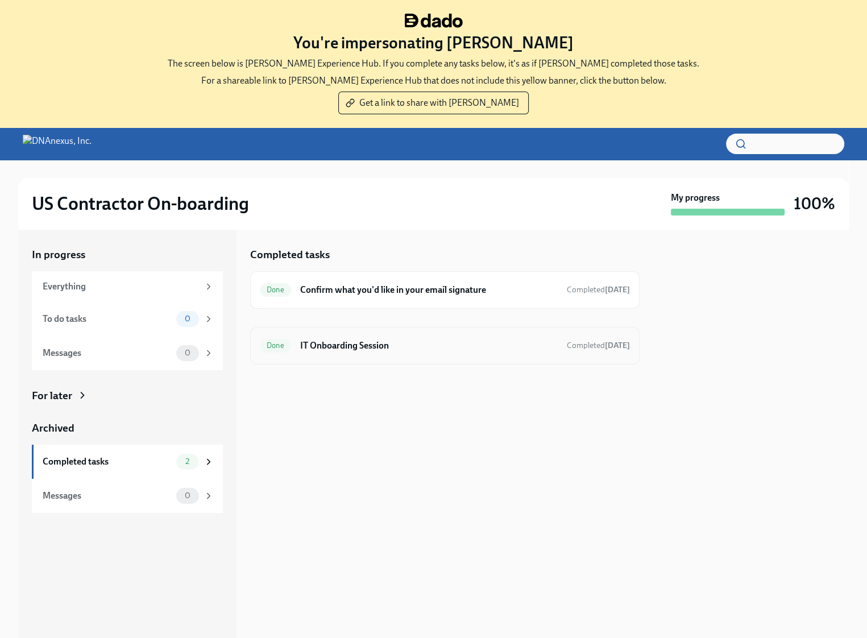
click at [353, 348] on h6 "IT Onboarding Session" at bounding box center [428, 345] width 257 height 13
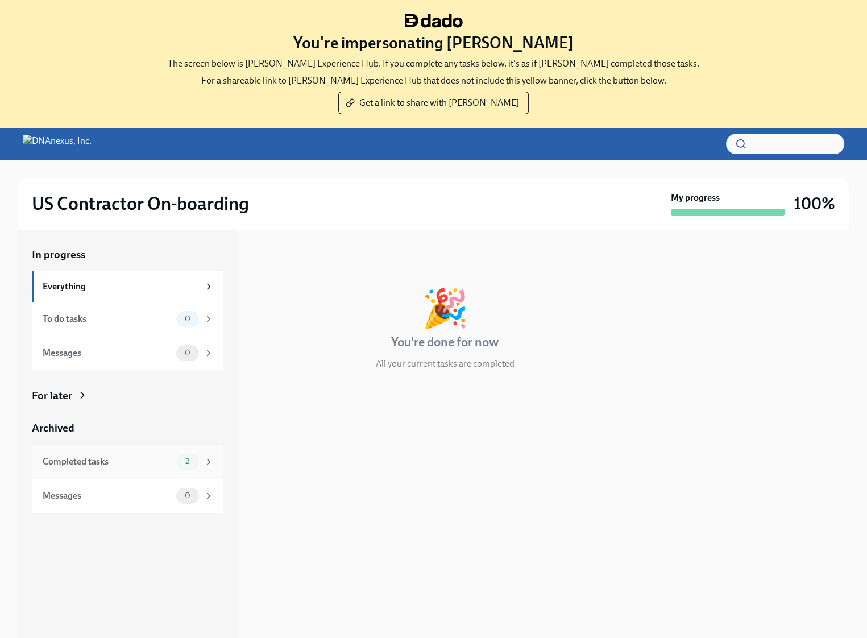
click at [173, 459] on div "Completed tasks 2" at bounding box center [128, 462] width 171 height 16
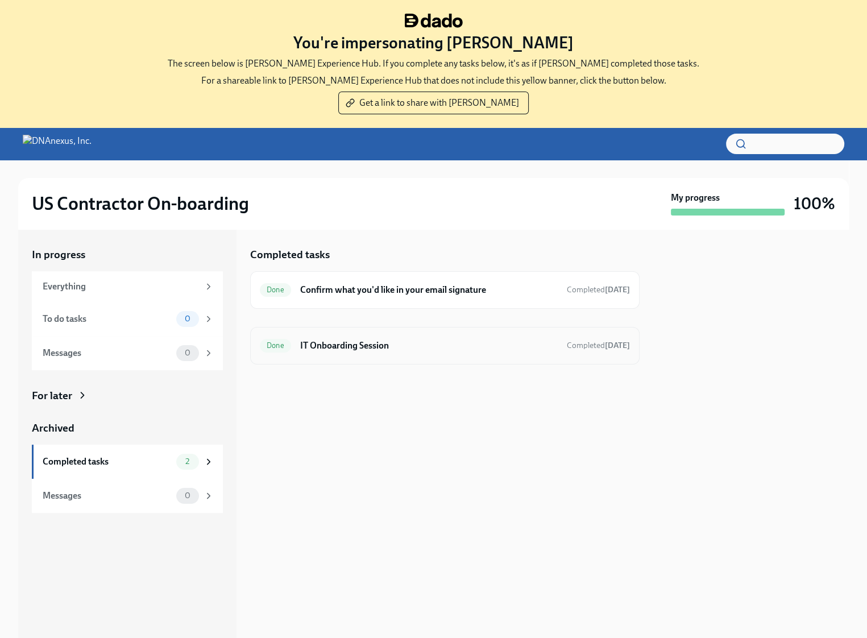
click at [329, 344] on h6 "IT Onboarding Session" at bounding box center [428, 345] width 257 height 13
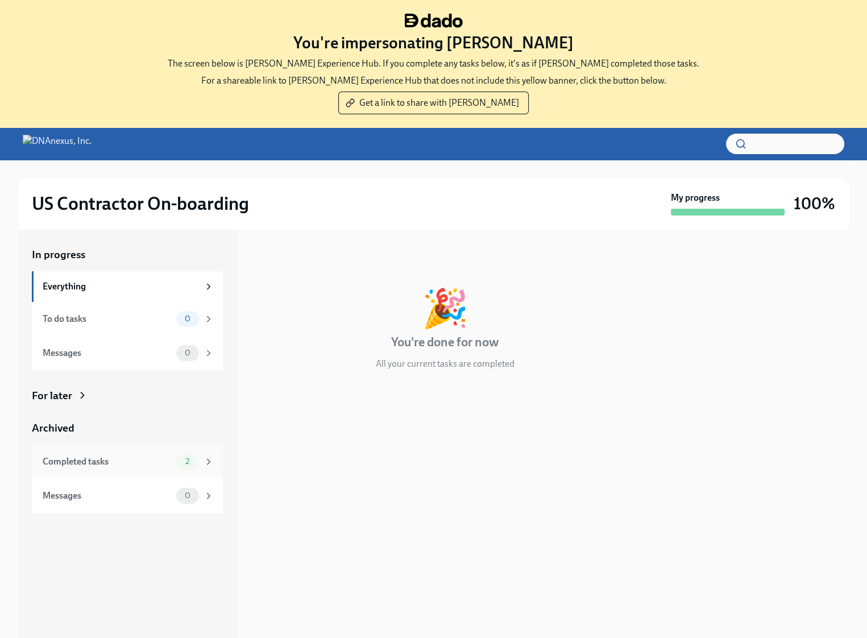
click at [156, 459] on div "Completed tasks" at bounding box center [107, 461] width 129 height 13
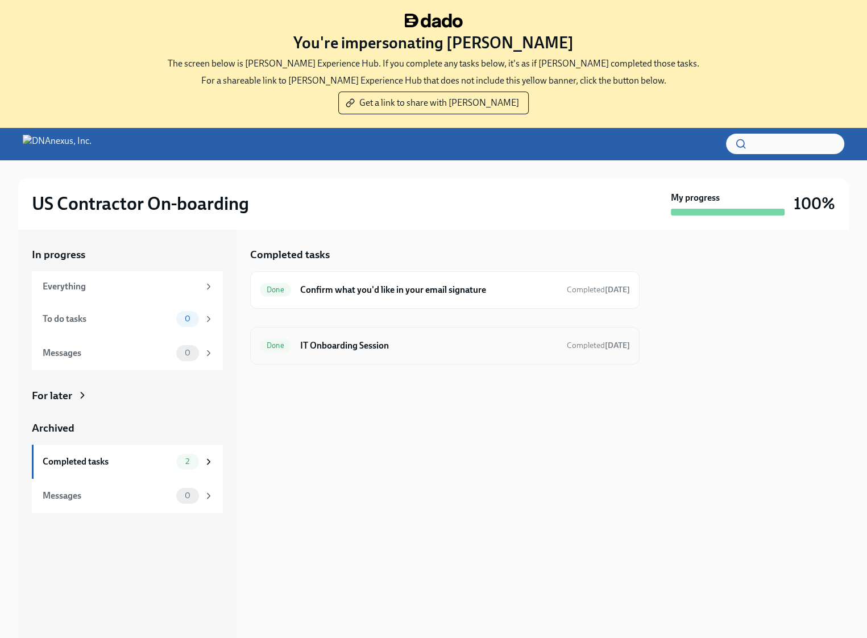
click at [350, 359] on div "Done IT Onboarding Session Completed 3 days ago" at bounding box center [444, 346] width 389 height 38
click at [351, 346] on h6 "IT Onboarding Session" at bounding box center [428, 345] width 257 height 13
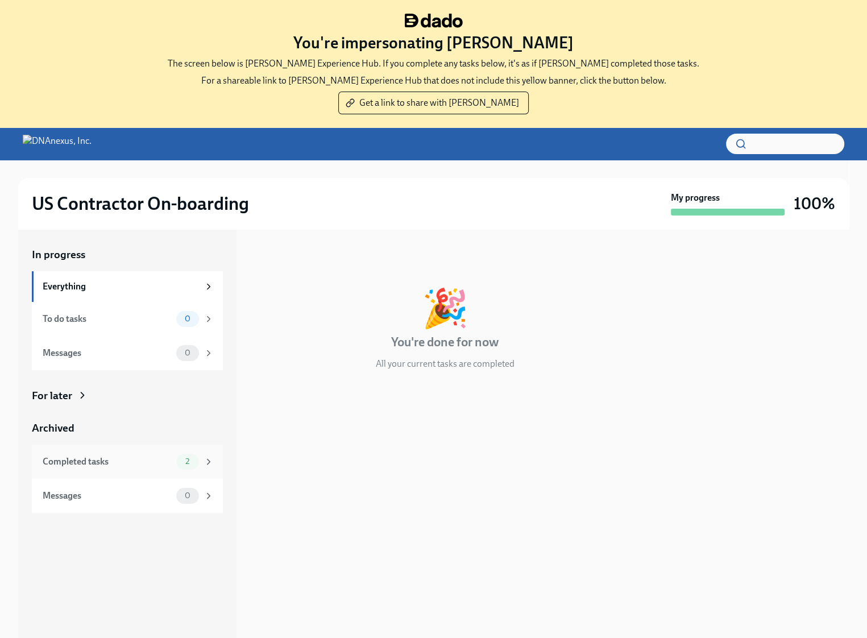
click at [139, 460] on div "Completed tasks" at bounding box center [107, 461] width 129 height 13
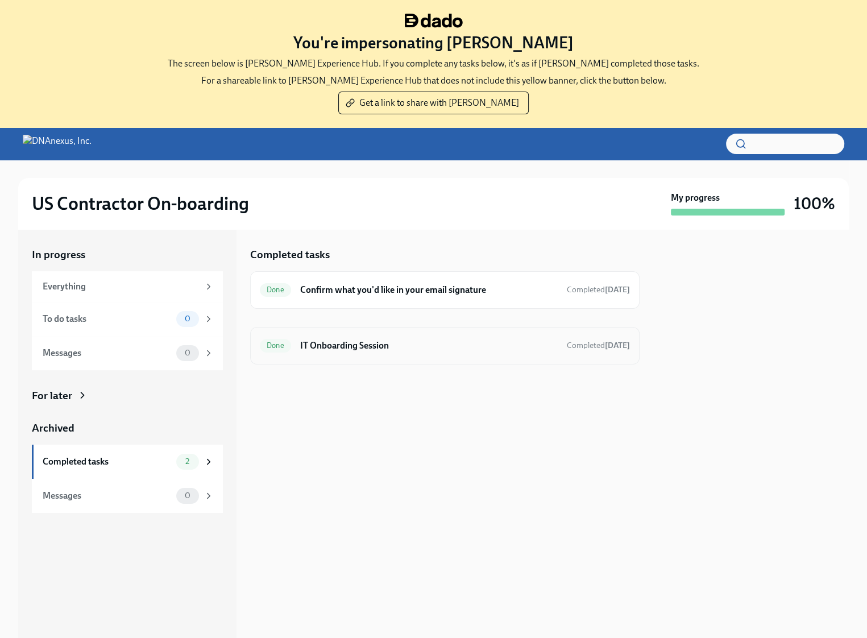
click at [357, 346] on h6 "IT Onboarding Session" at bounding box center [428, 345] width 257 height 13
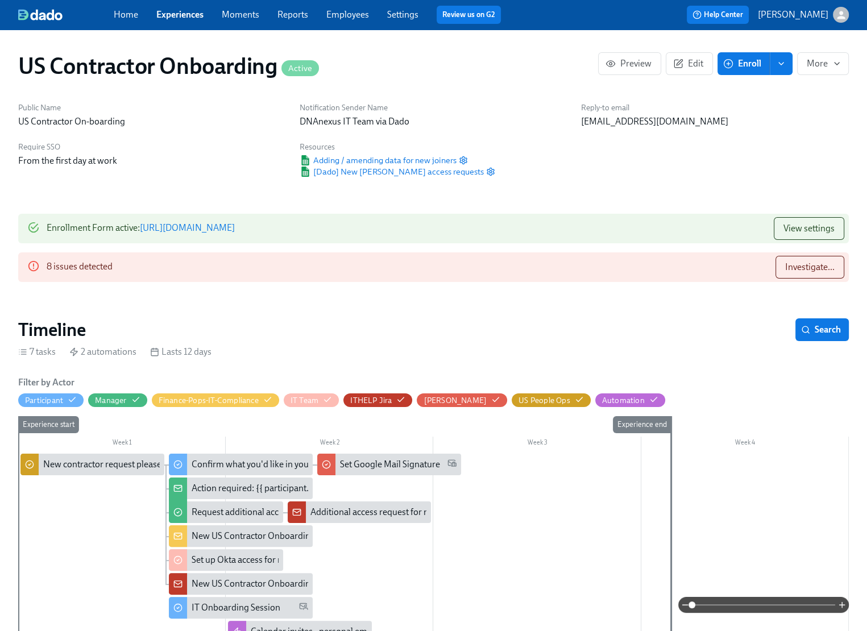
scroll to position [0, 238]
click at [787, 266] on span "Investigate..." at bounding box center [809, 266] width 49 height 11
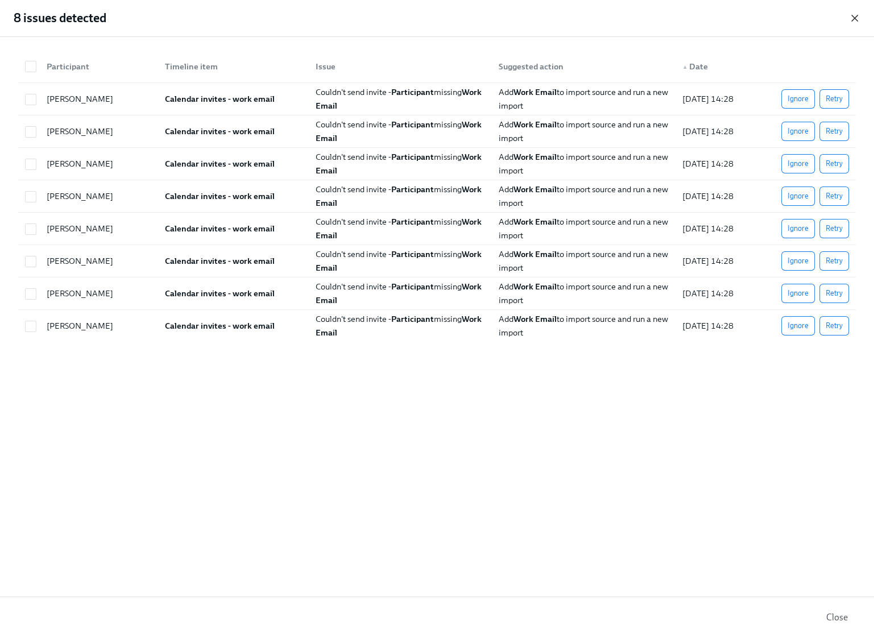
click at [853, 17] on icon "button" at bounding box center [854, 18] width 6 height 6
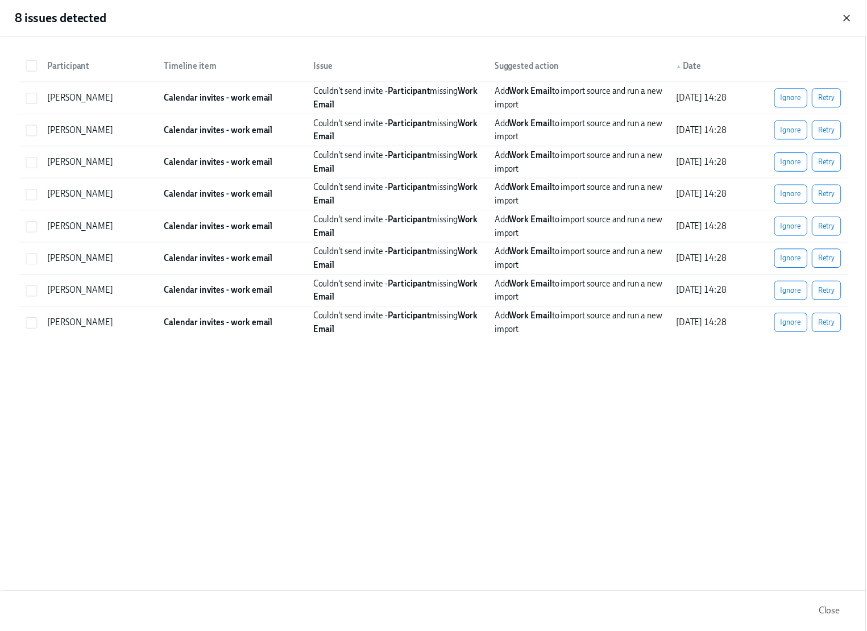
scroll to position [0, 231]
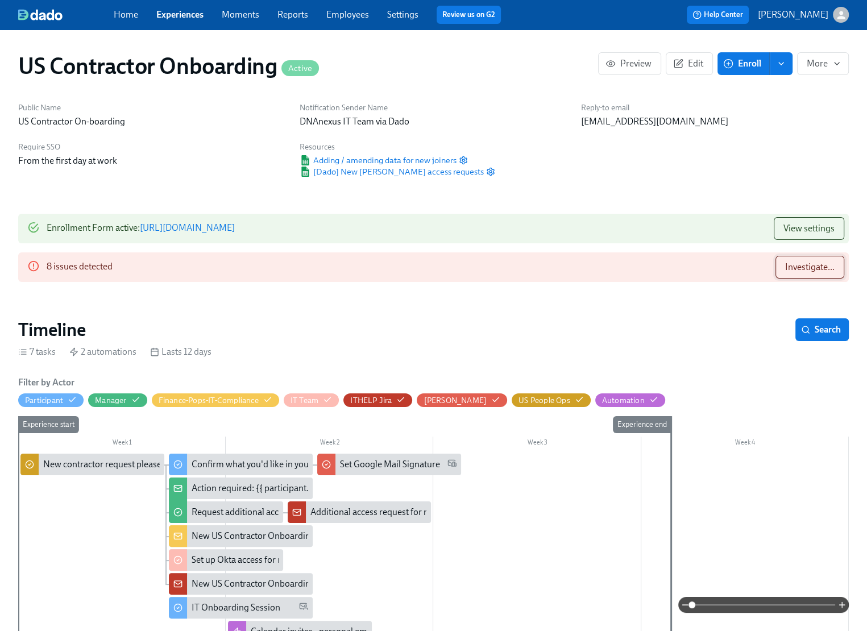
click at [834, 266] on span "Investigate..." at bounding box center [809, 266] width 49 height 11
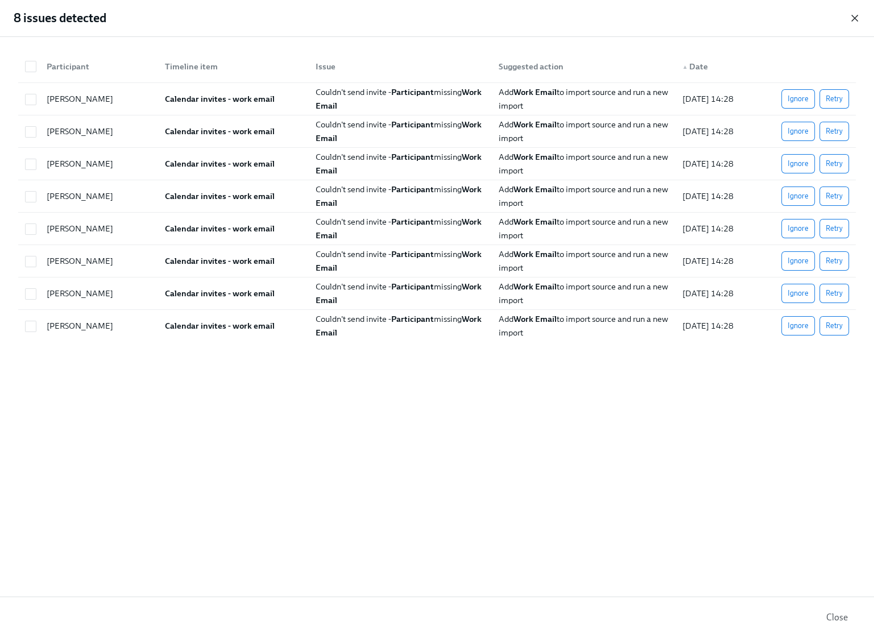
click at [858, 16] on icon "button" at bounding box center [854, 18] width 11 height 11
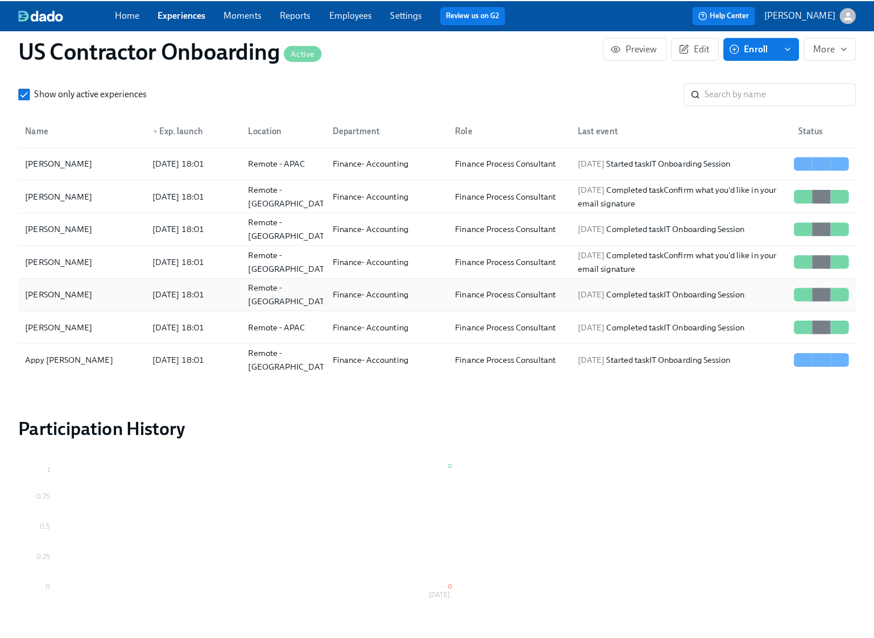
scroll to position [1144, 0]
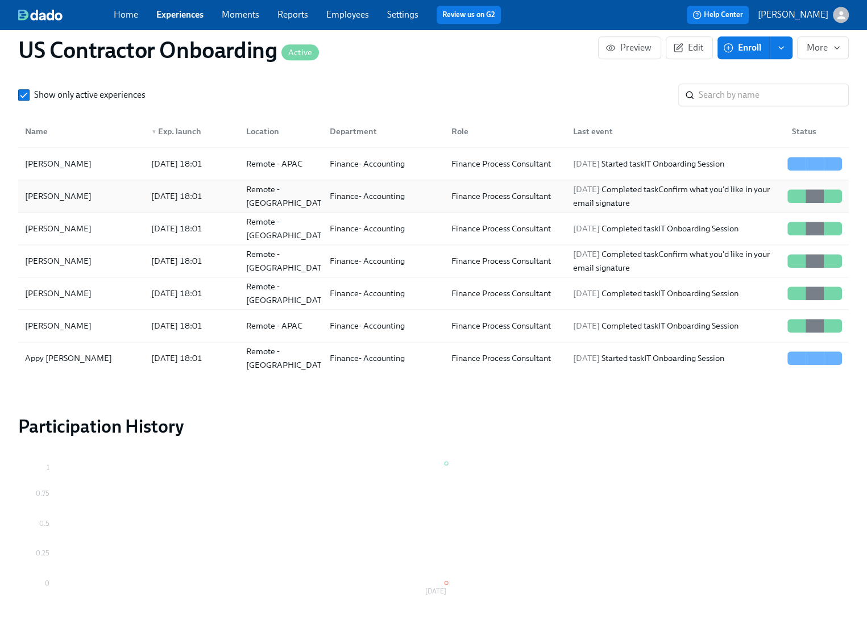
click at [96, 198] on div "Austin Burlone" at bounding box center [81, 196] width 122 height 23
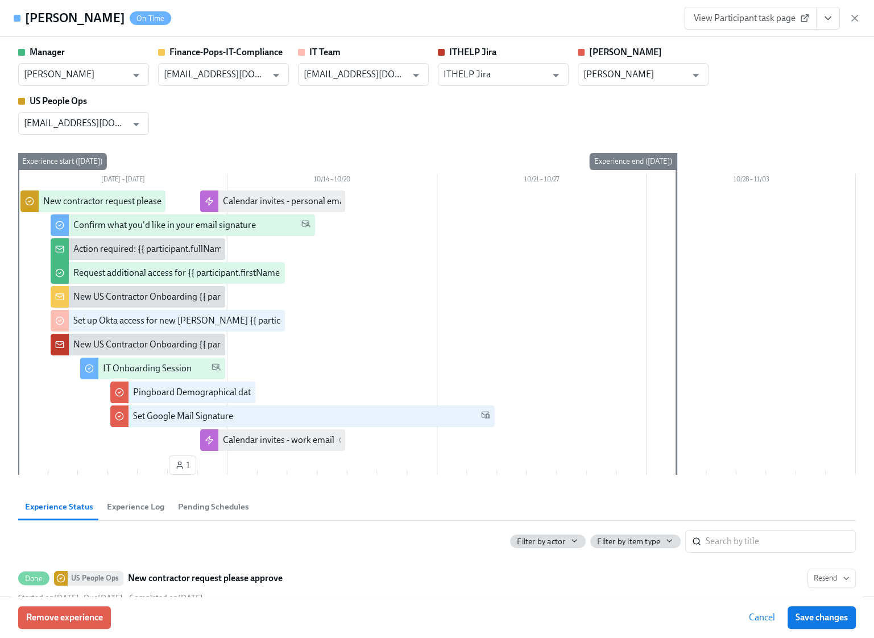
click at [779, 19] on span "View Participant task page" at bounding box center [749, 18] width 113 height 11
click at [857, 15] on icon "button" at bounding box center [854, 18] width 6 height 6
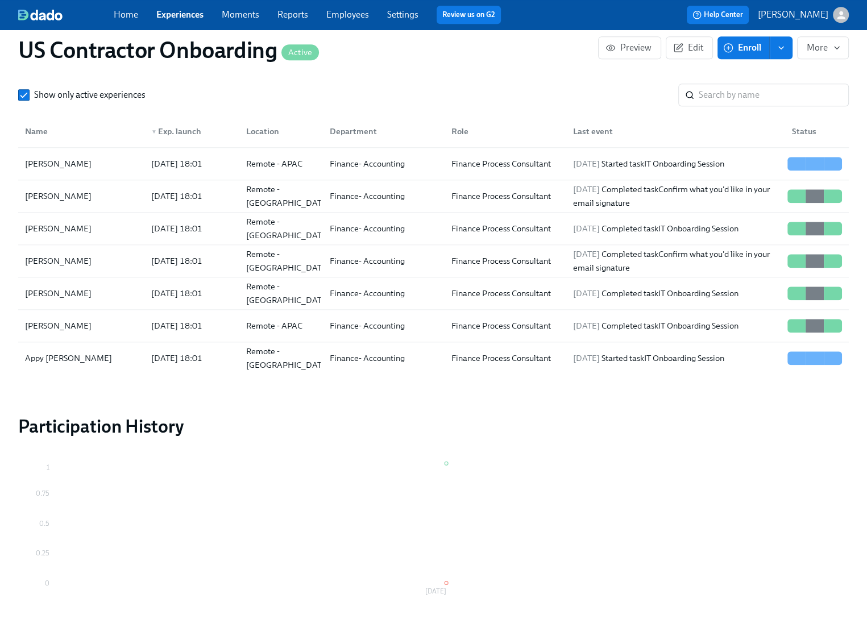
scroll to position [0, 238]
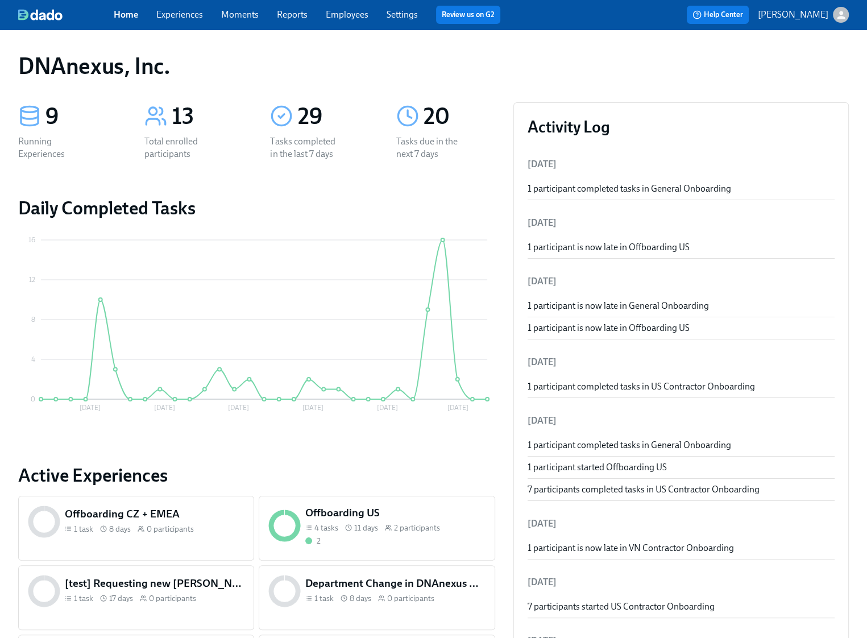
click at [348, 19] on link "Employees" at bounding box center [347, 14] width 43 height 11
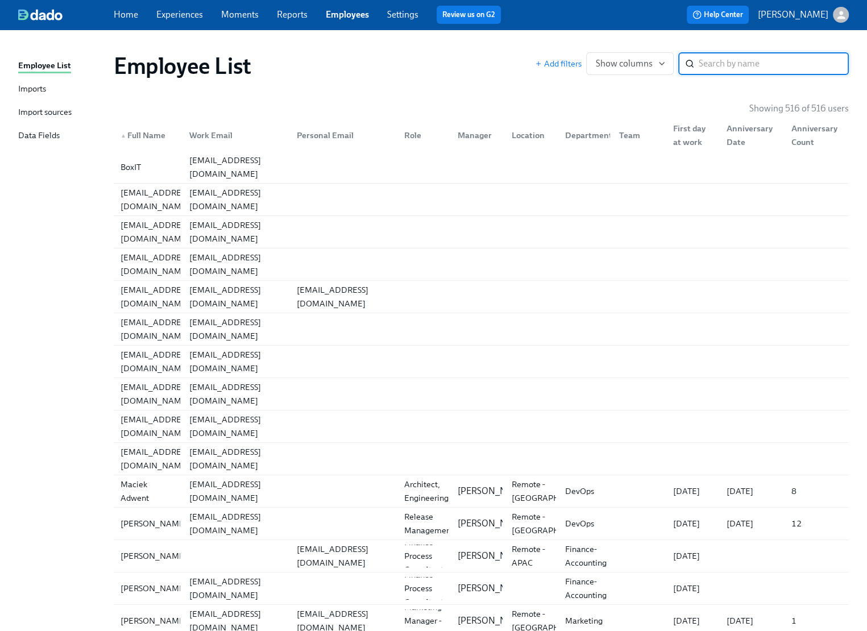
click at [724, 56] on input "search" at bounding box center [774, 63] width 150 height 23
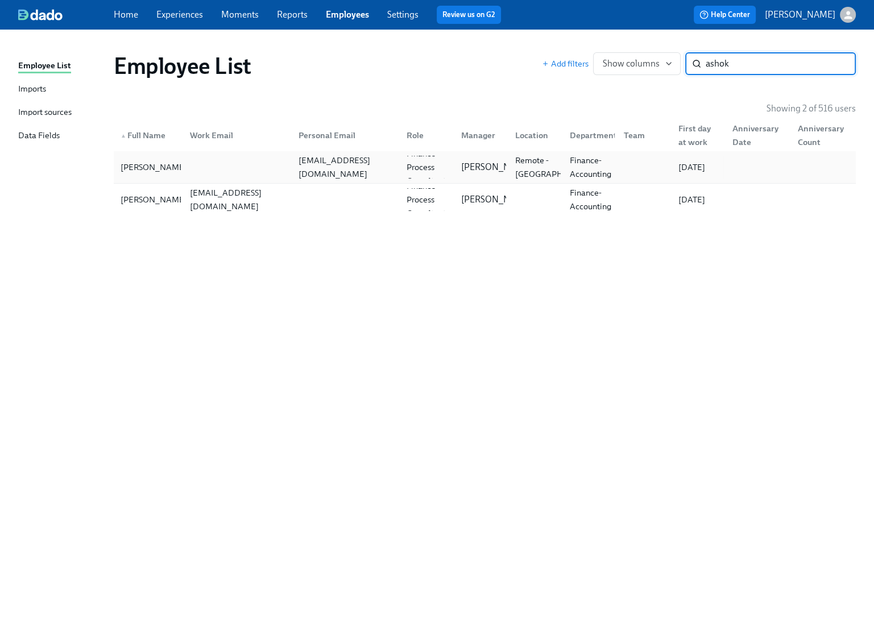
type input "ashok"
click at [258, 178] on div at bounding box center [235, 167] width 109 height 23
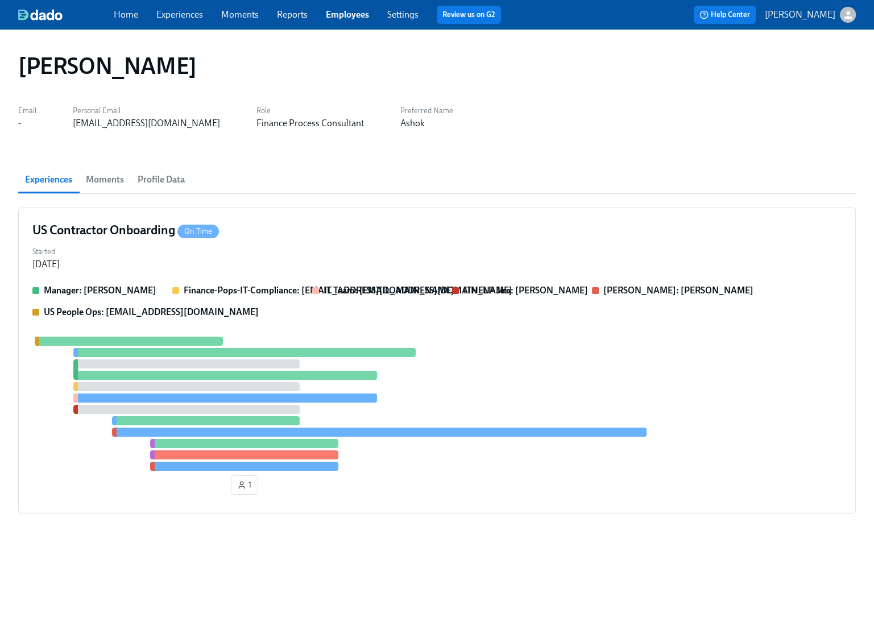
click at [171, 181] on span "Profile Data" at bounding box center [161, 180] width 47 height 16
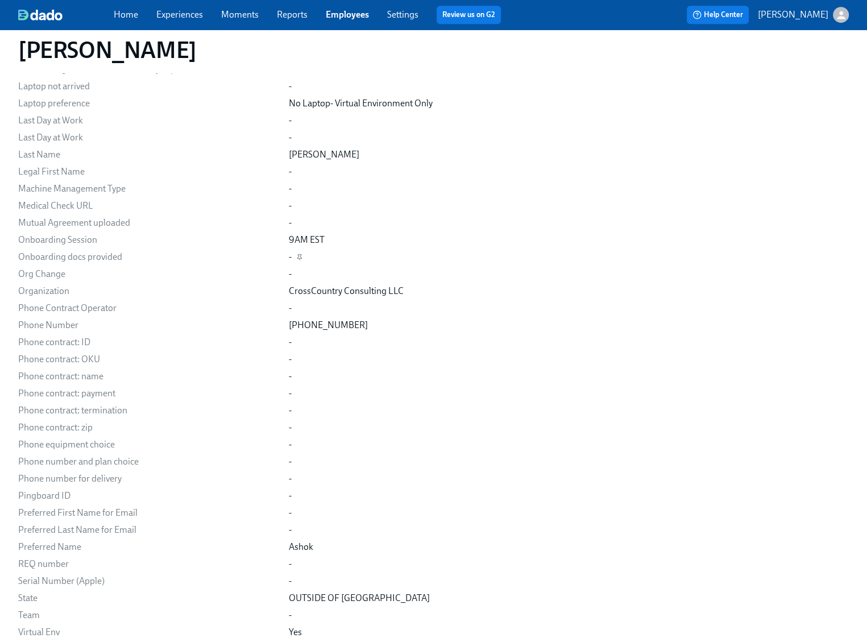
scroll to position [958, 0]
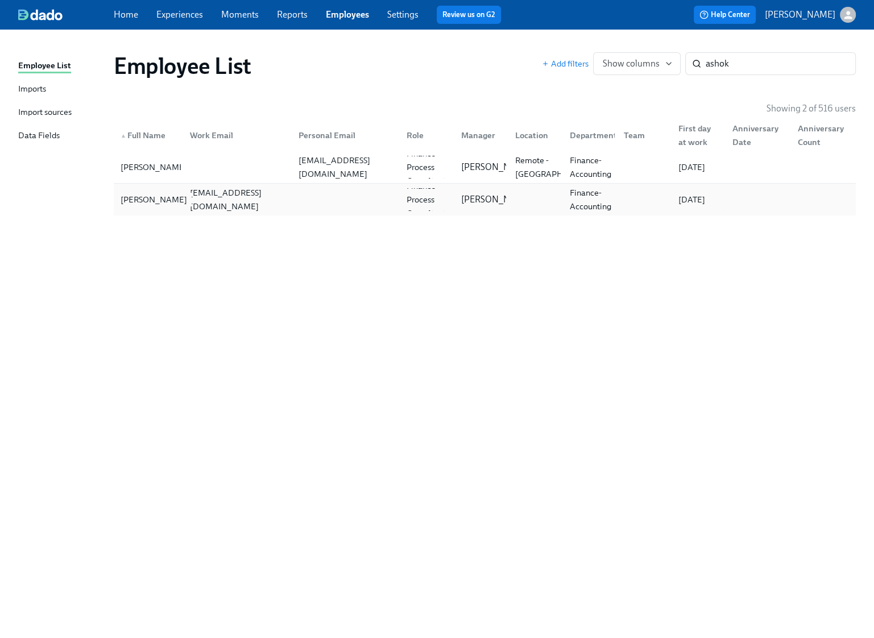
click at [169, 201] on div "Ashok Balaraju" at bounding box center [154, 200] width 76 height 14
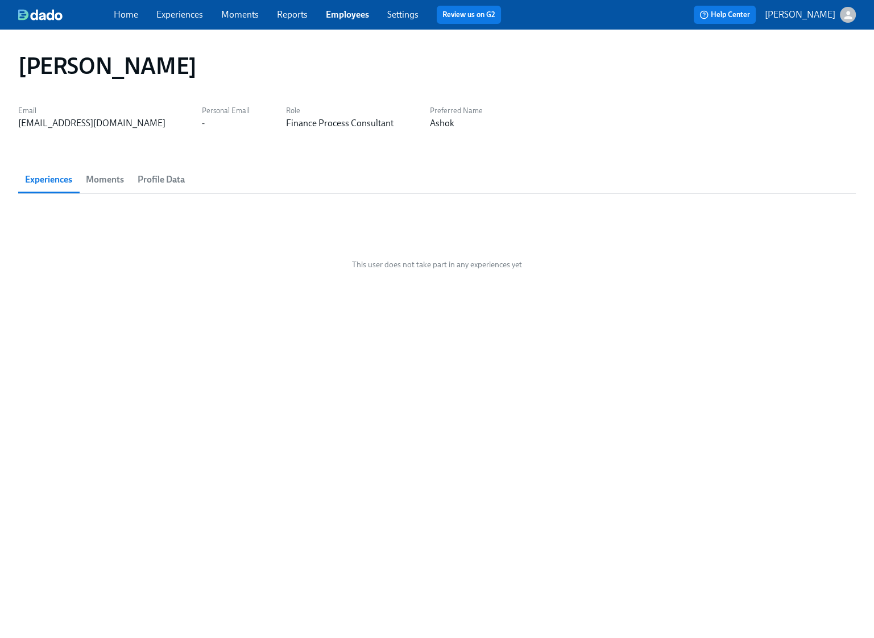
click at [166, 191] on button "Profile Data" at bounding box center [161, 179] width 61 height 27
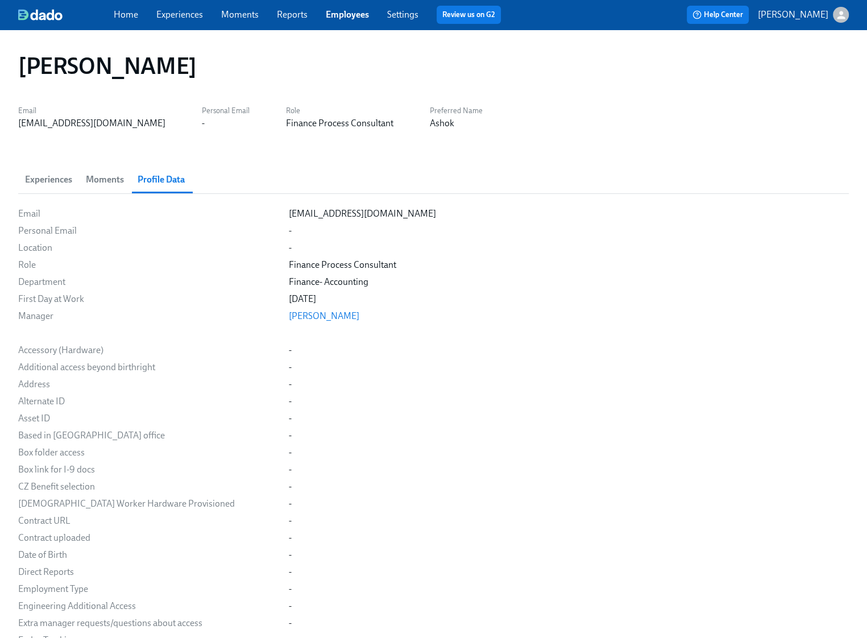
click at [98, 177] on span "Moments" at bounding box center [105, 180] width 38 height 16
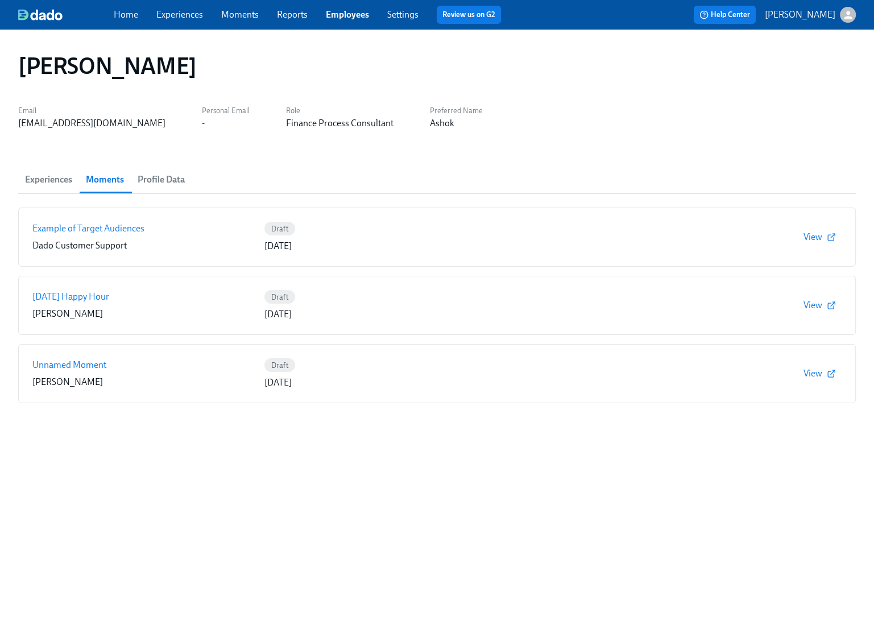
click at [67, 178] on span "Experiences" at bounding box center [48, 180] width 47 height 16
click at [368, 16] on link "Employees" at bounding box center [347, 14] width 43 height 11
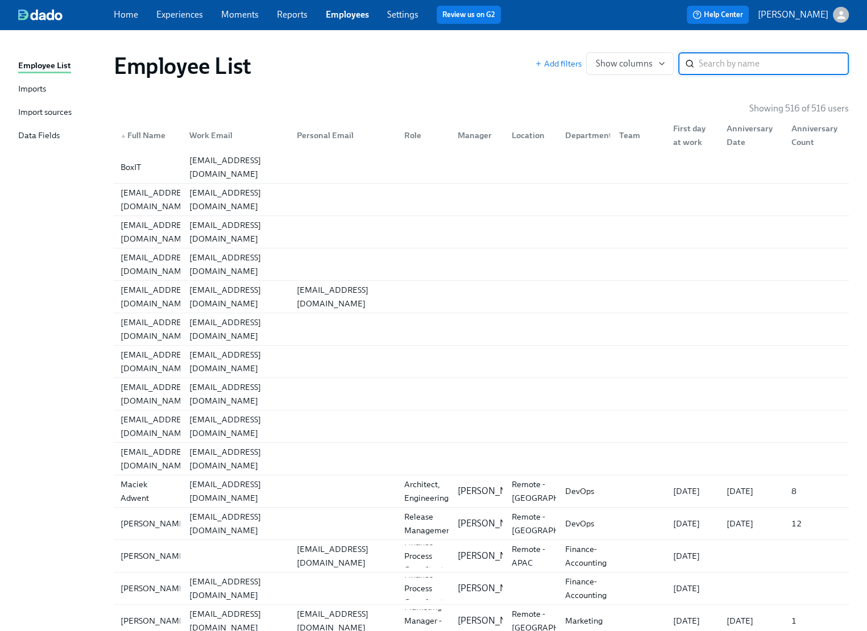
click at [764, 69] on input "search" at bounding box center [774, 63] width 150 height 23
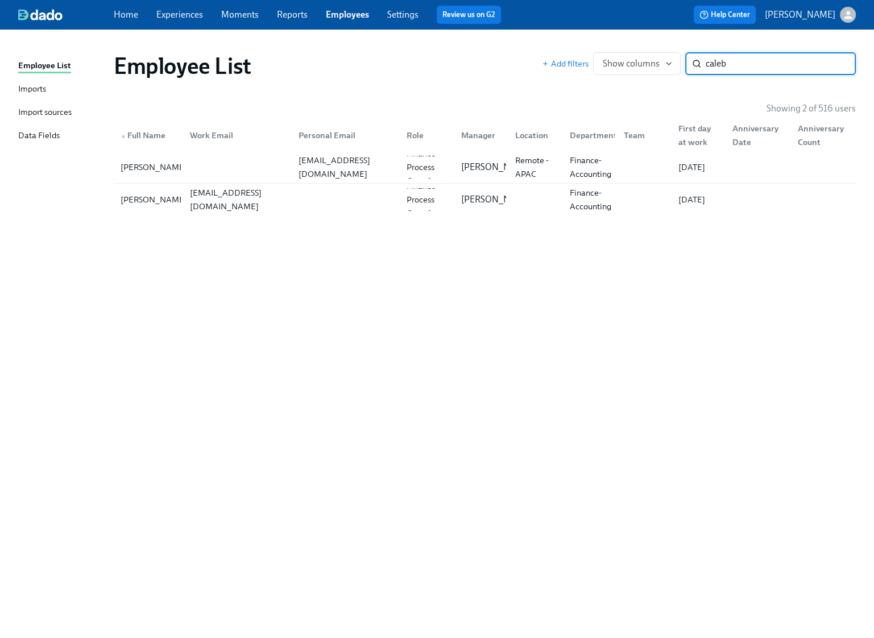
click at [746, 65] on input "caleb" at bounding box center [780, 63] width 150 height 23
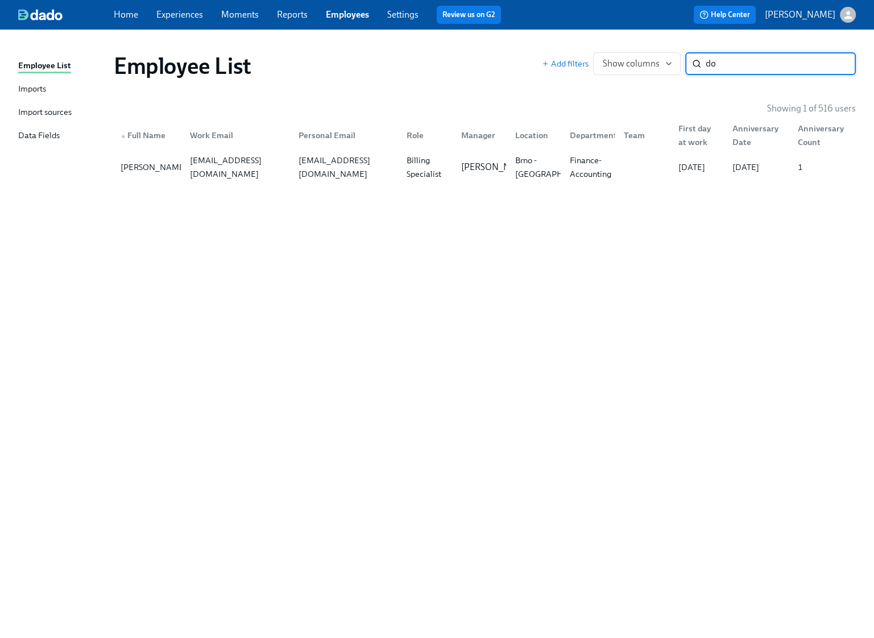
type input "d"
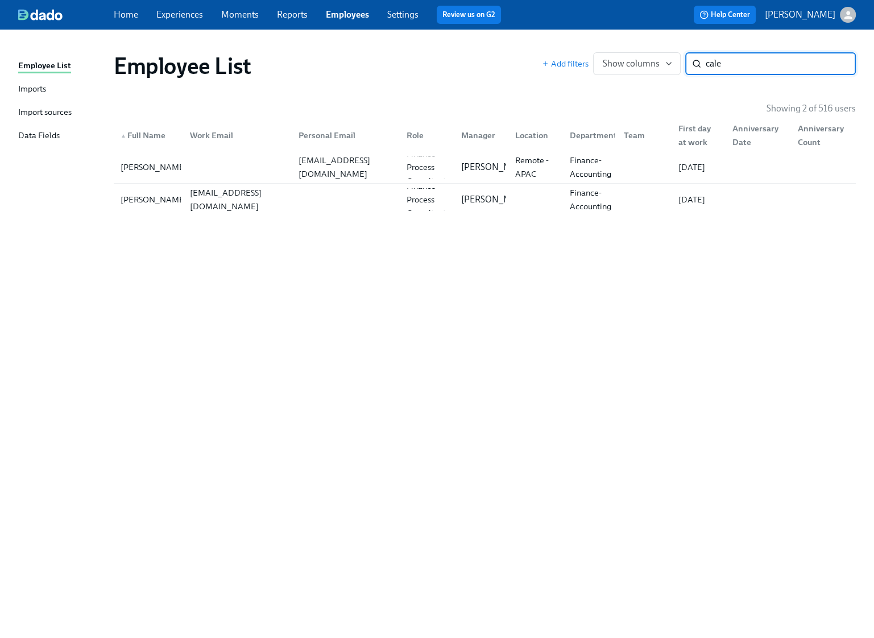
type input "cale"
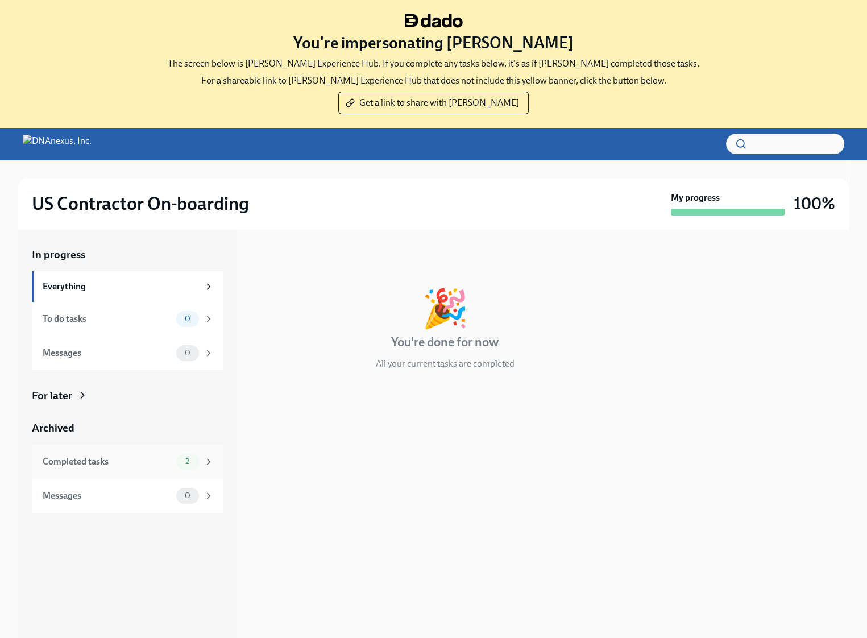
click at [182, 460] on span "2" at bounding box center [187, 461] width 18 height 9
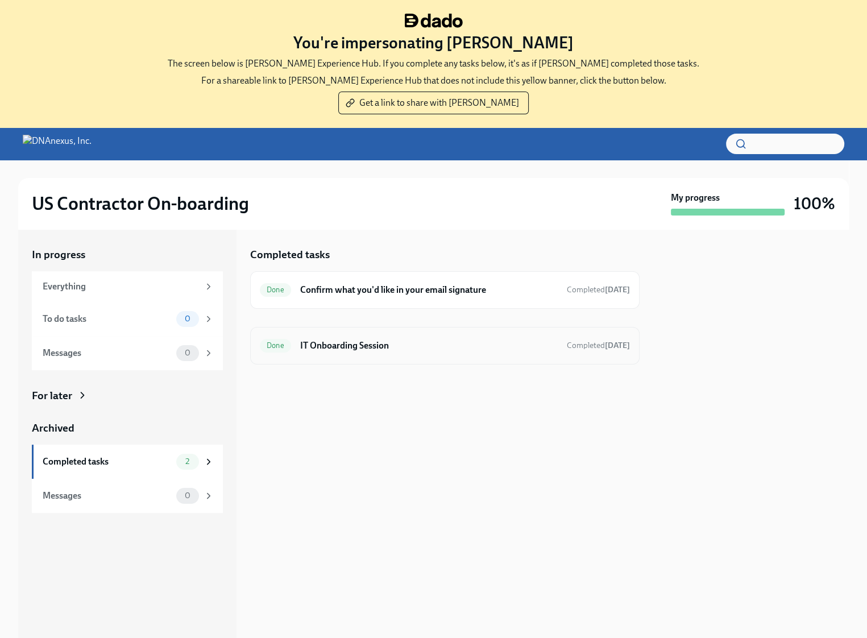
click at [372, 353] on div "Done IT Onboarding Session Completed [DATE]" at bounding box center [445, 345] width 370 height 18
